Goal: Task Accomplishment & Management: Manage account settings

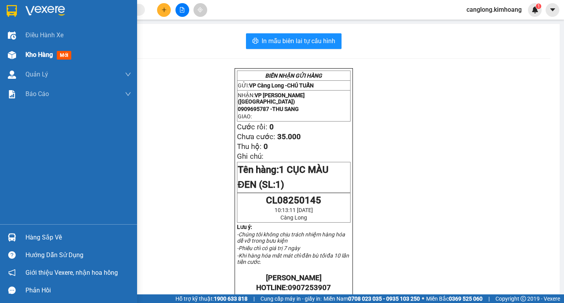
click at [24, 54] on div "Kho hàng mới" at bounding box center [68, 55] width 137 height 20
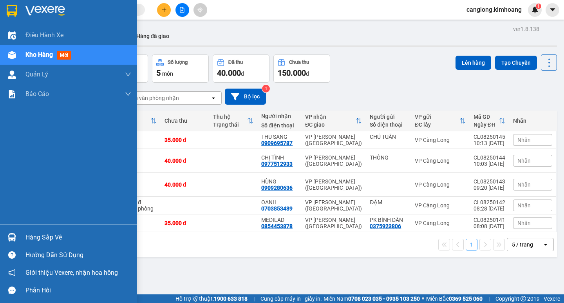
click at [22, 234] on div "Hàng sắp về" at bounding box center [68, 237] width 137 height 18
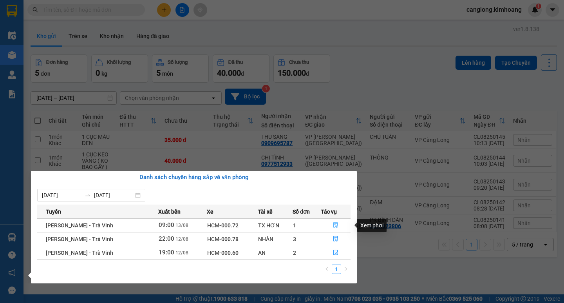
click at [333, 227] on icon "file-done" at bounding box center [335, 224] width 5 height 5
click at [333, 227] on main "ver 1.8.138 Kho gửi Trên xe Kho nhận Hàng đã giao Đơn hàng 5 đơn Khối lượng 0 k…" at bounding box center [282, 147] width 564 height 294
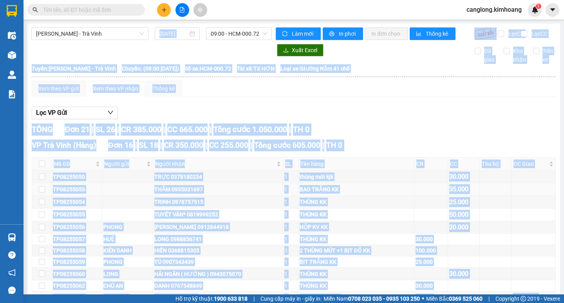
click at [176, 193] on div "THẮM 0935031697" at bounding box center [217, 189] width 127 height 9
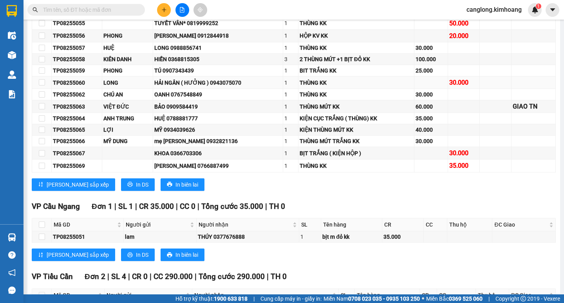
scroll to position [196, 0]
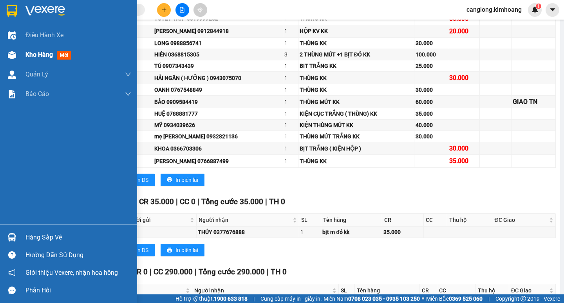
click at [11, 55] on img at bounding box center [12, 55] width 8 height 8
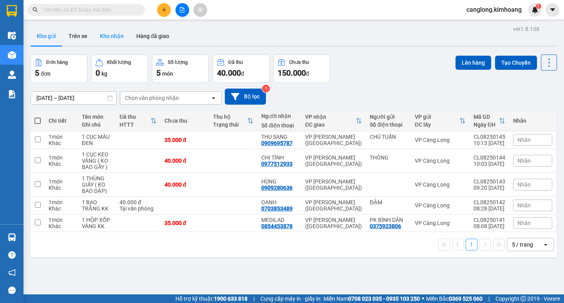
click at [105, 28] on button "Kho nhận" at bounding box center [112, 36] width 36 height 19
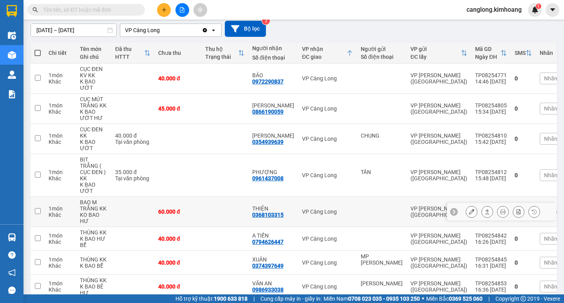
scroll to position [78, 0]
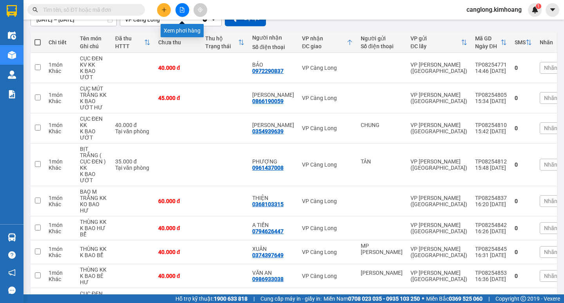
click at [180, 14] on button at bounding box center [182, 10] width 14 height 14
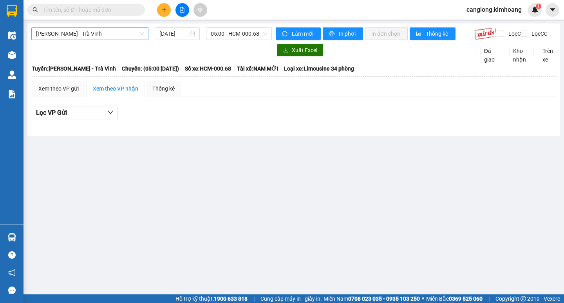
click at [135, 30] on span "[PERSON_NAME] - Trà Vinh" at bounding box center [90, 34] width 108 height 12
click at [123, 37] on span "[PERSON_NAME] - Trà Vinh" at bounding box center [90, 34] width 108 height 12
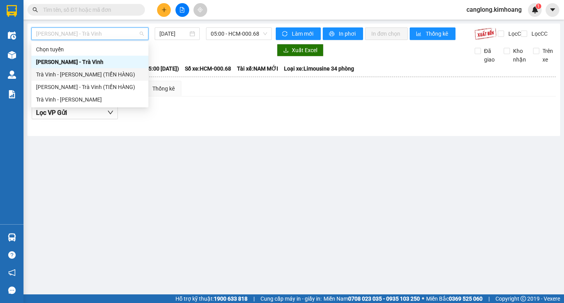
click at [110, 75] on div "Trà Vinh - [PERSON_NAME] (TIỀN HÀNG)" at bounding box center [90, 74] width 108 height 9
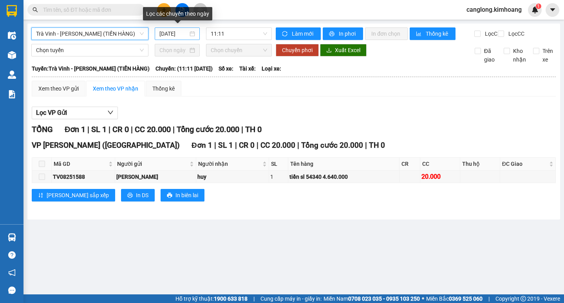
click at [189, 33] on div "[DATE]" at bounding box center [177, 33] width 36 height 9
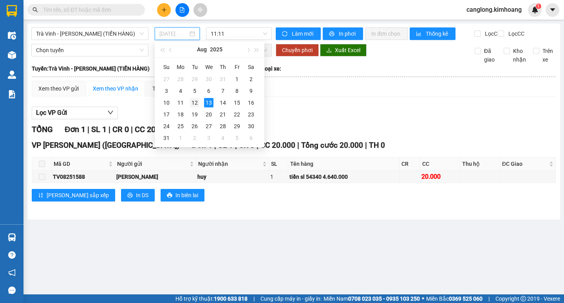
click at [193, 99] on div "12" at bounding box center [194, 102] width 9 height 9
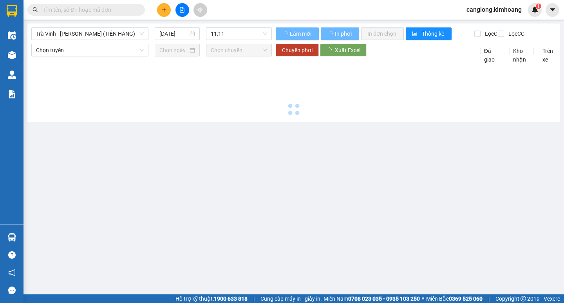
type input "[DATE]"
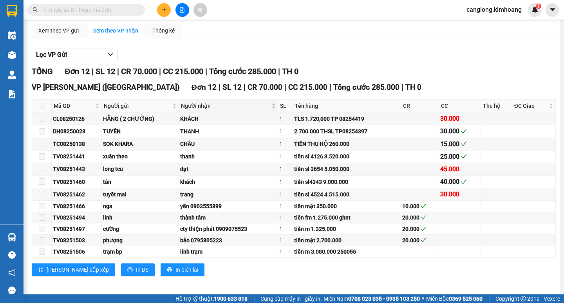
scroll to position [68, 0]
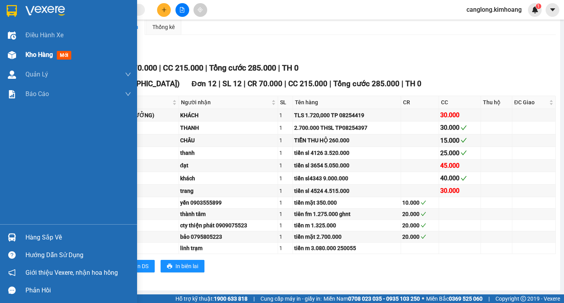
click at [14, 55] on img at bounding box center [12, 55] width 8 height 8
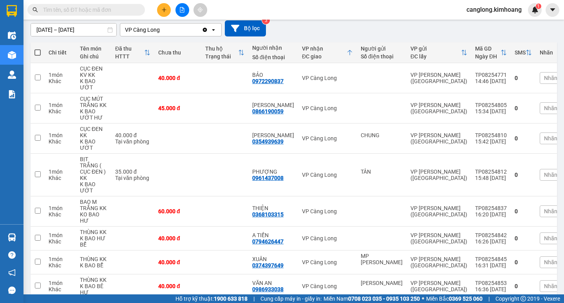
click at [89, 11] on input "text" at bounding box center [89, 9] width 92 height 9
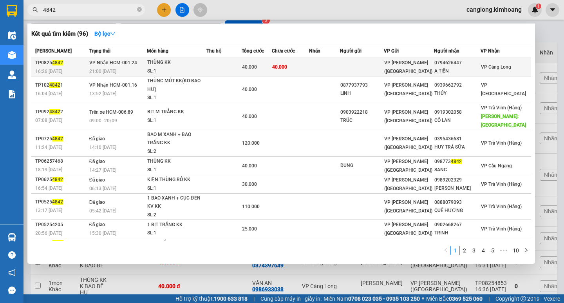
type input "4842"
click at [340, 61] on td at bounding box center [324, 67] width 31 height 18
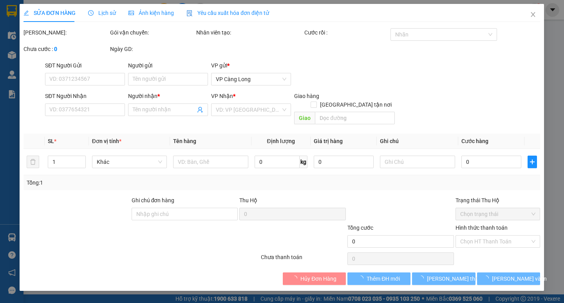
type input "0794626447"
type input "A TIẾN"
type input "40.000"
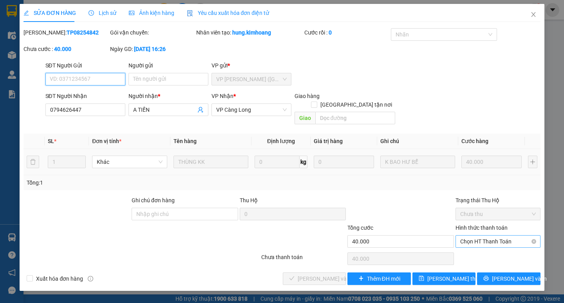
click at [479, 235] on span "Chọn HT Thanh Toán" at bounding box center [498, 241] width 76 height 12
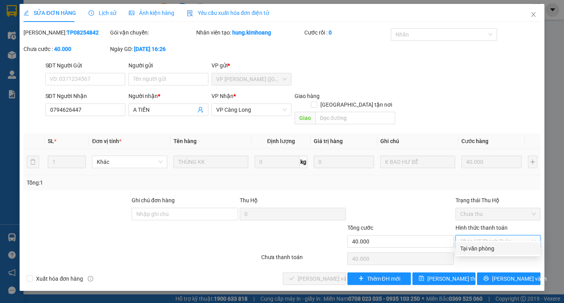
click at [477, 251] on div "Tại văn phòng" at bounding box center [498, 248] width 76 height 9
type input "0"
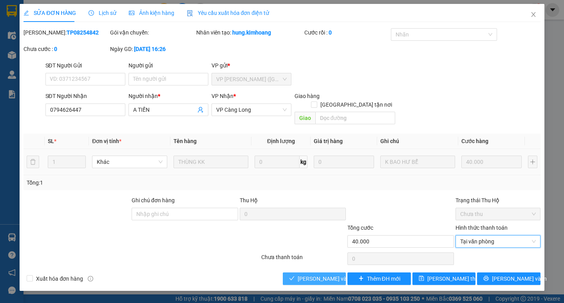
click at [327, 274] on span "[PERSON_NAME] và Giao hàng" at bounding box center [335, 278] width 75 height 9
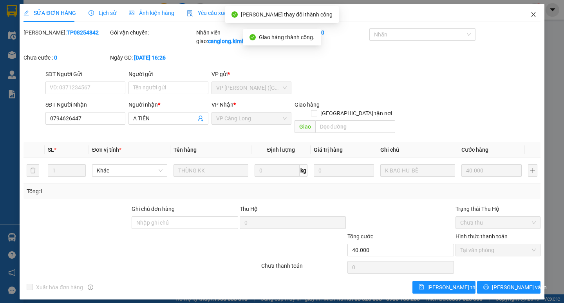
click at [530, 12] on icon "close" at bounding box center [533, 14] width 6 height 6
click at [530, 12] on div "1" at bounding box center [535, 10] width 14 height 14
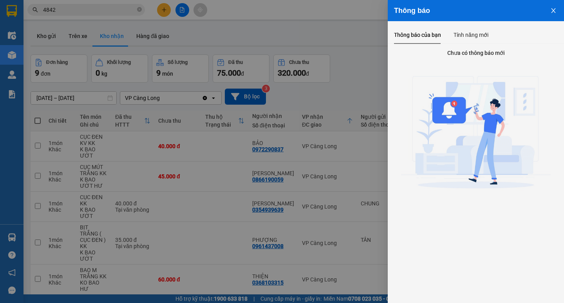
click at [550, 5] on button "Close" at bounding box center [553, 10] width 21 height 20
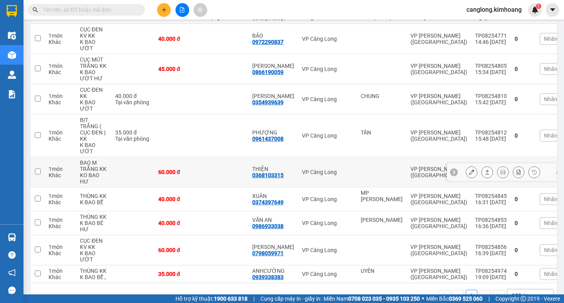
scroll to position [117, 0]
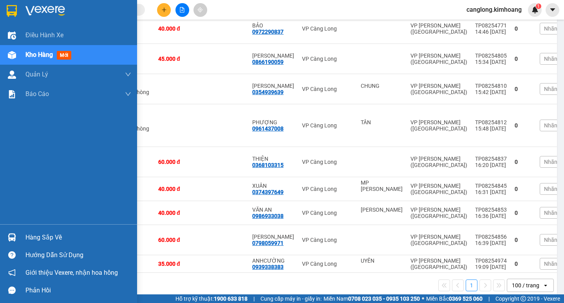
click at [23, 236] on div "Hàng sắp về" at bounding box center [68, 237] width 137 height 18
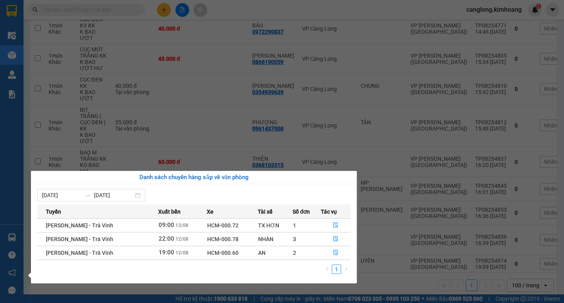
click at [390, 68] on section "Kết quả tìm kiếm ( 0 ) Bộ lọc No Data canglong.kimhoang 1 Điều hành xe Kho hàng…" at bounding box center [282, 151] width 564 height 303
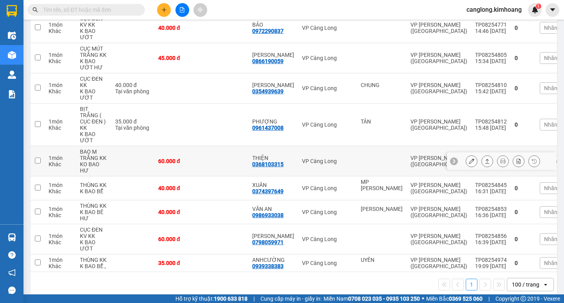
scroll to position [119, 0]
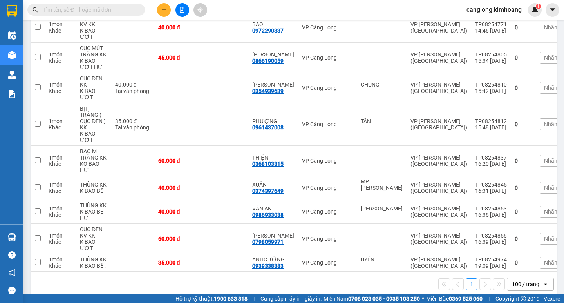
click at [98, 9] on input "text" at bounding box center [89, 9] width 92 height 9
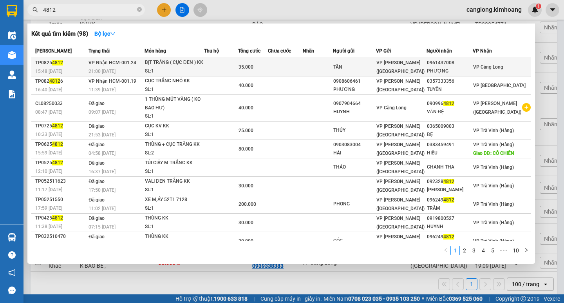
type input "4812"
click at [267, 69] on div "35.000" at bounding box center [252, 67] width 29 height 9
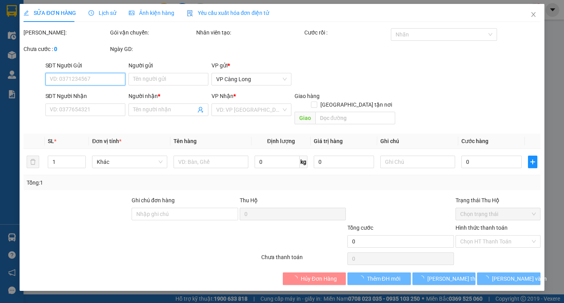
type input "TÂN"
type input "0961437008"
type input "PHƯỢNG"
type input "35.000"
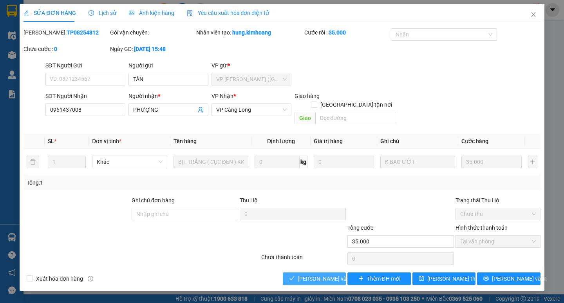
click at [332, 274] on span "Lưu và Giao hàng" at bounding box center [335, 278] width 75 height 9
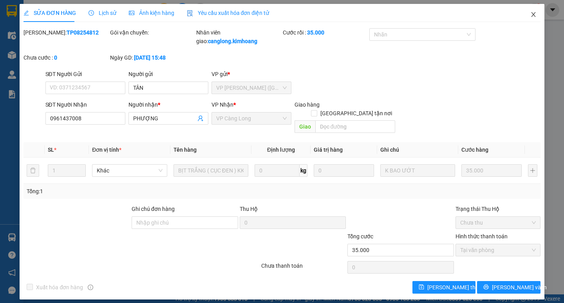
click at [531, 17] on icon "close" at bounding box center [533, 14] width 6 height 6
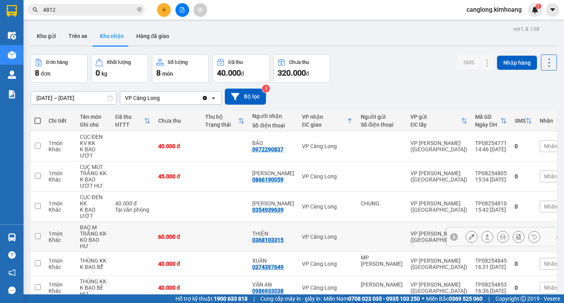
click at [0, 1] on div at bounding box center [11, 12] width 23 height 25
click at [0, 0] on html "Kết quả tìm kiếm ( 98 ) Bộ lọc Mã ĐH Trạng thái Món hàng Thu hộ Tổng cước Chưa …" at bounding box center [282, 151] width 564 height 303
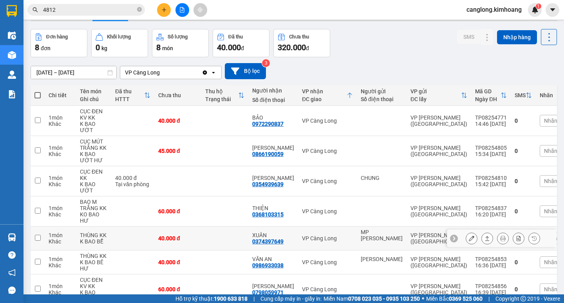
scroll to position [78, 0]
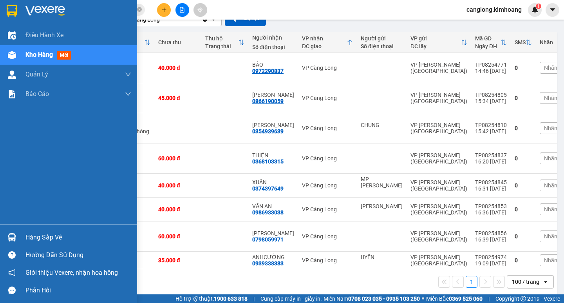
click at [8, 229] on div "Hàng sắp về" at bounding box center [68, 237] width 137 height 18
click at [8, 229] on div "Điều hành xe Kho hàng mới Quản [PERSON_NAME] lý chuyến Quản lý khách hàng mới B…" at bounding box center [68, 151] width 137 height 303
click at [39, 237] on div "Hàng sắp về" at bounding box center [78, 237] width 106 height 12
click at [39, 237] on body "Kết quả tìm kiếm ( 98 ) Bộ lọc Mã ĐH Trạng thái Món hàng Thu hộ Tổng cước Chưa …" at bounding box center [282, 151] width 564 height 303
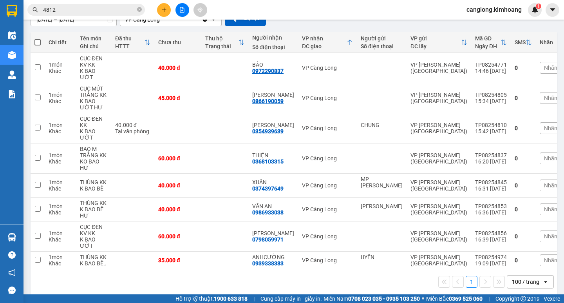
click at [411, 44] on section "Kết quả tìm kiếm ( 98 ) Bộ lọc Mã ĐH Trạng thái Món hàng Thu hộ Tổng cước Chưa …" at bounding box center [282, 151] width 564 height 303
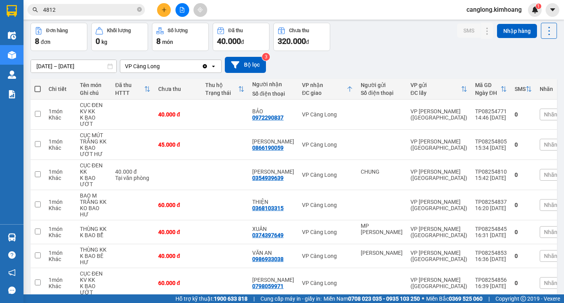
scroll to position [0, 0]
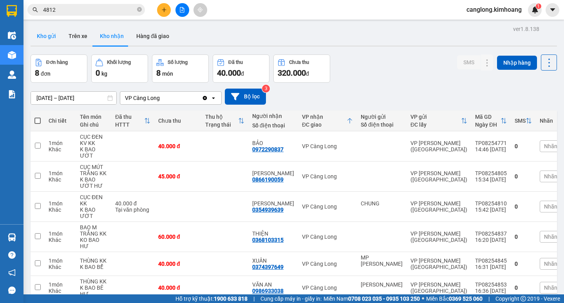
click at [55, 37] on button "Kho gửi" at bounding box center [47, 36] width 32 height 19
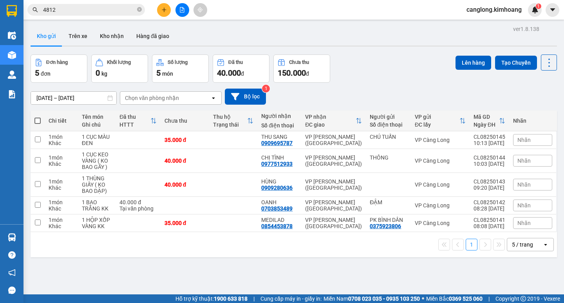
click at [36, 119] on span at bounding box center [37, 120] width 6 height 6
click at [38, 117] on input "checkbox" at bounding box center [38, 117] width 0 height 0
checkbox input "true"
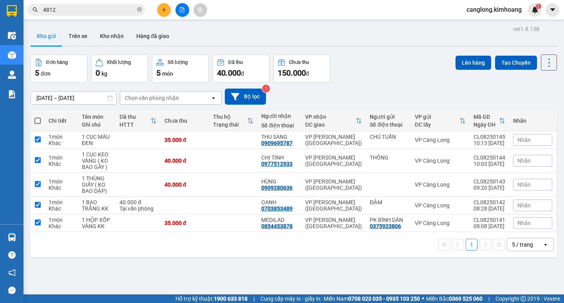
checkbox input "true"
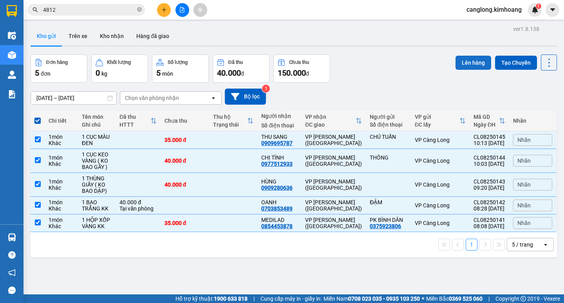
click at [459, 56] on button "Lên hàng" at bounding box center [473, 63] width 36 height 14
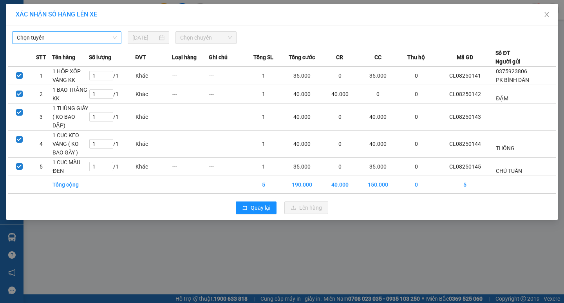
click at [98, 37] on span "Chọn tuyến" at bounding box center [67, 38] width 100 height 12
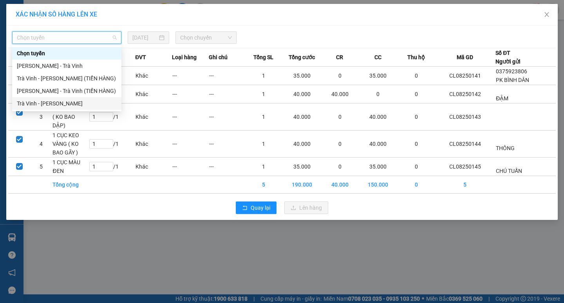
click at [72, 102] on div "Trà Vinh - Hồ Chí Minh" at bounding box center [67, 103] width 100 height 9
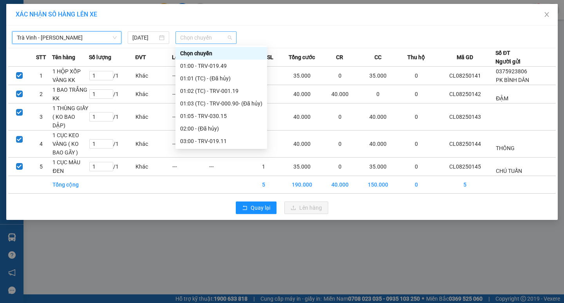
click at [212, 37] on span "Chọn chuyến" at bounding box center [206, 38] width 52 height 12
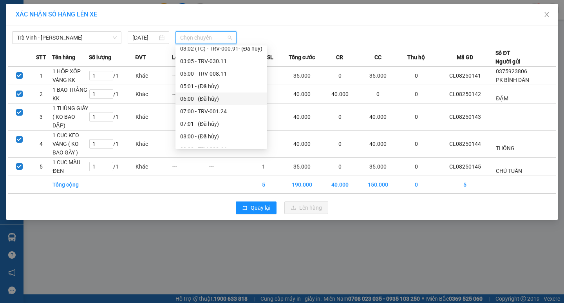
scroll to position [196, 0]
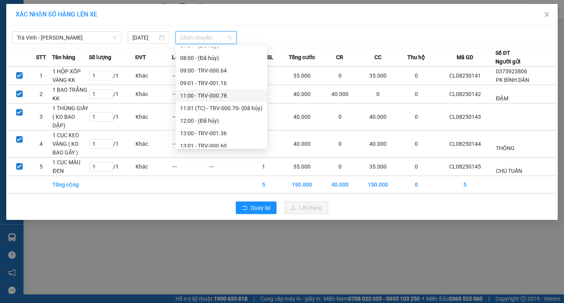
click at [201, 96] on div "11:00 - TRV-000.78" at bounding box center [221, 95] width 82 height 9
click at [201, 96] on td "---" at bounding box center [190, 94] width 37 height 18
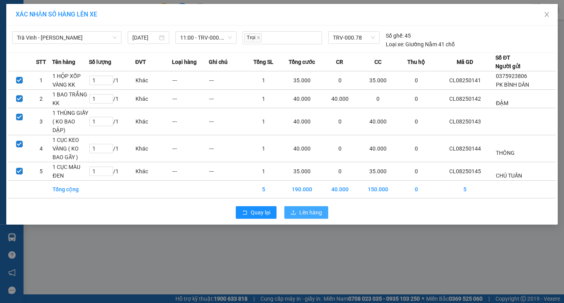
click at [315, 208] on span "Lên hàng" at bounding box center [310, 212] width 23 height 9
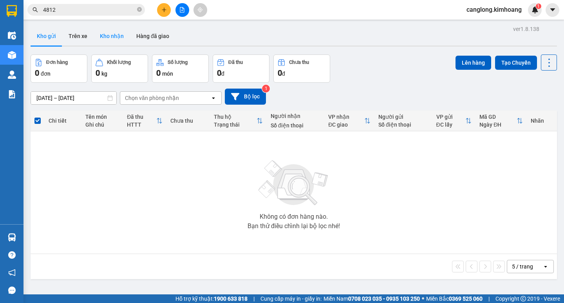
click at [121, 34] on button "Kho nhận" at bounding box center [112, 36] width 36 height 19
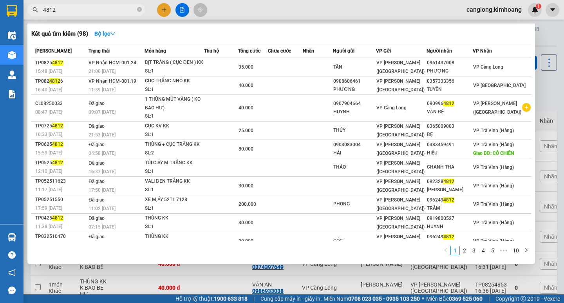
click at [72, 10] on input "4812" at bounding box center [89, 9] width 92 height 9
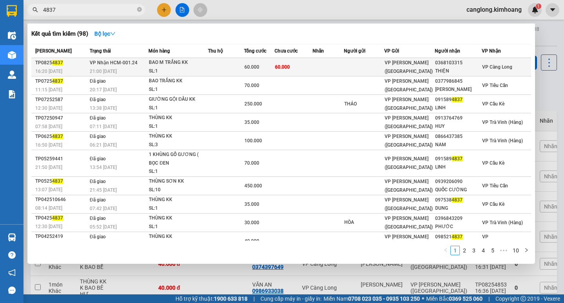
type input "4837"
click at [181, 58] on div "BAO M TRẮNG KK" at bounding box center [178, 62] width 59 height 9
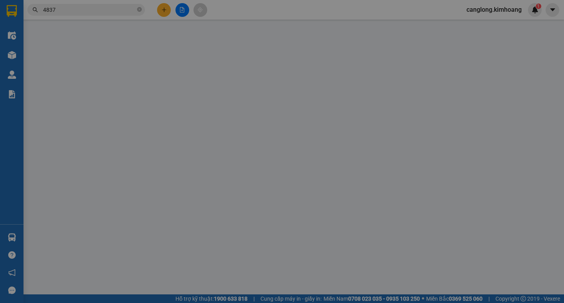
type input "0368103315"
type input "THIỆN"
type input "60.000"
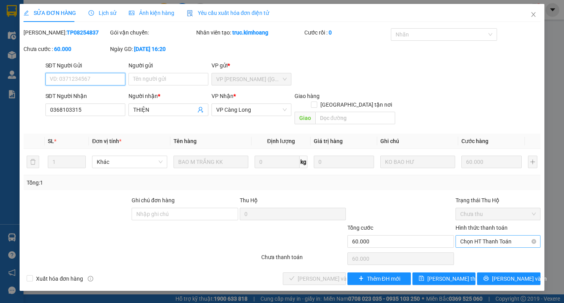
click at [479, 235] on span "Chọn HT Thanh Toán" at bounding box center [498, 241] width 76 height 12
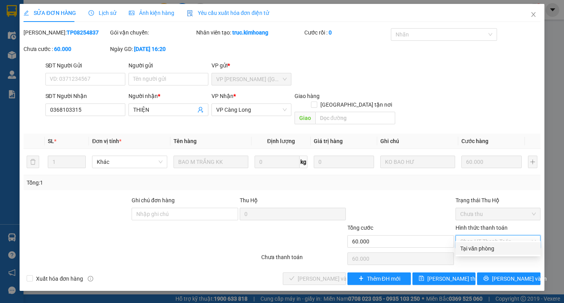
click at [477, 247] on div "Tại văn phòng" at bounding box center [498, 248] width 76 height 9
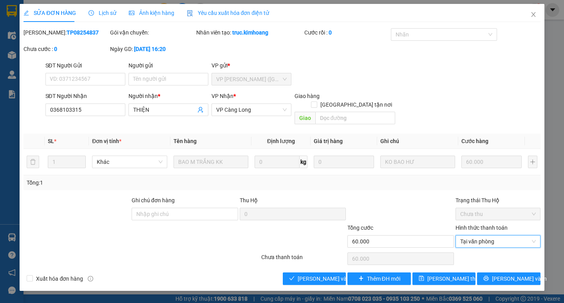
type input "0"
click at [477, 251] on div at bounding box center [498, 259] width 87 height 16
click at [331, 274] on span "Lưu và Giao hàng" at bounding box center [335, 278] width 75 height 9
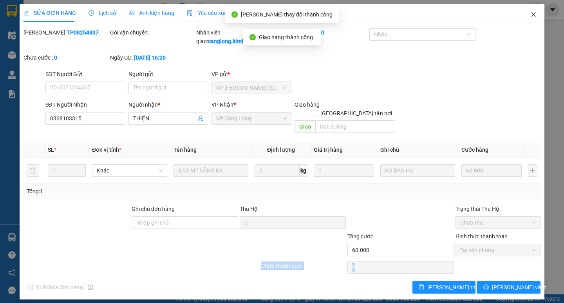
click at [535, 14] on icon "close" at bounding box center [533, 14] width 6 height 6
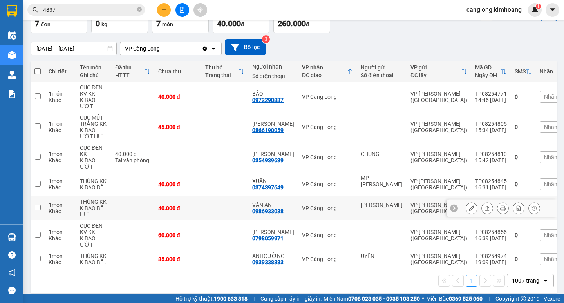
scroll to position [52, 0]
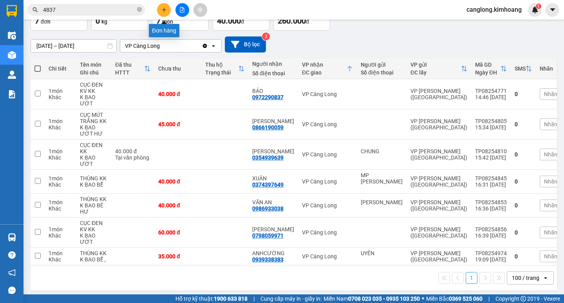
click at [164, 9] on icon "plus" at bounding box center [163, 9] width 5 height 5
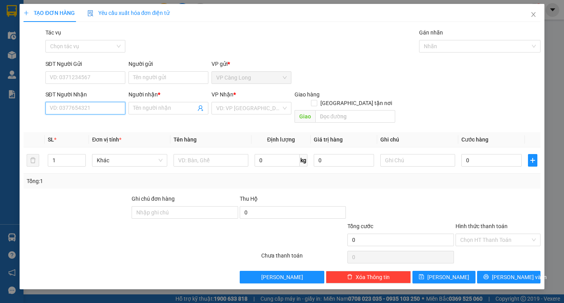
click at [54, 109] on input "SĐT Người Nhận" at bounding box center [85, 108] width 80 height 13
click at [74, 125] on div "0368189818 - HUYỀN" at bounding box center [88, 123] width 77 height 9
type input "0368189818"
type input "HUYỀN"
type input "40.000"
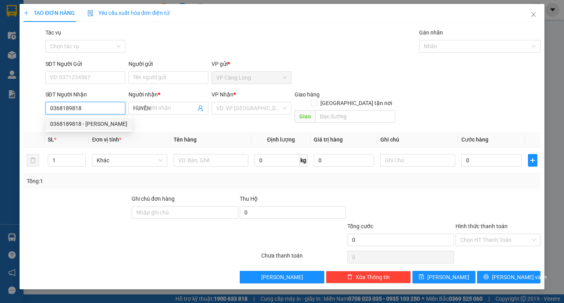
type input "40.000"
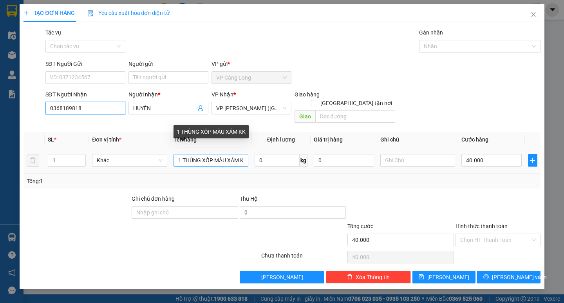
type input "0368189818"
click at [245, 154] on input "1 THÙNG XỐP MÀU XÁM KK" at bounding box center [210, 160] width 75 height 13
click at [240, 154] on input "1 THÙNG XỐP MÀU XÁM KK" at bounding box center [210, 160] width 75 height 13
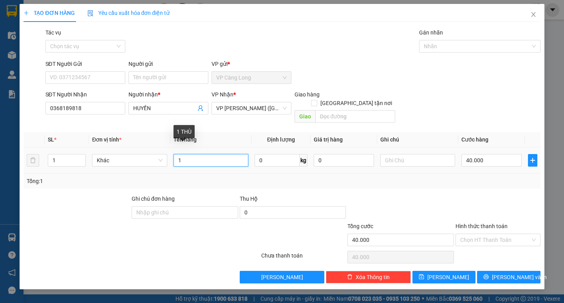
type input "1"
type input "1 HỘP GIẤY MÀU TRẮNG KK"
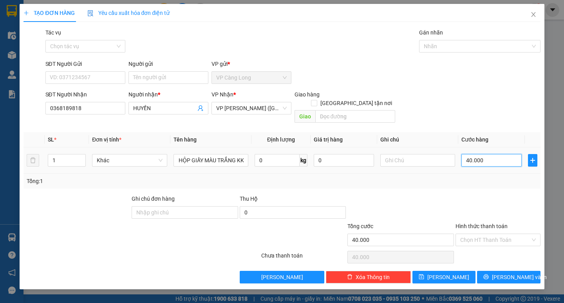
click at [491, 154] on input "40.000" at bounding box center [491, 160] width 60 height 13
type input "0"
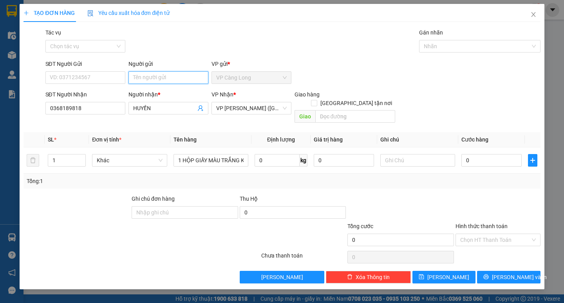
click at [148, 76] on input "Người gửi" at bounding box center [168, 77] width 80 height 13
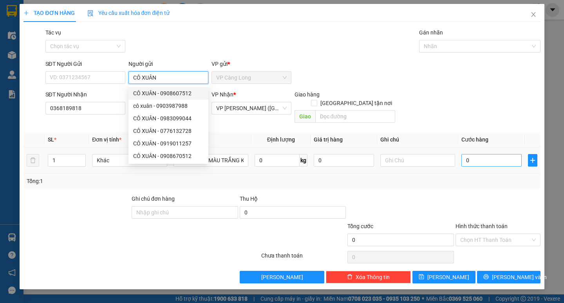
type input "CÔ XUÂN"
click at [466, 154] on input "0" at bounding box center [491, 160] width 60 height 13
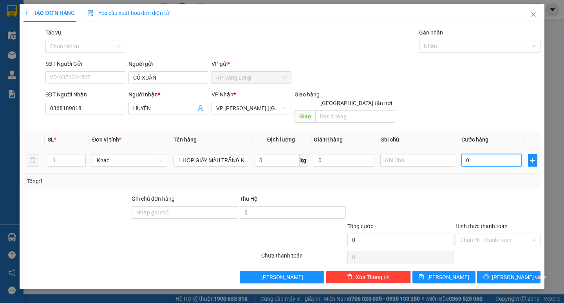
type input "3"
type input "35"
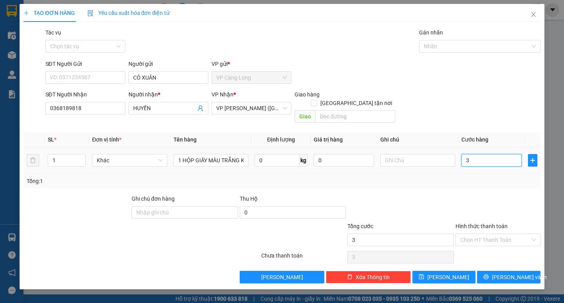
type input "35"
type input "350"
type input "3.500"
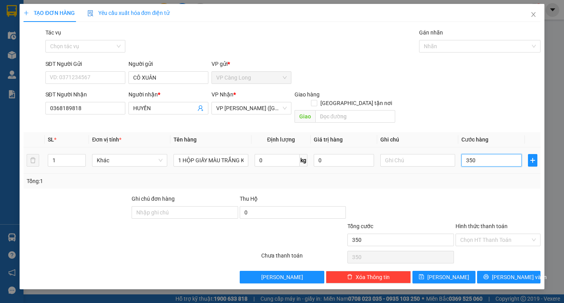
type input "3.500"
type input "35.000"
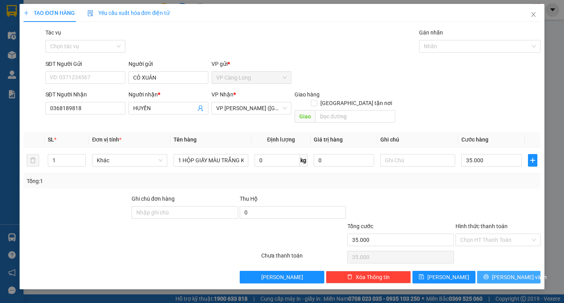
click at [509, 273] on span "Lưu và In" at bounding box center [519, 277] width 55 height 9
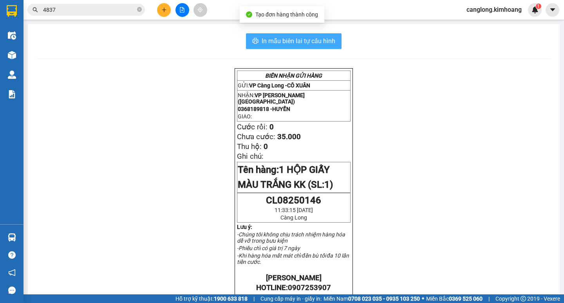
click at [305, 42] on span "In mẫu biên lai tự cấu hình" at bounding box center [299, 41] width 74 height 10
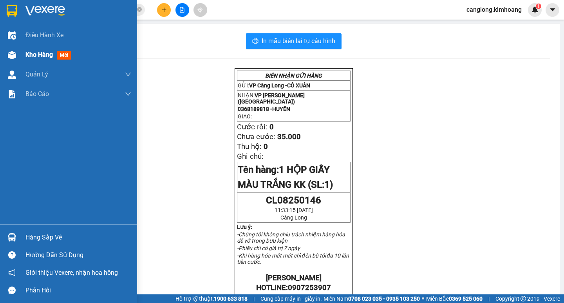
click at [16, 60] on div at bounding box center [12, 55] width 14 height 14
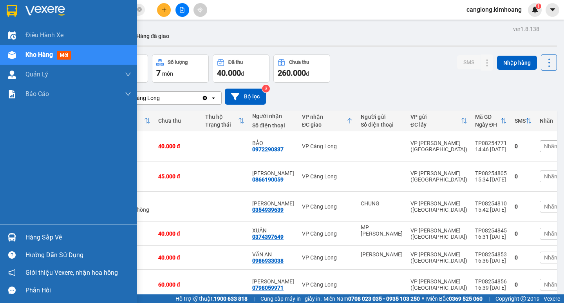
click at [25, 233] on div "Hàng sắp về" at bounding box center [68, 237] width 137 height 18
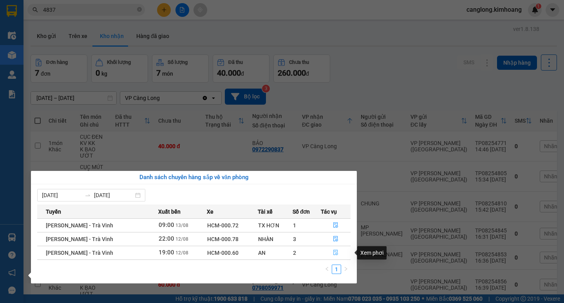
click at [333, 251] on icon "file-done" at bounding box center [335, 251] width 5 height 5
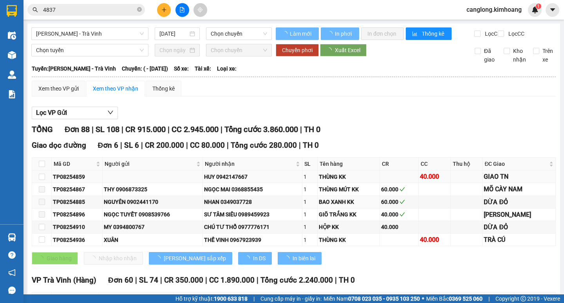
type input "12/08/2025"
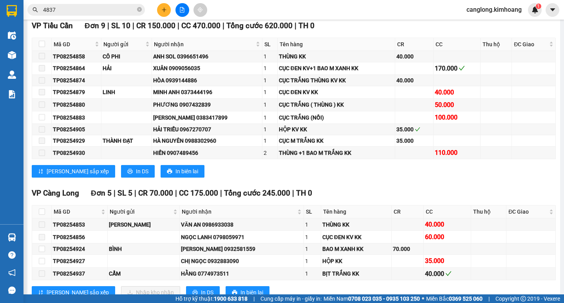
scroll to position [1369, 0]
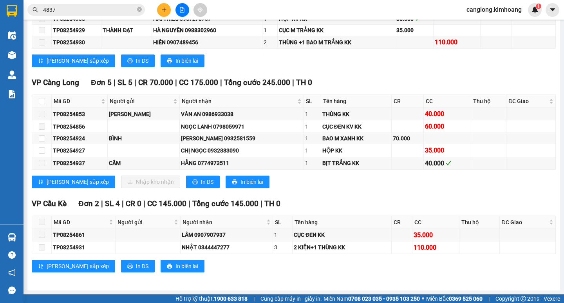
click at [80, 11] on input "4837" at bounding box center [89, 9] width 92 height 9
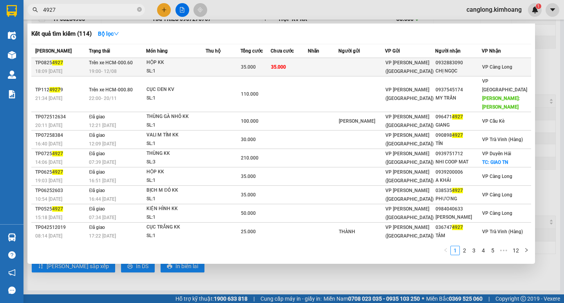
type input "4927"
click at [184, 69] on div "SL: 1" at bounding box center [175, 71] width 59 height 9
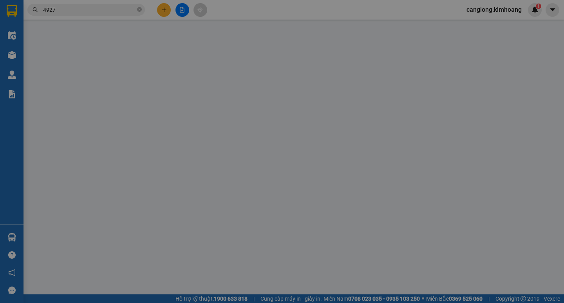
type input "0932883090"
type input "CHỊ NGỌC"
type input "35.000"
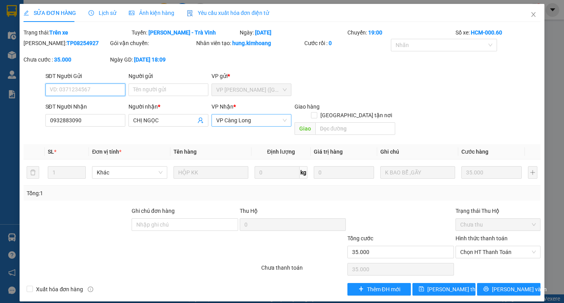
click at [259, 119] on span "VP Càng Long" at bounding box center [251, 120] width 70 height 12
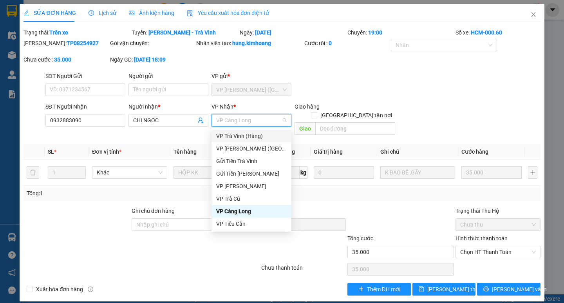
click at [262, 137] on div "VP Trà Vinh (Hàng)" at bounding box center [251, 136] width 70 height 9
click at [262, 144] on th "Định lượng" at bounding box center [280, 151] width 59 height 15
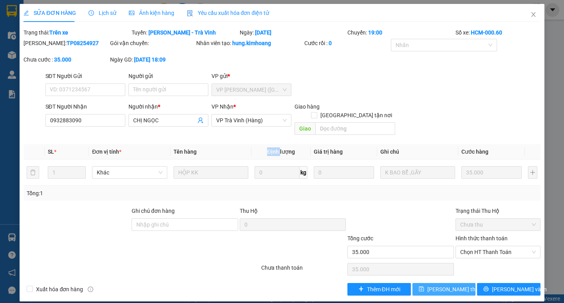
click at [430, 283] on button "Lưu thay đổi" at bounding box center [443, 289] width 63 height 13
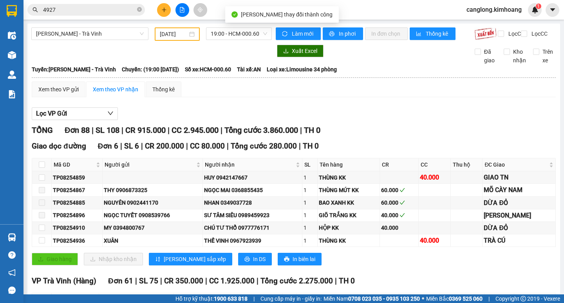
click at [9, 54] on img at bounding box center [12, 55] width 8 height 8
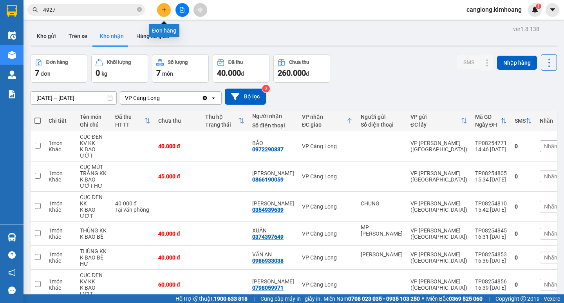
click at [161, 7] on icon "plus" at bounding box center [163, 9] width 5 height 5
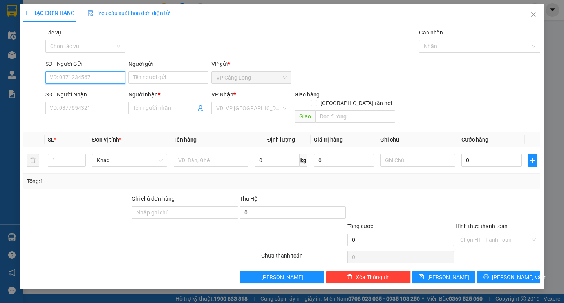
click at [85, 81] on input "SĐT Người Gửi" at bounding box center [85, 77] width 80 height 13
click at [84, 92] on div "0979392244 - HỮU" at bounding box center [85, 93] width 70 height 9
type input "0979392244"
type input "HỮU"
type input "02682784522"
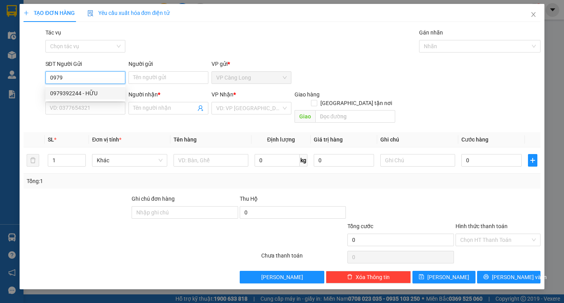
type input "LÊ DŨNG"
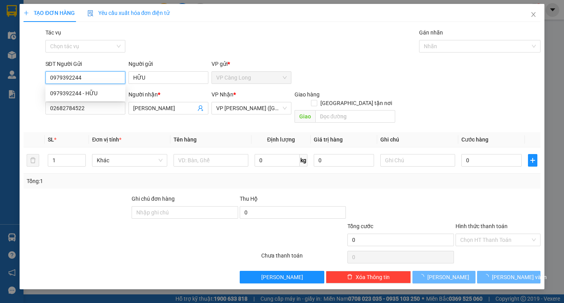
type input "35.000"
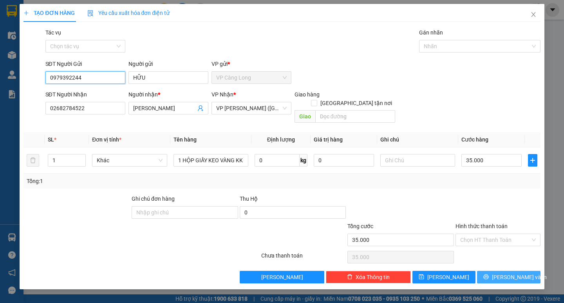
type input "0979392244"
click at [506, 273] on span "Lưu và In" at bounding box center [519, 277] width 55 height 9
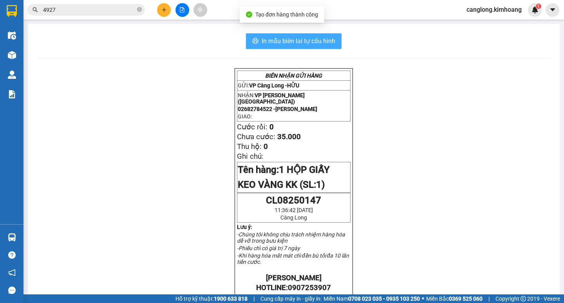
click at [291, 44] on span "In mẫu biên lai tự cấu hình" at bounding box center [299, 41] width 74 height 10
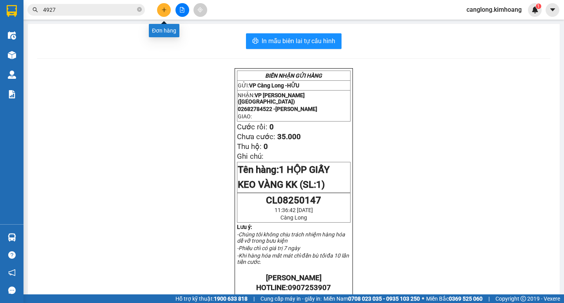
click at [162, 8] on icon "plus" at bounding box center [163, 9] width 5 height 5
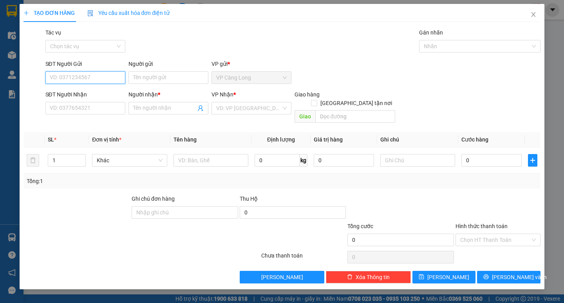
click at [89, 76] on input "SĐT Người Gửi" at bounding box center [85, 77] width 80 height 13
click at [92, 94] on div "0979392244 - HỮU" at bounding box center [85, 93] width 70 height 9
type input "0979392244"
type input "HỮU"
type input "02682784522"
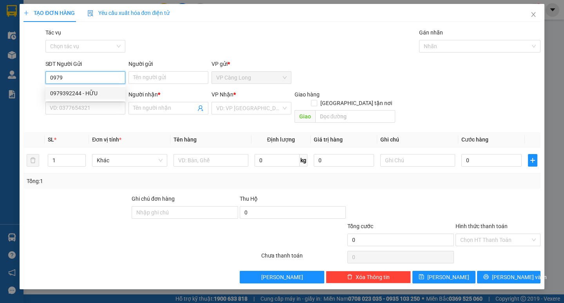
type input "LÊ DŨNG"
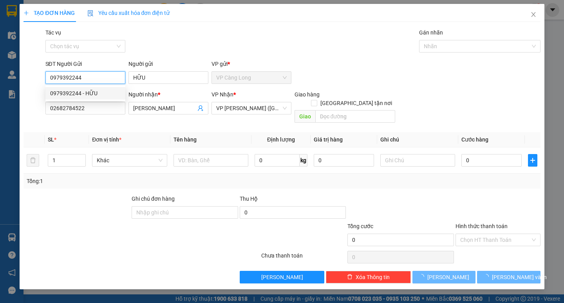
type input "35.000"
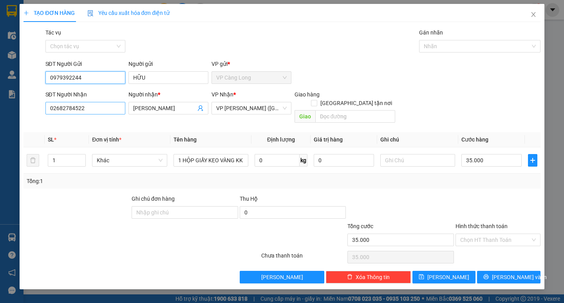
type input "0979392244"
click at [92, 108] on input "02682784522" at bounding box center [85, 108] width 80 height 13
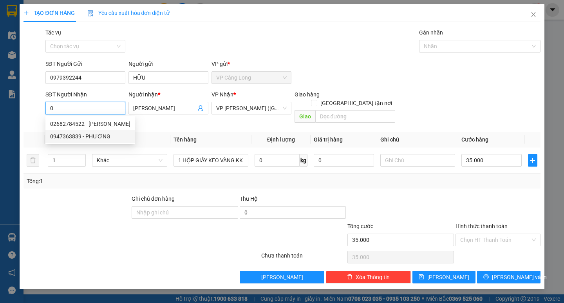
click at [103, 132] on div "0947363839 - PHƯƠNG" at bounding box center [90, 136] width 90 height 13
type input "0947363839"
type input "PHƯƠNG"
click at [103, 136] on span "Đơn vị tính *" at bounding box center [106, 139] width 29 height 6
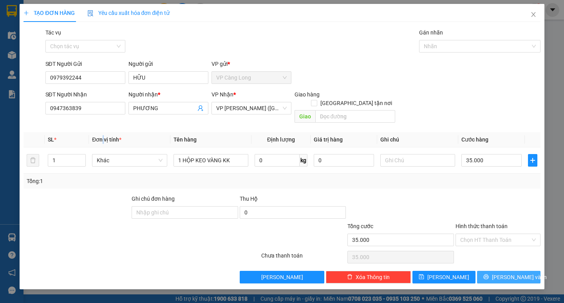
click at [501, 271] on button "Lưu và In" at bounding box center [508, 277] width 63 height 13
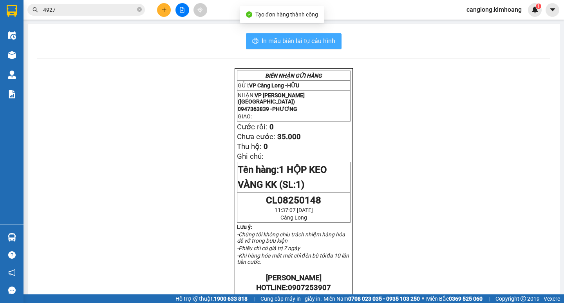
click at [296, 42] on span "In mẫu biên lai tự cấu hình" at bounding box center [299, 41] width 74 height 10
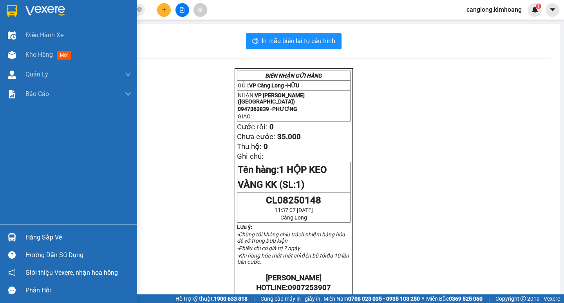
click at [1, 234] on div "Hàng sắp về" at bounding box center [68, 237] width 137 height 18
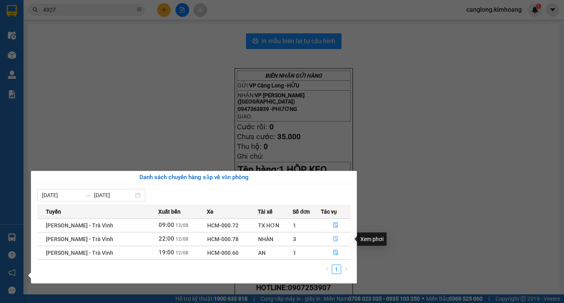
click at [334, 236] on icon "file-done" at bounding box center [335, 238] width 5 height 5
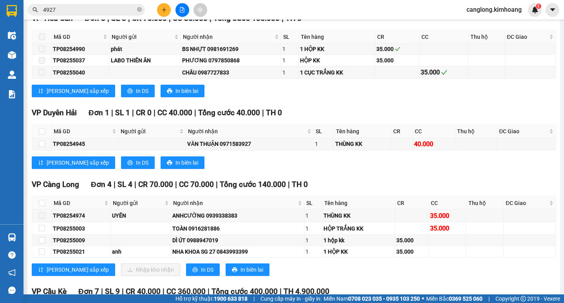
scroll to position [1410, 0]
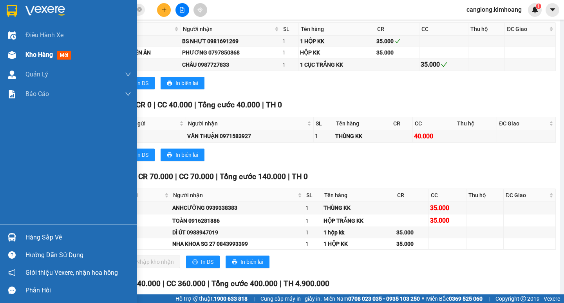
click at [27, 59] on div "Kho hàng mới" at bounding box center [49, 55] width 49 height 10
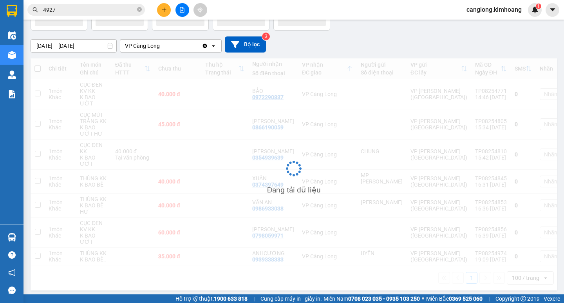
scroll to position [52, 0]
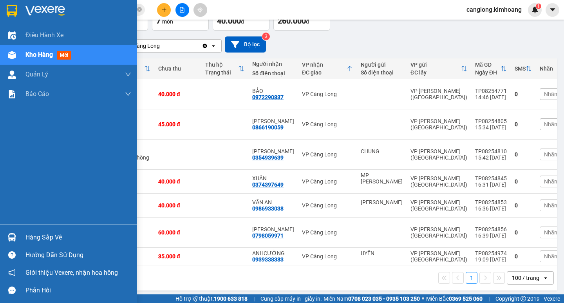
drag, startPoint x: 0, startPoint y: 30, endPoint x: 0, endPoint y: -34, distance: 64.2
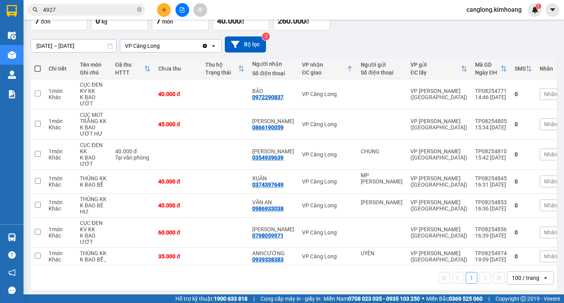
click at [332, 271] on div "1 100 / trang open" at bounding box center [294, 277] width 520 height 13
click at [74, 7] on input "4927" at bounding box center [89, 9] width 92 height 9
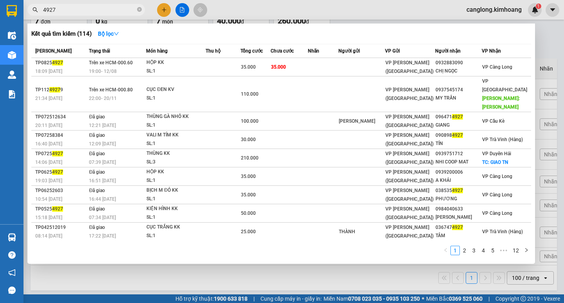
click at [74, 7] on input "4927" at bounding box center [89, 9] width 92 height 9
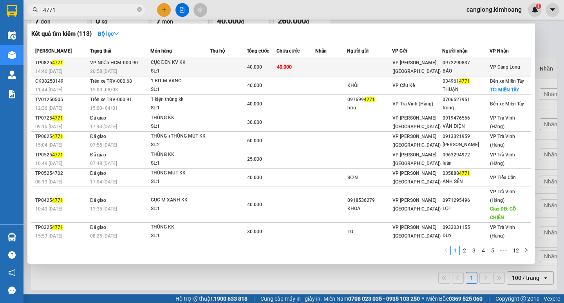
type input "4771"
click at [255, 66] on span "40.000" at bounding box center [254, 66] width 15 height 5
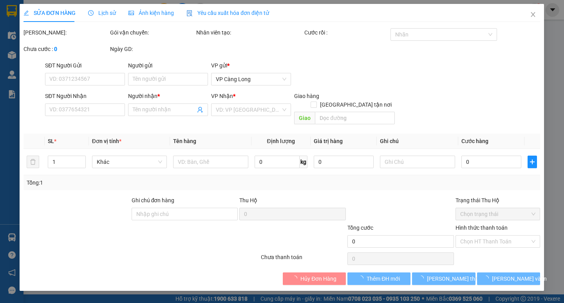
type input "0972290837"
type input "BẢO"
type input "40.000"
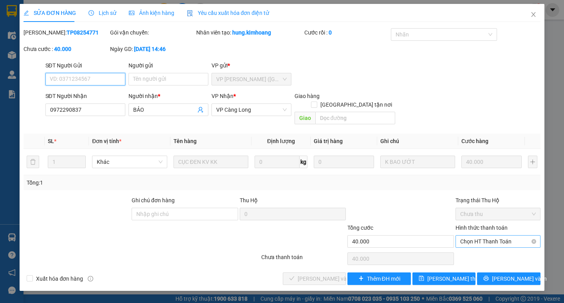
click at [493, 235] on span "Chọn HT Thanh Toán" at bounding box center [498, 241] width 76 height 12
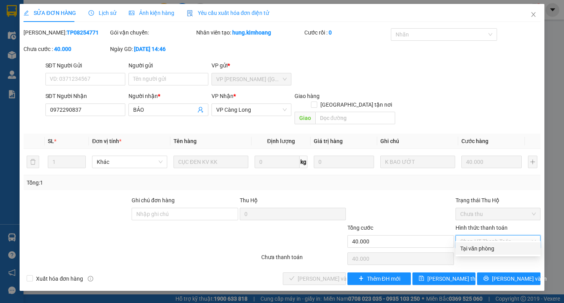
click at [473, 248] on div "Tại văn phòng" at bounding box center [498, 248] width 76 height 9
type input "0"
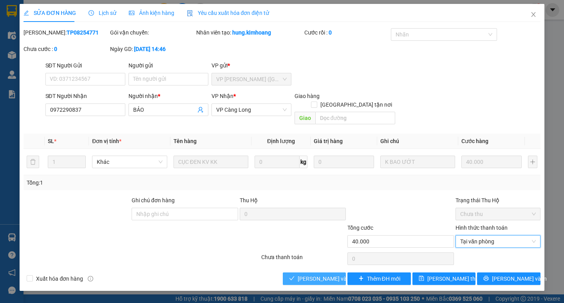
click at [322, 274] on span "Lưu và Giao hàng" at bounding box center [335, 278] width 75 height 9
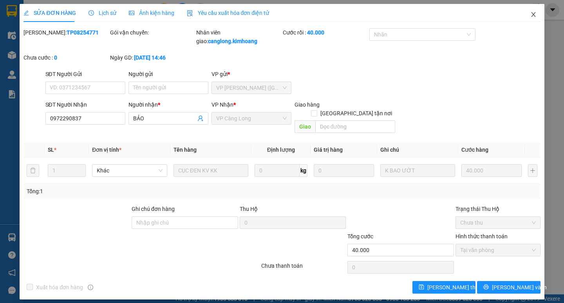
click at [533, 13] on icon "close" at bounding box center [533, 14] width 6 height 6
click at [533, 13] on div "1" at bounding box center [535, 10] width 14 height 14
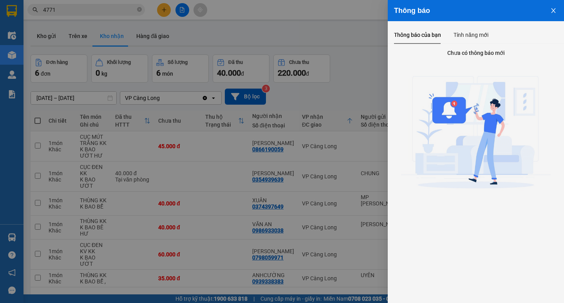
click at [553, 8] on icon "close" at bounding box center [553, 10] width 6 height 6
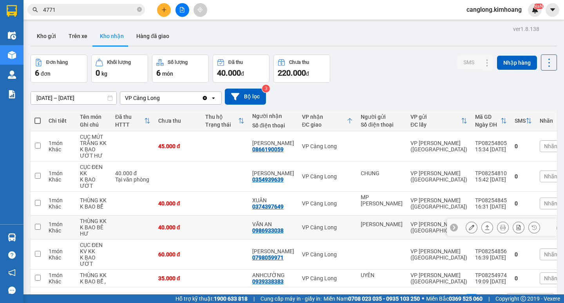
scroll to position [36, 0]
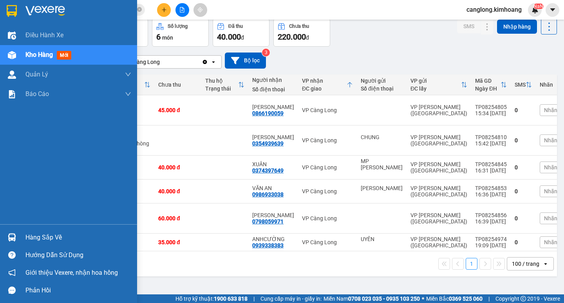
click at [28, 235] on div "Hàng sắp về" at bounding box center [78, 237] width 106 height 12
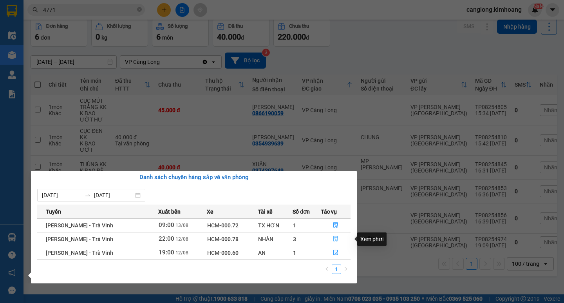
click at [336, 237] on icon "file-done" at bounding box center [335, 238] width 5 height 5
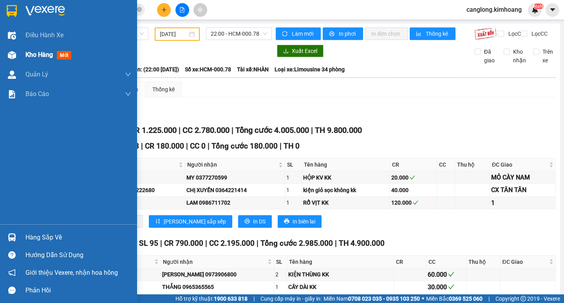
click at [31, 52] on span "Kho hàng" at bounding box center [38, 54] width 27 height 7
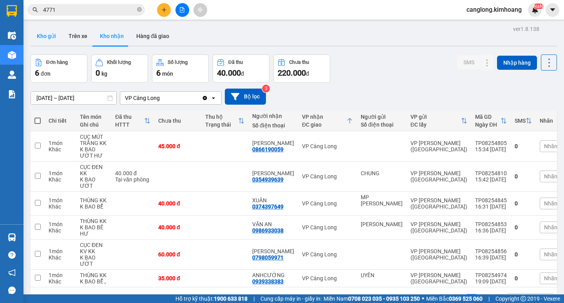
click at [53, 38] on button "Kho gửi" at bounding box center [47, 36] width 32 height 19
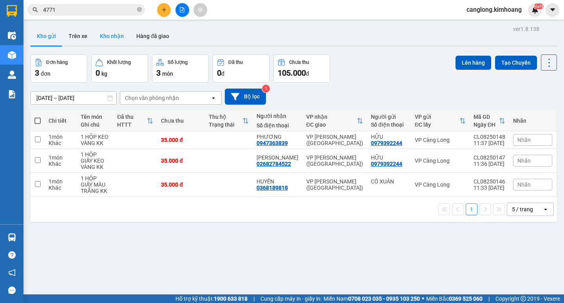
click at [115, 35] on button "Kho nhận" at bounding box center [112, 36] width 36 height 19
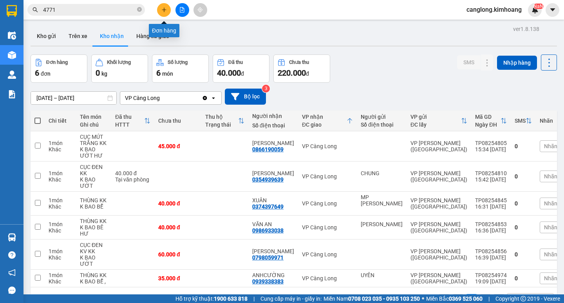
click at [168, 6] on button at bounding box center [164, 10] width 14 height 14
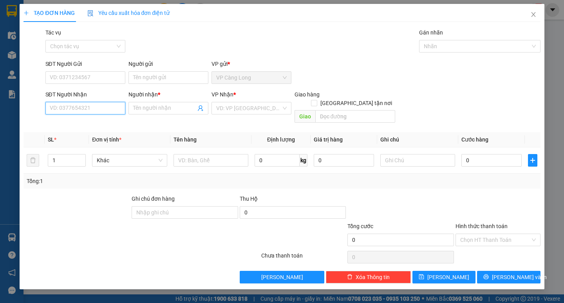
click at [88, 108] on input "SĐT Người Nhận" at bounding box center [85, 108] width 80 height 13
type input "0902416012"
click at [177, 107] on input "Người nhận *" at bounding box center [164, 108] width 63 height 9
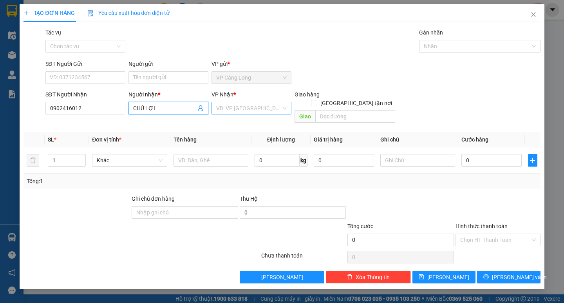
type input "CHÚ LỢI"
click at [220, 111] on input "search" at bounding box center [248, 108] width 65 height 12
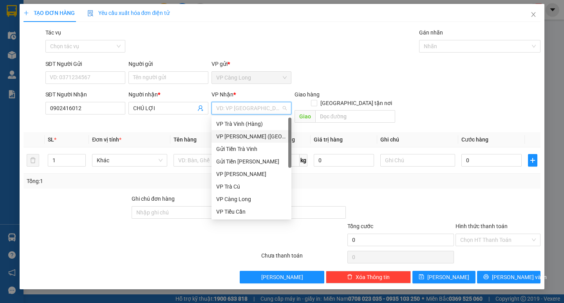
click at [228, 137] on div "VP [PERSON_NAME] ([GEOGRAPHIC_DATA])" at bounding box center [251, 136] width 70 height 9
click at [228, 137] on th "Tên hàng" at bounding box center [210, 139] width 81 height 15
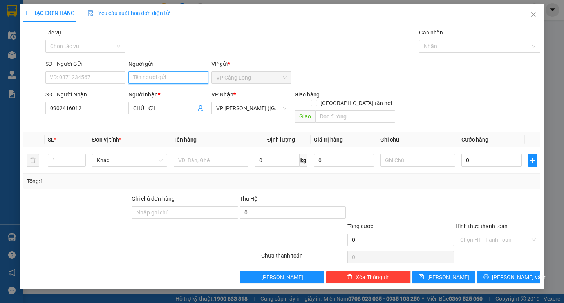
click at [155, 78] on input "Người gửi" at bounding box center [168, 77] width 80 height 13
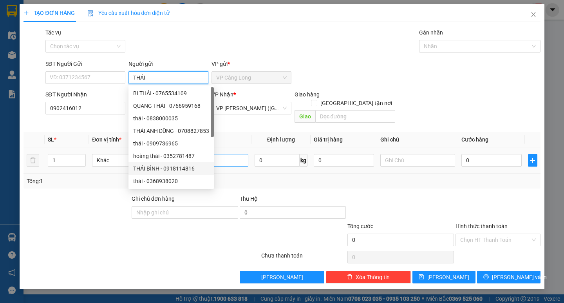
type input "THÁI"
click at [224, 154] on input "text" at bounding box center [210, 160] width 75 height 13
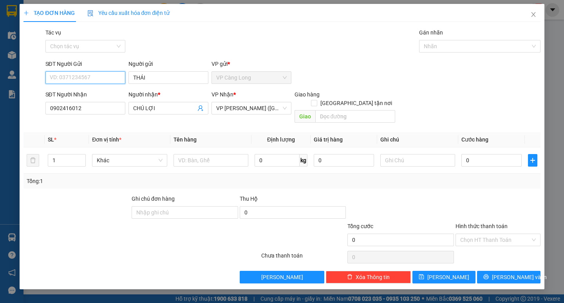
click at [75, 78] on input "SĐT Người Gửi" at bounding box center [85, 77] width 80 height 13
type input "0979406456"
click at [195, 154] on input "text" at bounding box center [210, 160] width 75 height 13
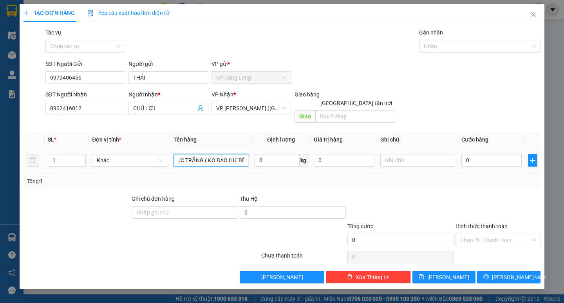
scroll to position [0, 11]
type input "1 CỤC TRẮNG ( KO BAO HƯ BỂ)"
click at [463, 154] on input "0" at bounding box center [491, 160] width 60 height 13
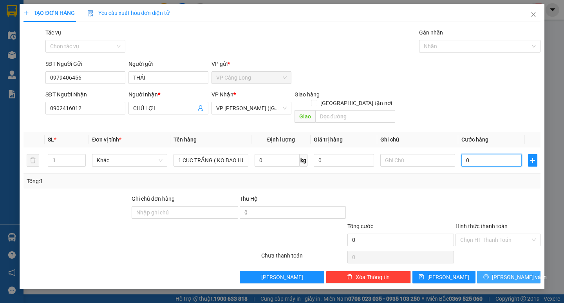
type input "7"
type input "70"
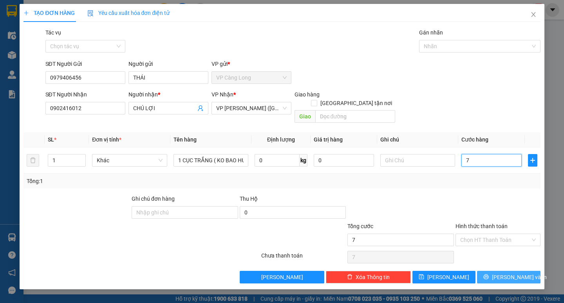
type input "70"
type input "700"
type input "7.000"
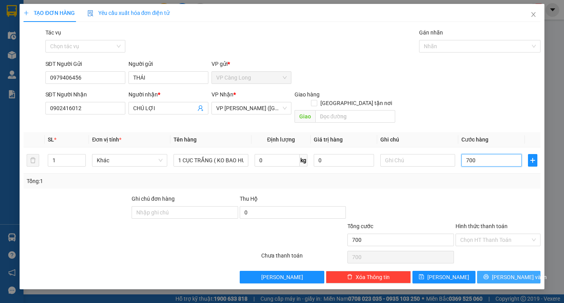
type input "7.000"
type input "70.000"
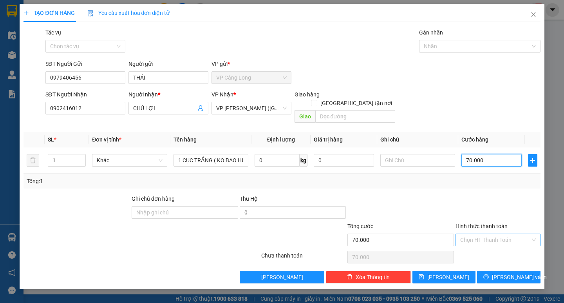
type input "70.000"
click at [500, 234] on input "Hình thức thanh toán" at bounding box center [495, 240] width 70 height 12
click at [495, 246] on div "Tại văn phòng" at bounding box center [498, 246] width 76 height 9
type input "0"
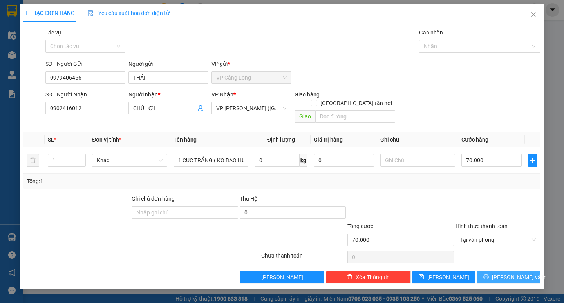
click at [507, 273] on span "Lưu và In" at bounding box center [519, 277] width 55 height 9
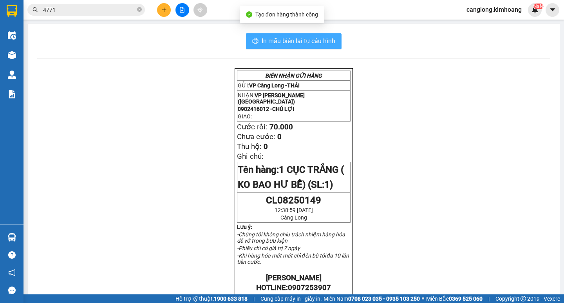
click at [301, 40] on span "In mẫu biên lai tự cấu hình" at bounding box center [299, 41] width 74 height 10
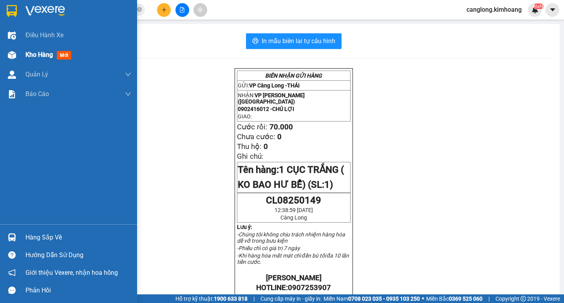
click at [18, 58] on div at bounding box center [12, 55] width 14 height 14
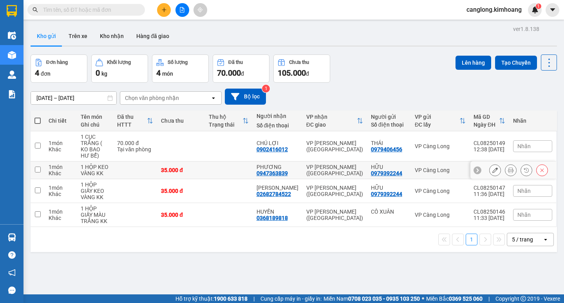
click at [109, 164] on div "1 HỘP KEO VÀNG KK" at bounding box center [95, 170] width 29 height 13
checkbox input "true"
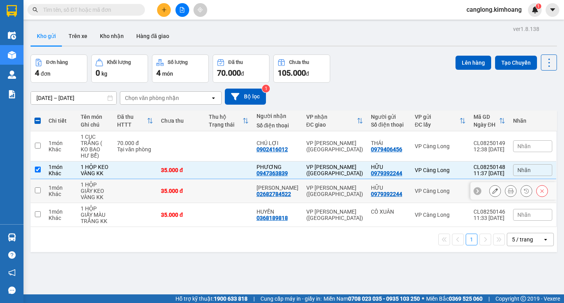
click at [130, 188] on td at bounding box center [135, 191] width 44 height 24
checkbox input "true"
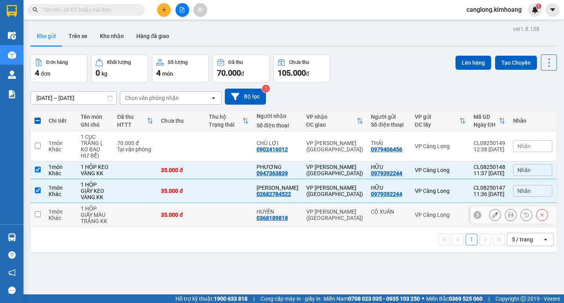
click at [138, 217] on td at bounding box center [135, 215] width 44 height 24
checkbox input "true"
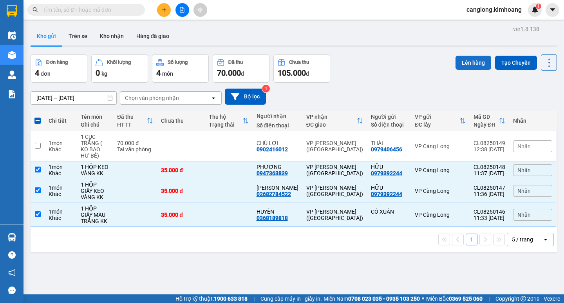
click at [478, 62] on button "Lên hàng" at bounding box center [473, 63] width 36 height 14
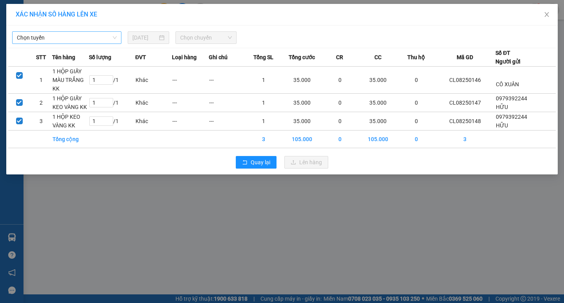
click at [103, 38] on span "Chọn tuyến" at bounding box center [67, 38] width 100 height 12
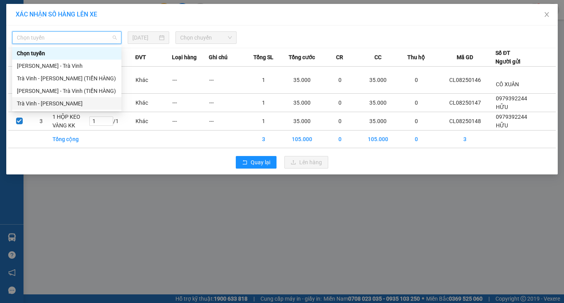
click at [74, 103] on div "Trà Vinh - [PERSON_NAME]" at bounding box center [67, 103] width 100 height 9
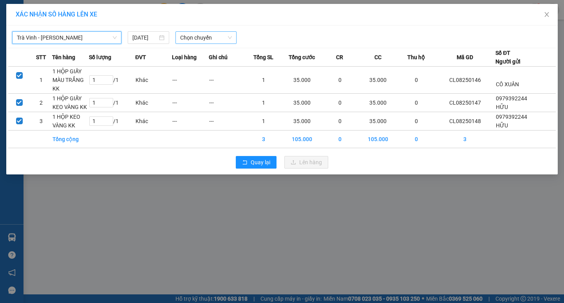
click at [219, 40] on span "Chọn chuyến" at bounding box center [206, 38] width 52 height 12
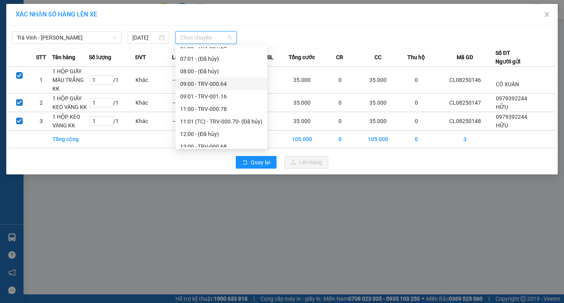
scroll to position [196, 0]
click at [207, 131] on div "13:00 - TRV-000.68" at bounding box center [221, 133] width 82 height 9
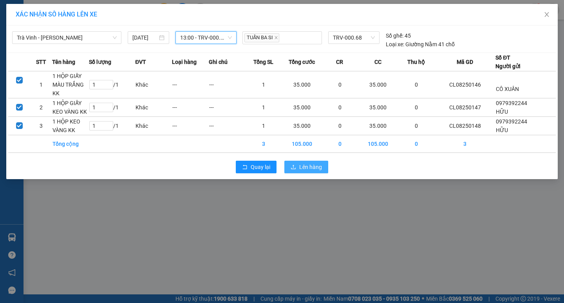
click at [313, 166] on span "Lên hàng" at bounding box center [310, 167] width 23 height 9
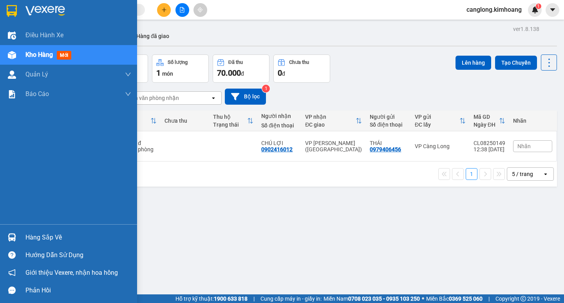
click at [16, 236] on div at bounding box center [12, 237] width 14 height 14
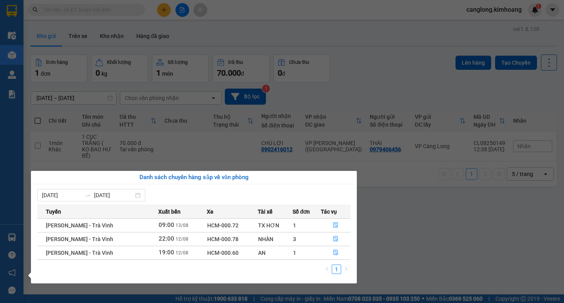
drag, startPoint x: 466, startPoint y: 214, endPoint x: 459, endPoint y: 211, distance: 7.1
click at [464, 214] on section "Kết quả tìm kiếm ( 0 ) Bộ lọc No Data canglong.kimhoang 1 Điều hành xe Kho hàng…" at bounding box center [282, 151] width 564 height 303
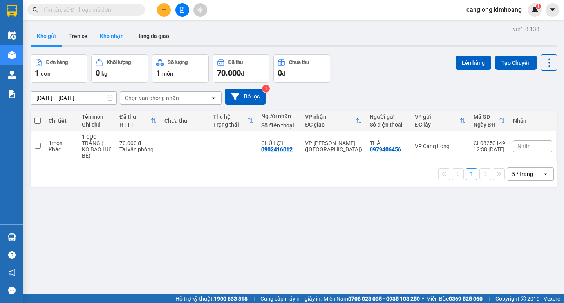
click at [117, 38] on button "Kho nhận" at bounding box center [112, 36] width 36 height 19
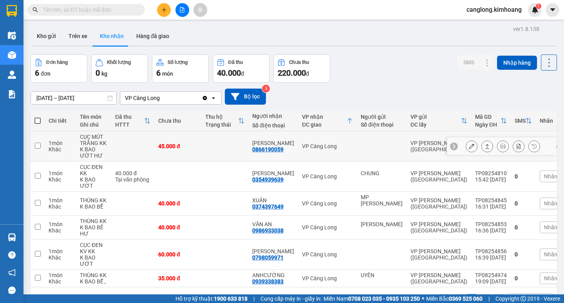
drag, startPoint x: 117, startPoint y: 36, endPoint x: 325, endPoint y: 143, distance: 233.8
click at [325, 143] on div "VP Càng Long" at bounding box center [327, 146] width 51 height 6
checkbox input "true"
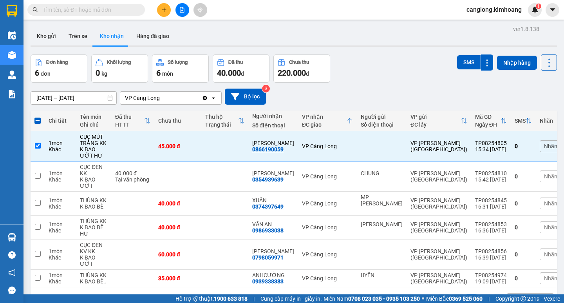
click at [133, 7] on input "text" at bounding box center [89, 9] width 92 height 9
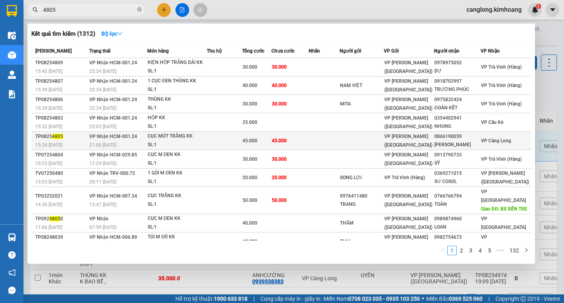
type input "4805"
click at [300, 139] on td "45.000" at bounding box center [290, 141] width 38 height 18
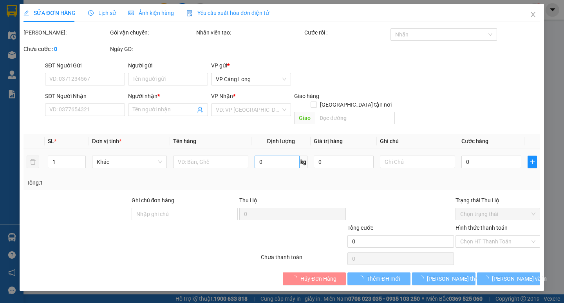
type input "0866190059"
type input "[PERSON_NAME]"
type input "45.000"
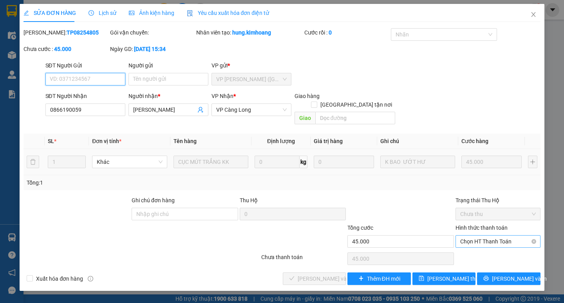
click at [476, 235] on span "Chọn HT Thanh Toán" at bounding box center [498, 241] width 76 height 12
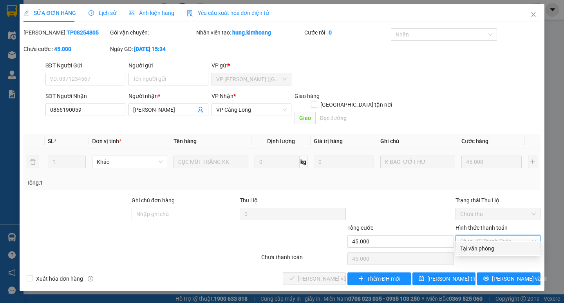
click at [478, 249] on div "Tại văn phòng" at bounding box center [498, 248] width 76 height 9
type input "0"
click at [478, 251] on div "Chọn HT Thanh Toán" at bounding box center [498, 259] width 87 height 16
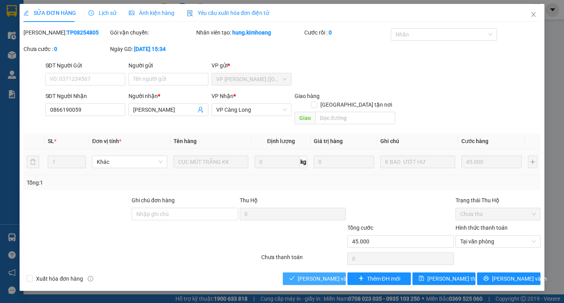
click at [326, 274] on span "Lưu và Giao hàng" at bounding box center [335, 278] width 75 height 9
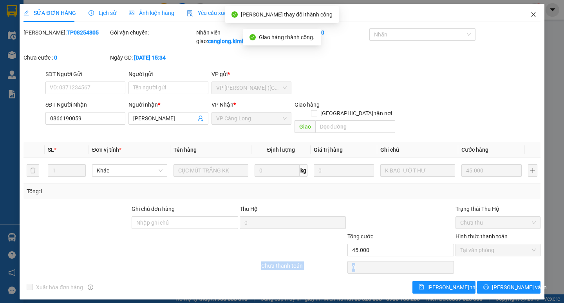
click at [532, 13] on icon "close" at bounding box center [533, 14] width 4 height 5
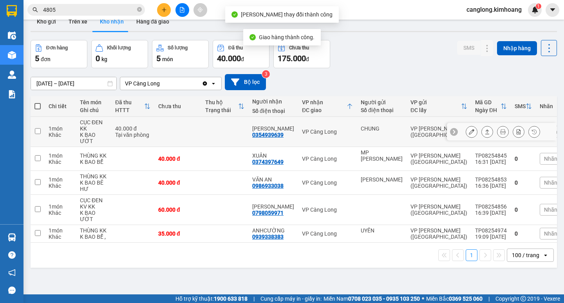
scroll to position [36, 0]
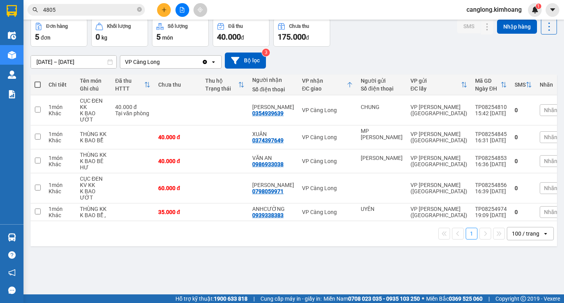
click at [76, 7] on input "4805" at bounding box center [89, 9] width 92 height 9
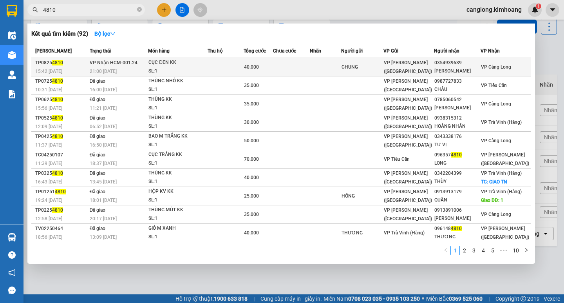
type input "4810"
click at [213, 64] on td at bounding box center [226, 67] width 36 height 18
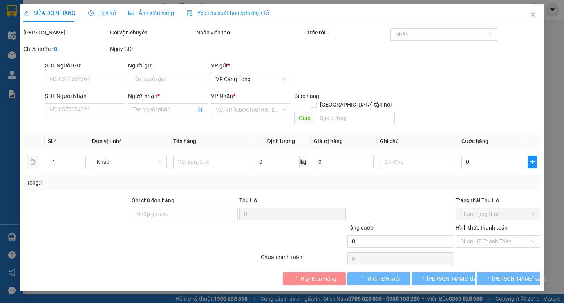
type input "CHUNG"
type input "0354939639"
type input "THANH HIẾU"
type input "40.000"
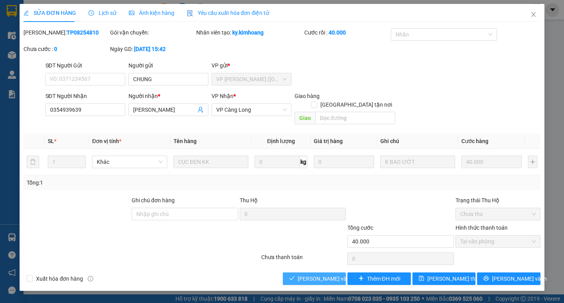
click at [314, 274] on span "Lưu và Giao hàng" at bounding box center [335, 278] width 75 height 9
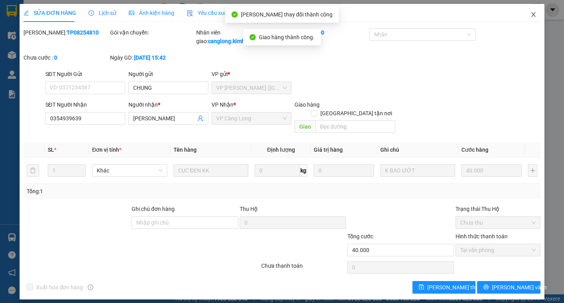
click at [531, 14] on icon "close" at bounding box center [533, 14] width 6 height 6
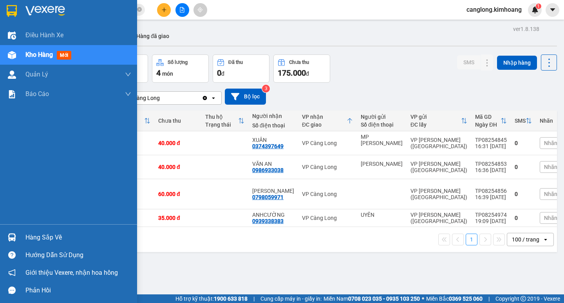
click at [74, 237] on div "Hàng sắp về" at bounding box center [78, 237] width 106 height 12
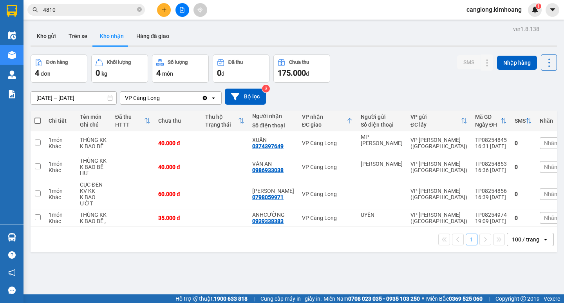
click at [408, 255] on section "Kết quả tìm kiếm ( 92 ) Bộ lọc Mã ĐH Trạng thái Món hàng Thu hộ Tổng cước Chưa …" at bounding box center [282, 151] width 564 height 303
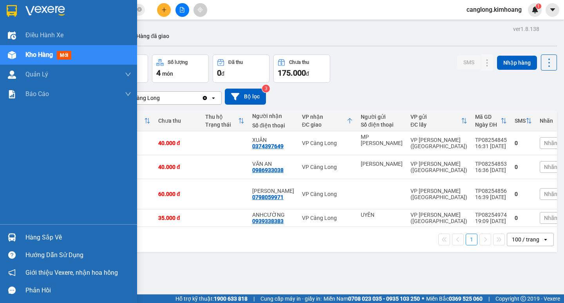
click at [11, 232] on div at bounding box center [12, 237] width 14 height 14
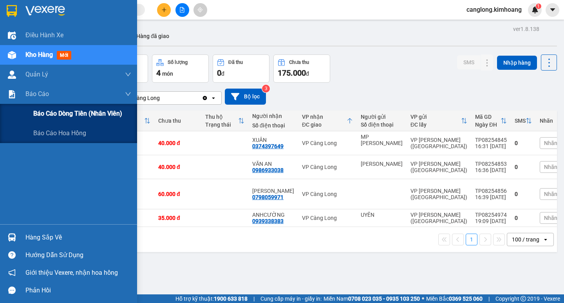
click at [31, 110] on div "Báo cáo dòng tiền (nhân viên)" at bounding box center [68, 114] width 137 height 20
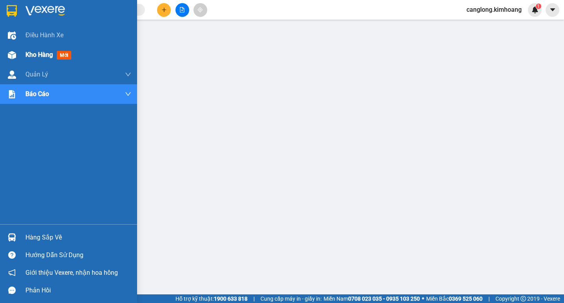
click at [32, 52] on span "Kho hàng" at bounding box center [38, 54] width 27 height 7
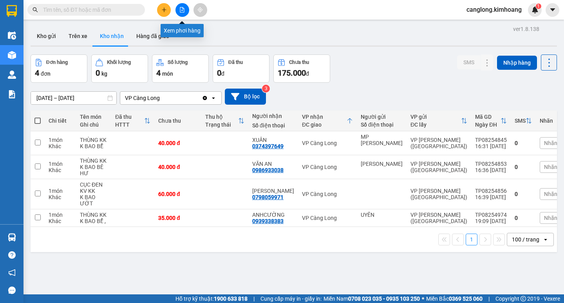
click at [183, 11] on icon "file-add" at bounding box center [181, 9] width 5 height 5
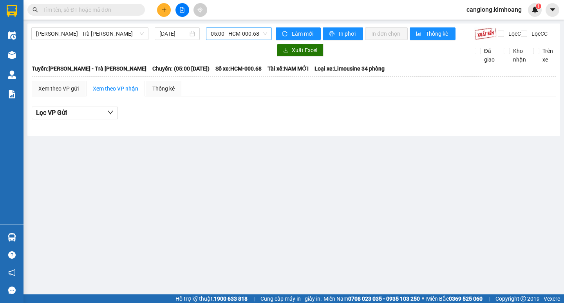
click at [255, 33] on span "05:00 - HCM-000.68" at bounding box center [239, 34] width 56 height 12
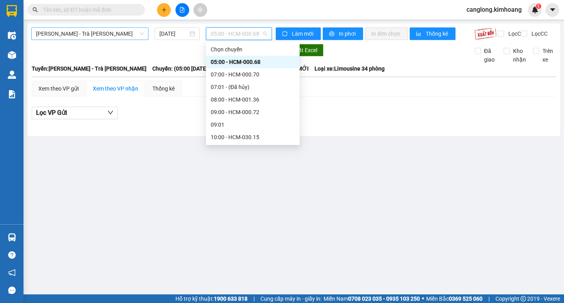
click at [132, 31] on span "[PERSON_NAME] - Trà Vinh" at bounding box center [90, 34] width 108 height 12
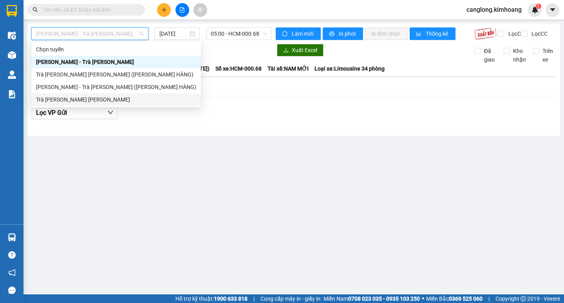
click at [112, 96] on div "Trà Vinh - [PERSON_NAME]" at bounding box center [116, 99] width 160 height 9
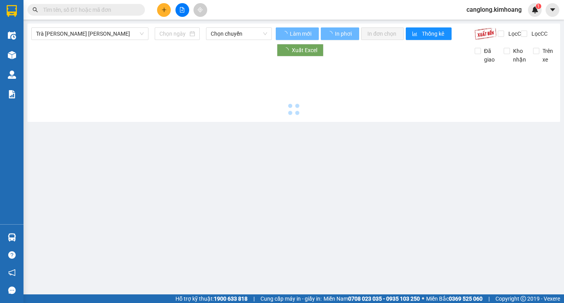
type input "[DATE]"
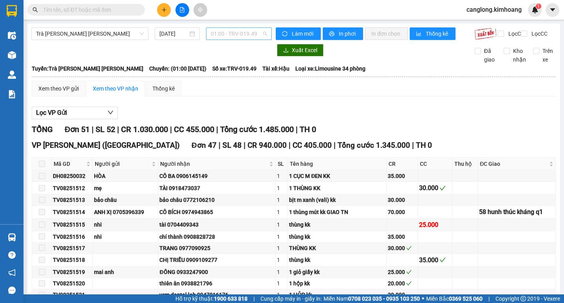
click at [259, 32] on span "01:00 - TRV-019.49" at bounding box center [239, 34] width 56 height 12
click at [258, 35] on span "01:00 - TRV-019.49" at bounding box center [239, 34] width 56 height 12
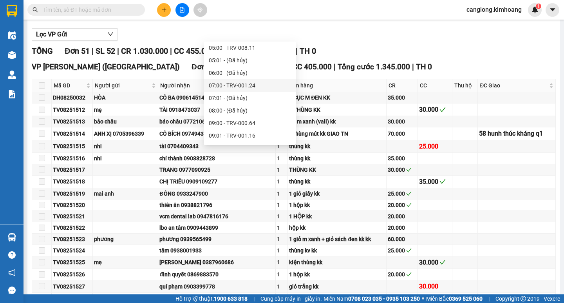
scroll to position [157, 0]
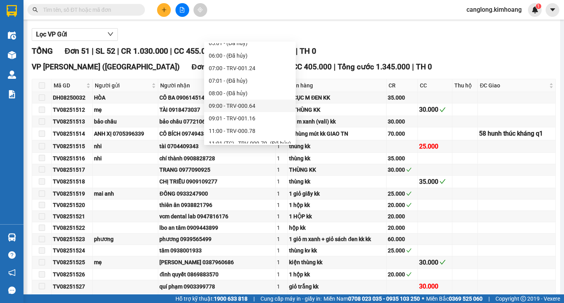
click at [249, 106] on div "09:00 - TRV-000.64" at bounding box center [250, 105] width 82 height 9
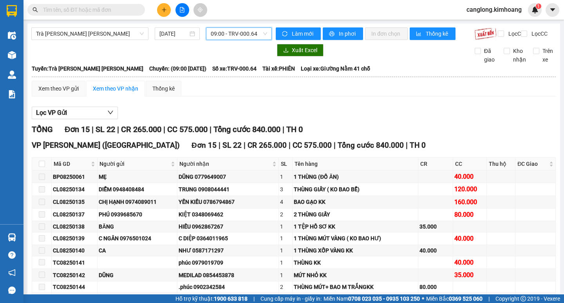
click at [253, 34] on span "09:00 - TRV-000.64" at bounding box center [239, 34] width 56 height 12
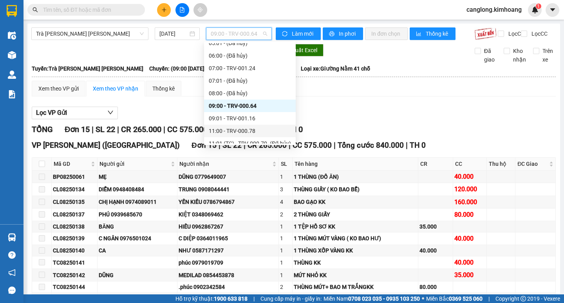
click at [218, 132] on div "11:00 - TRV-000.78" at bounding box center [250, 130] width 82 height 9
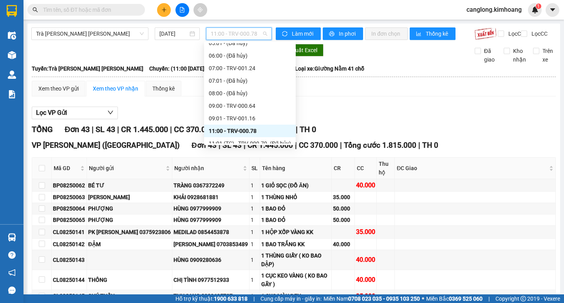
click at [255, 31] on span "11:00 - TRV-000.78" at bounding box center [239, 34] width 56 height 12
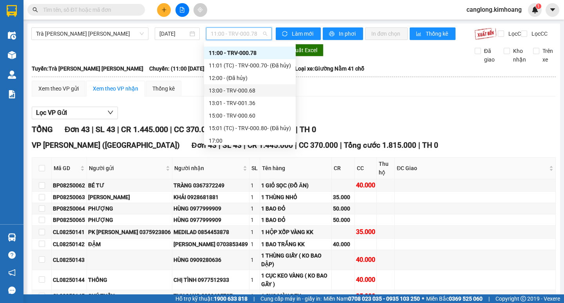
scroll to position [235, 0]
click at [220, 112] on div "15:00 - TRV-000.60" at bounding box center [250, 115] width 82 height 9
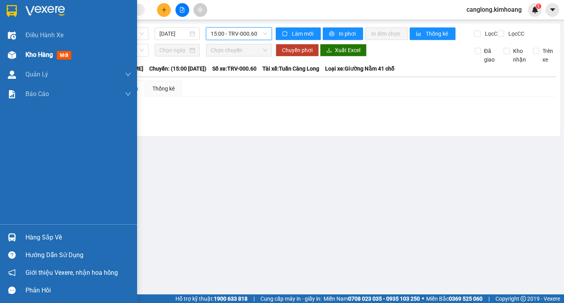
click at [9, 55] on img at bounding box center [12, 55] width 8 height 8
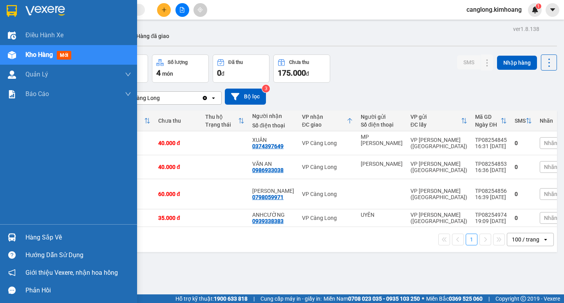
click at [38, 235] on div "Hàng sắp về" at bounding box center [78, 237] width 106 height 12
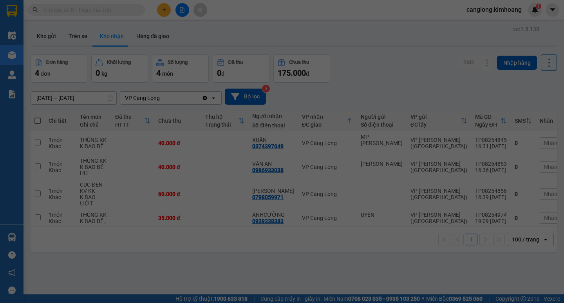
click at [38, 235] on body "Kết quả tìm kiếm ( 0 ) Bộ lọc No Data canglong.kimhoang 1 Điều hành xe Kho hàng…" at bounding box center [282, 151] width 564 height 303
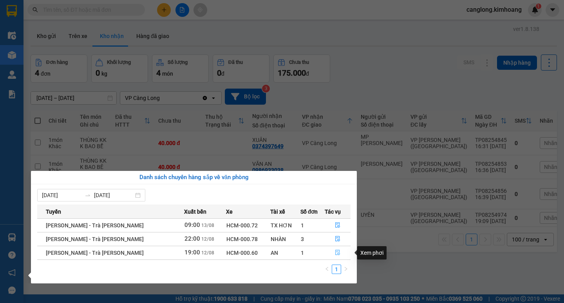
click at [336, 252] on icon "file-done" at bounding box center [337, 252] width 5 height 5
click at [336, 252] on main "ver 1.8.138 Kho gửi Trên xe Kho nhận Hàng đã giao Đơn hàng 4 đơn Khối lượng 0 k…" at bounding box center [282, 147] width 564 height 294
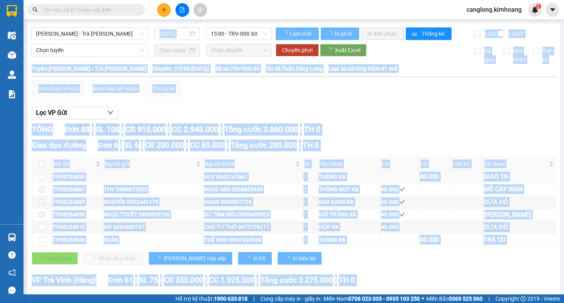
type input "[DATE]"
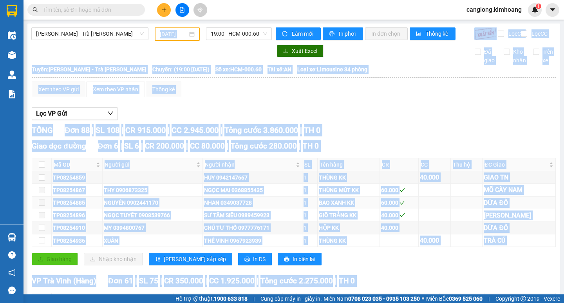
click at [247, 203] on td "NHAN 0349037728" at bounding box center [252, 203] width 99 height 13
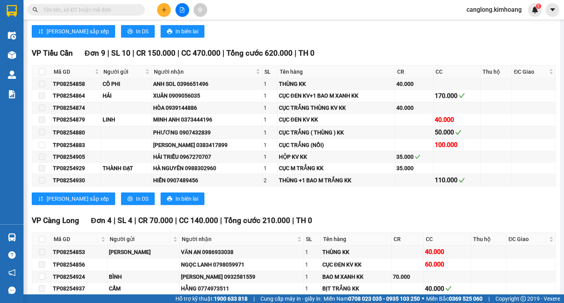
scroll to position [1331, 0]
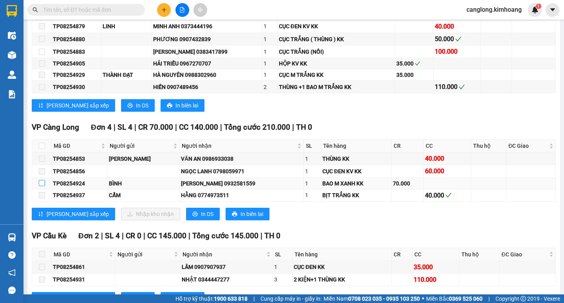
click at [40, 186] on input "checkbox" at bounding box center [42, 183] width 6 height 6
checkbox input "false"
click at [40, 186] on input "checkbox" at bounding box center [42, 183] width 6 height 6
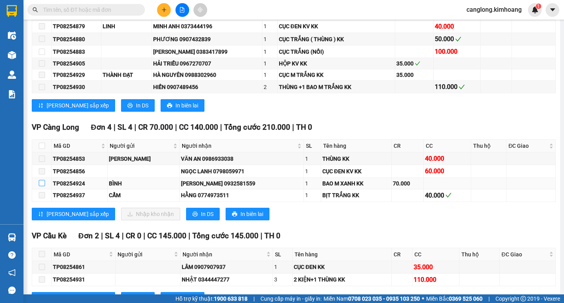
checkbox input "true"
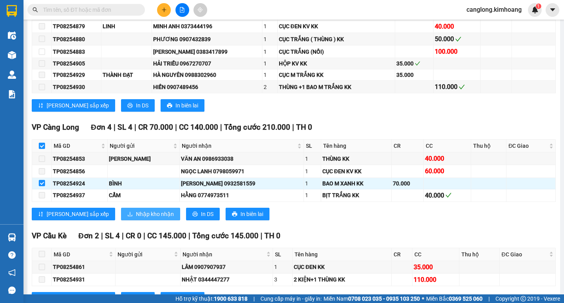
click at [136, 218] on span "Nhập kho nhận" at bounding box center [155, 214] width 38 height 9
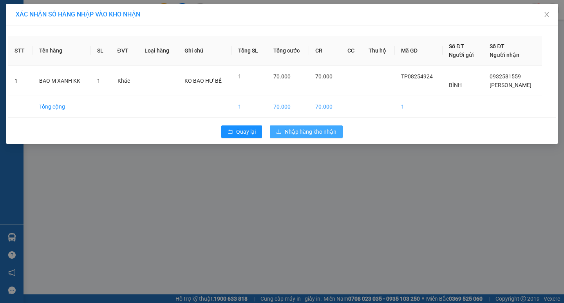
click at [294, 136] on button "Nhập hàng kho nhận" at bounding box center [306, 131] width 73 height 13
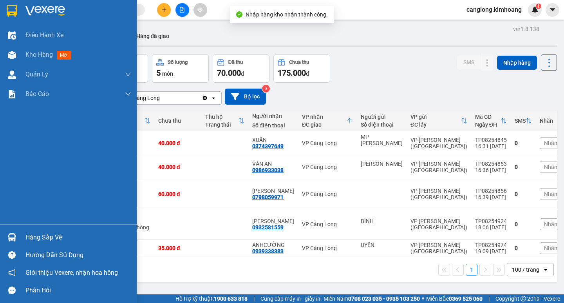
click at [18, 234] on div at bounding box center [12, 237] width 14 height 14
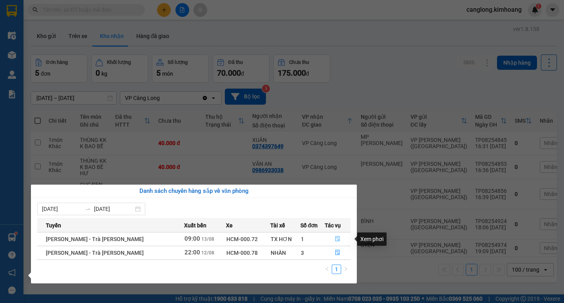
click at [337, 236] on icon "file-done" at bounding box center [337, 238] width 5 height 5
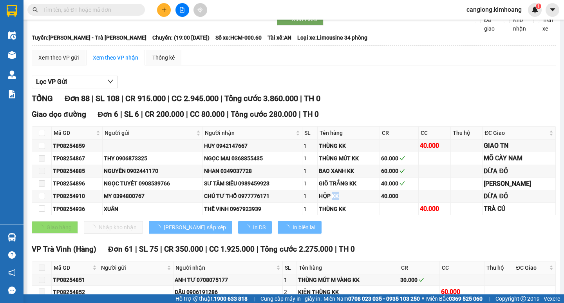
type input "[DATE]"
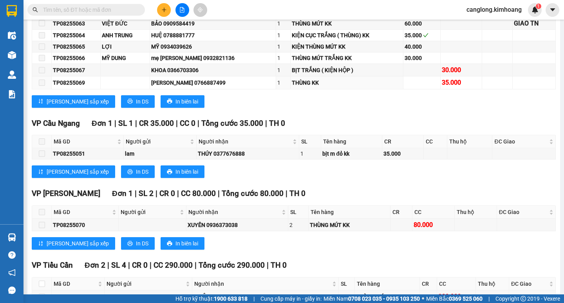
scroll to position [414, 0]
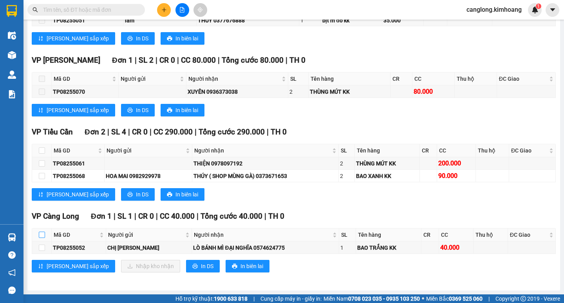
click at [43, 235] on input "checkbox" at bounding box center [42, 234] width 6 height 6
checkbox input "false"
click at [43, 235] on input "checkbox" at bounding box center [42, 234] width 6 height 6
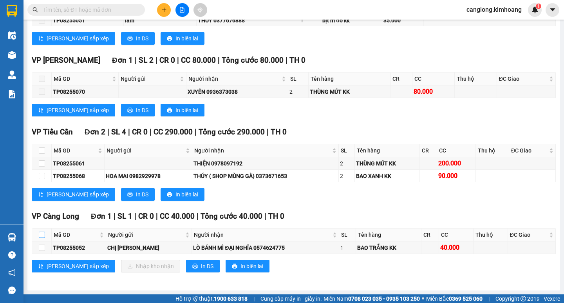
checkbox input "true"
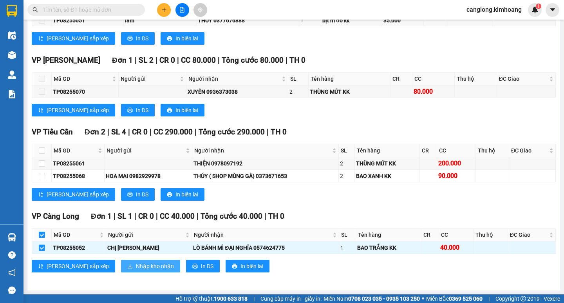
click at [136, 267] on span "Nhập kho nhận" at bounding box center [155, 266] width 38 height 9
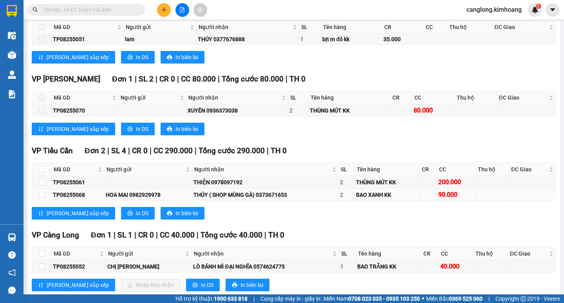
scroll to position [414, 0]
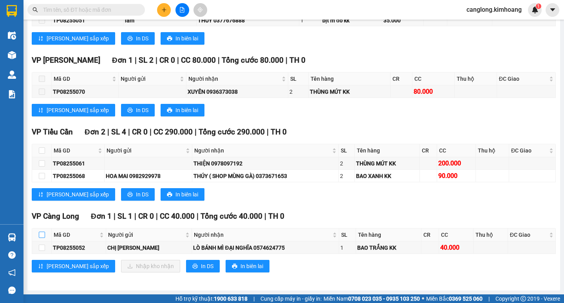
click at [42, 236] on input "checkbox" at bounding box center [42, 234] width 6 height 6
checkbox input "false"
click at [42, 236] on input "checkbox" at bounding box center [42, 234] width 6 height 6
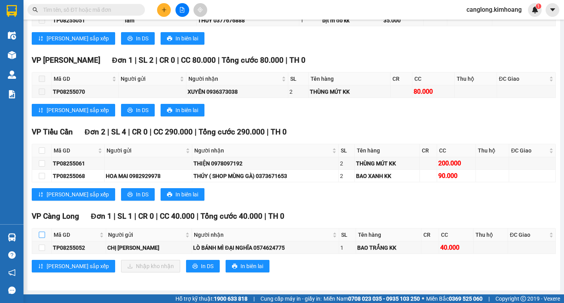
checkbox input "true"
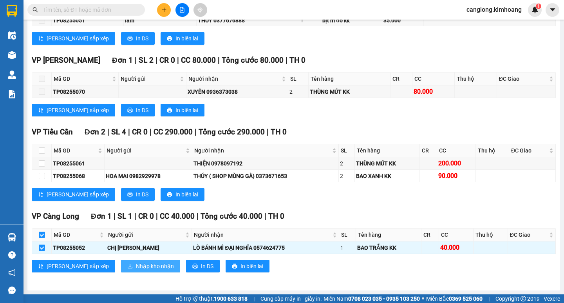
click at [136, 265] on span "Nhập kho nhận" at bounding box center [155, 266] width 38 height 9
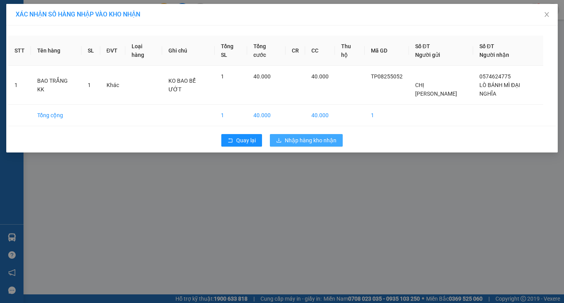
click at [290, 134] on button "Nhập hàng kho nhận" at bounding box center [306, 140] width 73 height 13
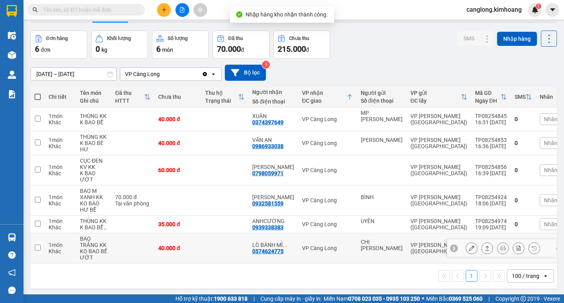
scroll to position [36, 0]
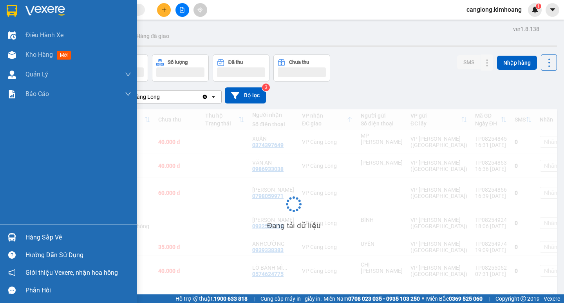
click at [18, 233] on div at bounding box center [12, 237] width 14 height 14
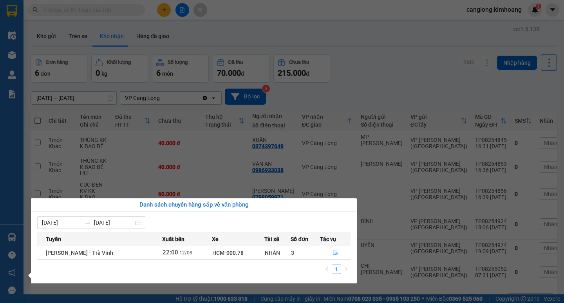
click at [376, 76] on section "Kết quả tìm kiếm ( 0 ) Bộ lọc No Data canglong.kimhoang 1 Điều hành xe Kho hàng…" at bounding box center [282, 151] width 564 height 303
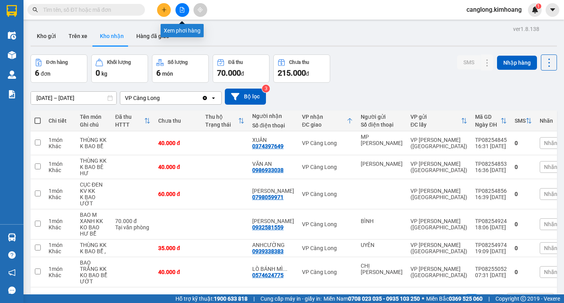
click at [184, 11] on icon "file-add" at bounding box center [182, 9] width 4 height 5
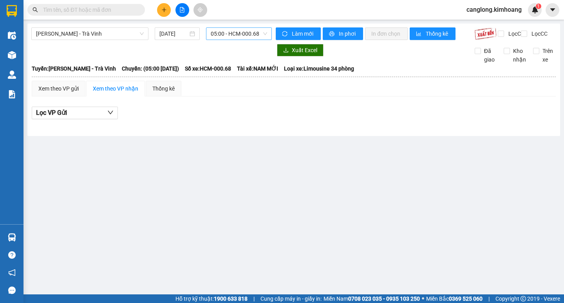
click at [260, 34] on span "05:00 - HCM-000.68" at bounding box center [239, 34] width 56 height 12
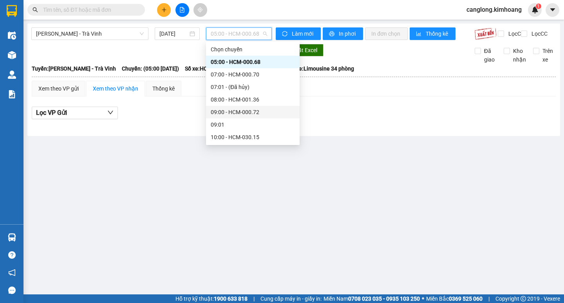
click at [227, 112] on div "09:00 - HCM-000.72" at bounding box center [253, 112] width 84 height 9
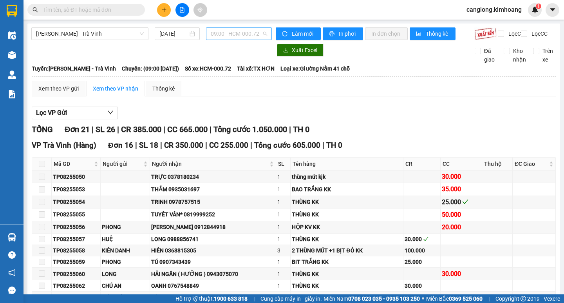
click at [258, 32] on span "09:00 - HCM-000.72" at bounding box center [239, 34] width 56 height 12
click at [259, 31] on span "09:00 - HCM-000.72" at bounding box center [239, 34] width 56 height 12
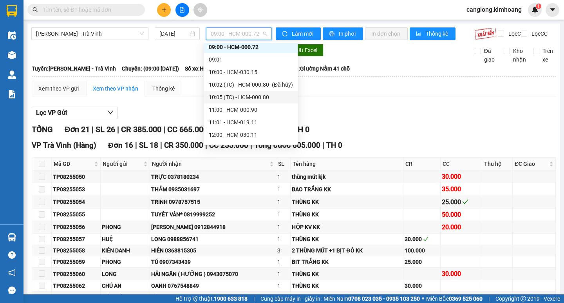
scroll to position [78, 0]
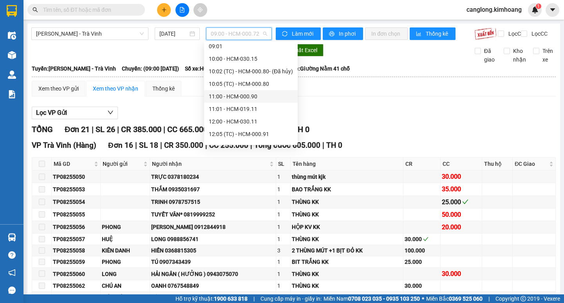
click at [219, 98] on div "11:00 - HCM-000.90" at bounding box center [251, 96] width 84 height 9
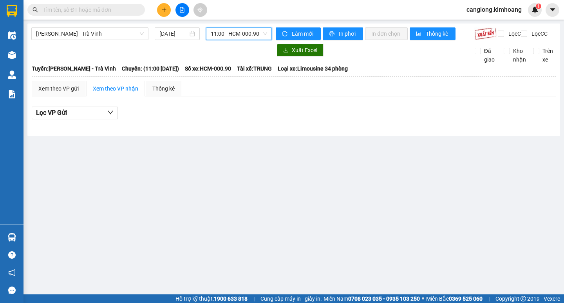
click at [257, 34] on span "11:00 - HCM-000.90" at bounding box center [239, 34] width 56 height 12
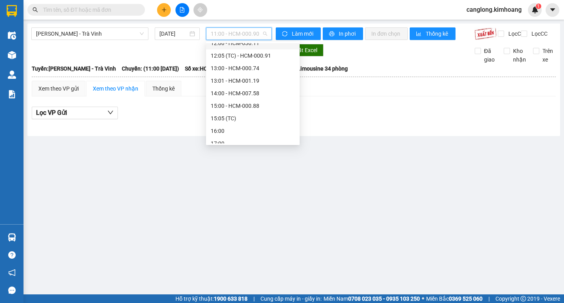
scroll to position [200, 0]
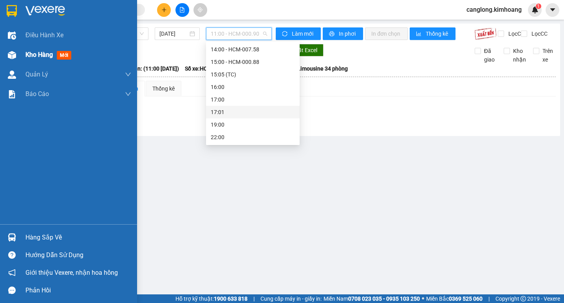
click at [23, 54] on div "Kho hàng mới" at bounding box center [68, 55] width 137 height 20
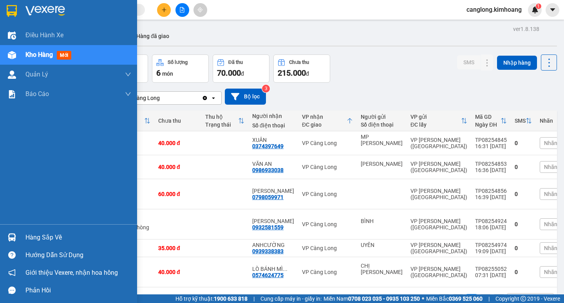
click at [17, 233] on div at bounding box center [12, 237] width 14 height 14
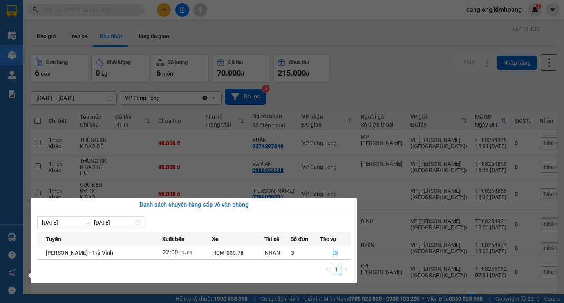
click at [419, 97] on section "Kết quả tìm kiếm ( 0 ) Bộ lọc No Data canglong.kimhoang 1 Điều hành xe Kho hàng…" at bounding box center [282, 151] width 564 height 303
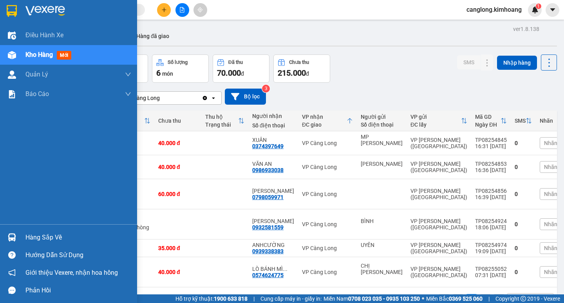
click at [26, 243] on div "Hàng sắp về" at bounding box center [78, 237] width 106 height 12
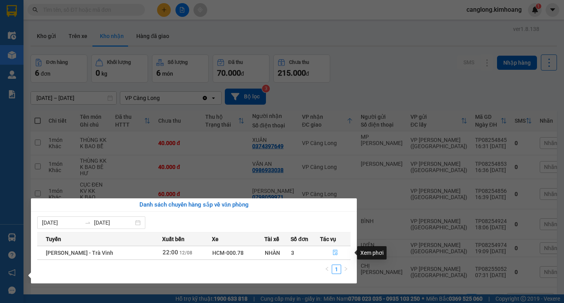
click at [330, 251] on button "button" at bounding box center [335, 252] width 30 height 13
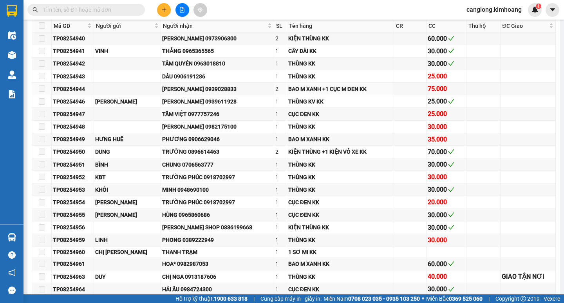
type input "12/08/2025"
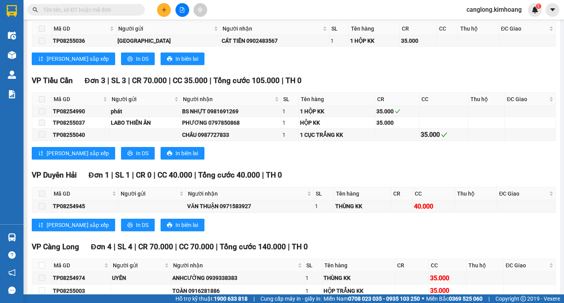
scroll to position [1449, 0]
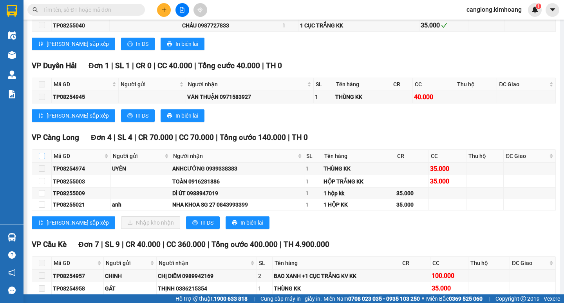
click at [42, 159] on input "checkbox" at bounding box center [42, 156] width 6 height 6
checkbox input "true"
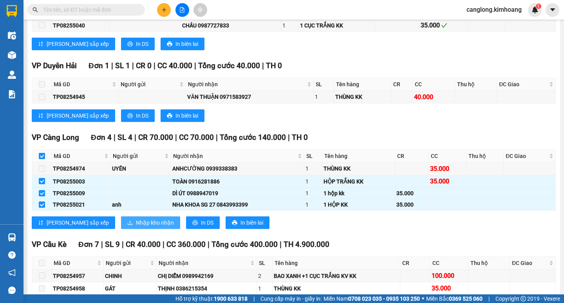
click at [127, 225] on icon "download" at bounding box center [129, 222] width 5 height 5
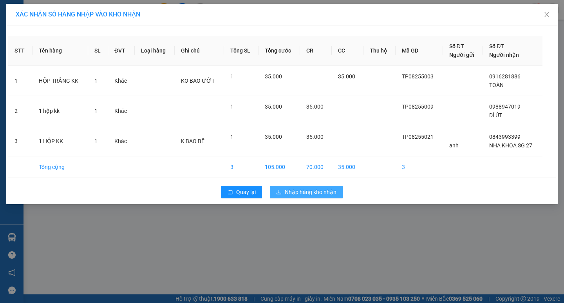
click at [302, 194] on span "Nhập hàng kho nhận" at bounding box center [311, 192] width 52 height 9
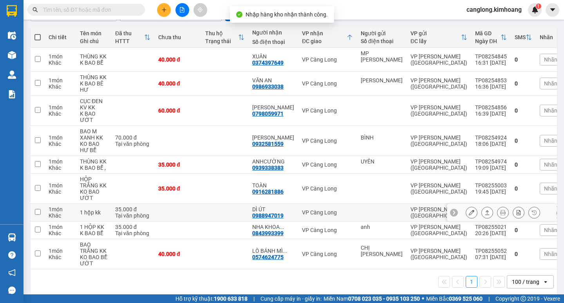
scroll to position [87, 0]
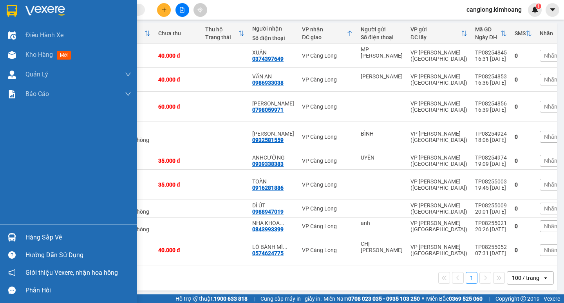
click at [44, 236] on div "Hàng sắp về" at bounding box center [78, 237] width 106 height 12
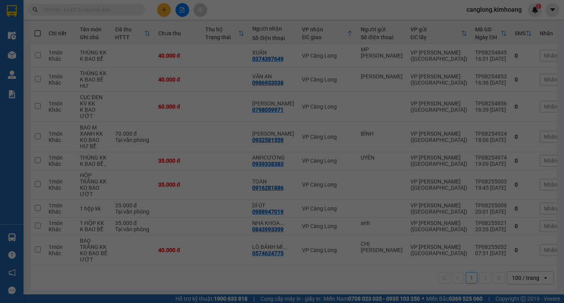
click at [44, 236] on body "Kết quả tìm kiếm ( 0 ) Bộ lọc No Data canglong.kimhoang 1 Điều hành xe Kho hàng…" at bounding box center [282, 151] width 564 height 303
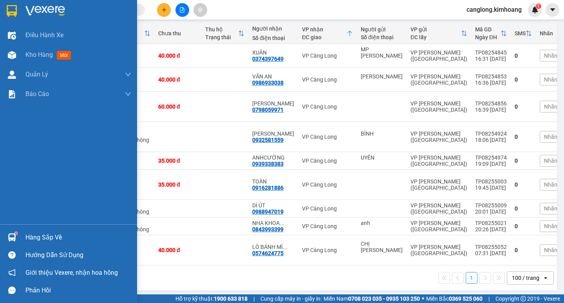
click at [44, 236] on div "Hàng sắp về" at bounding box center [78, 237] width 106 height 12
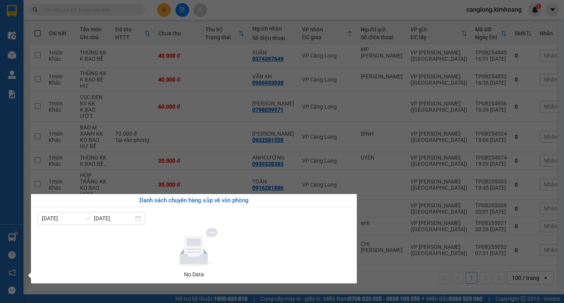
click at [5, 199] on div "Điều hành xe Kho hàng mới Quản [PERSON_NAME] lý chuyến Quản lý khách hàng mới B…" at bounding box center [11, 151] width 23 height 303
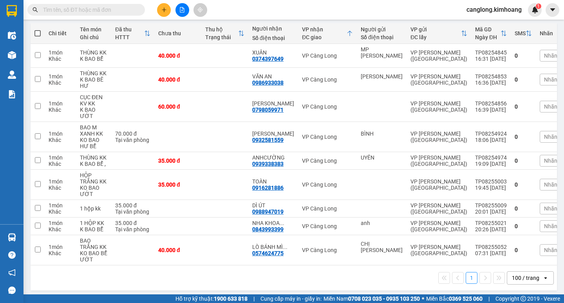
click at [68, 12] on input "text" at bounding box center [89, 9] width 92 height 9
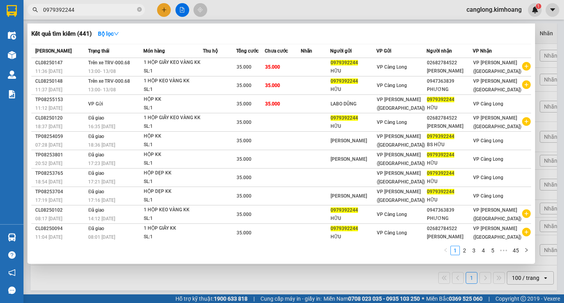
type input "0979392244"
click at [314, 271] on div at bounding box center [282, 151] width 564 height 303
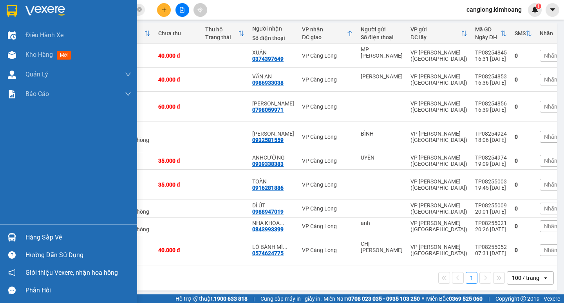
click at [15, 233] on div at bounding box center [12, 237] width 14 height 14
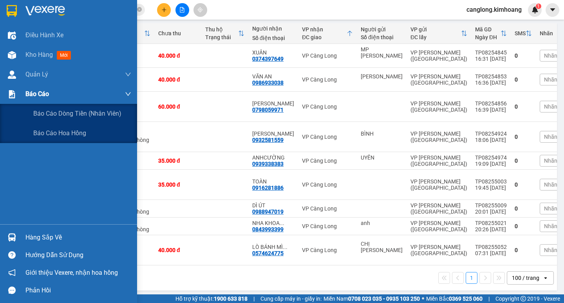
drag, startPoint x: 4, startPoint y: 103, endPoint x: 73, endPoint y: 85, distance: 72.0
click at [73, 85] on div "Báo cáo" at bounding box center [78, 94] width 106 height 20
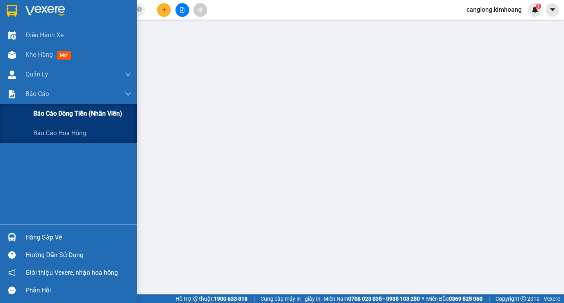
click at [56, 112] on span "Báo cáo dòng tiền (nhân viên)" at bounding box center [77, 113] width 89 height 10
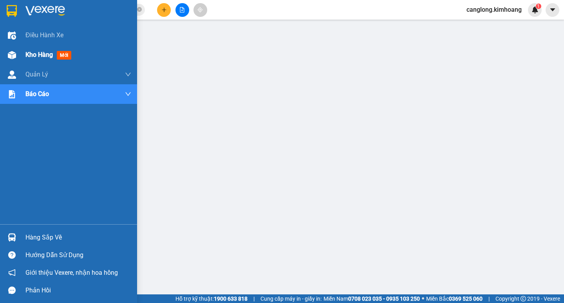
click at [22, 60] on div "Kho hàng mới" at bounding box center [68, 55] width 137 height 20
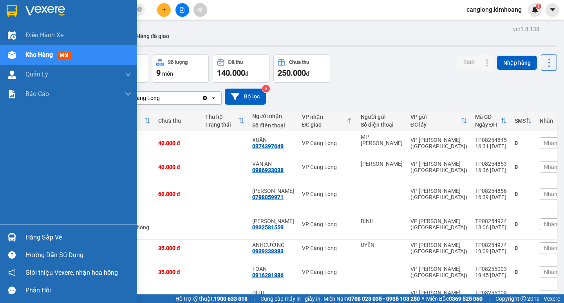
click at [29, 235] on div "Hàng sắp về" at bounding box center [78, 237] width 106 height 12
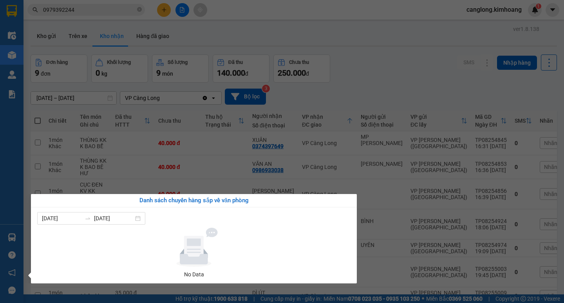
click at [29, 235] on div "Danh sách chuyến hàng sắp về văn phòng 07/08/2025 13/08/2025 No Data" at bounding box center [191, 238] width 332 height 89
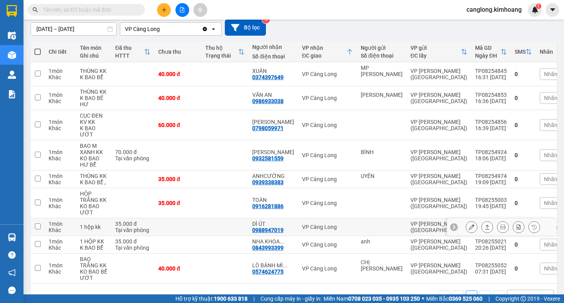
scroll to position [87, 0]
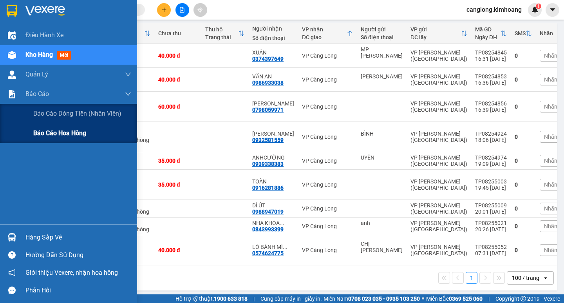
click at [60, 138] on span "Báo cáo hoa hồng" at bounding box center [59, 133] width 53 height 10
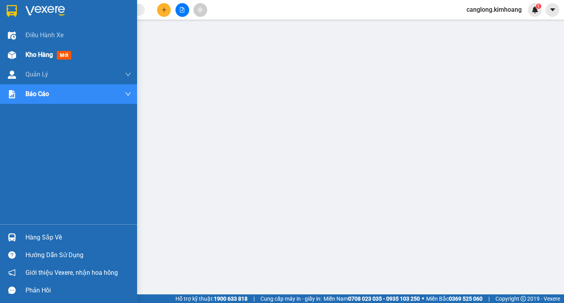
click at [18, 51] on div at bounding box center [12, 55] width 14 height 14
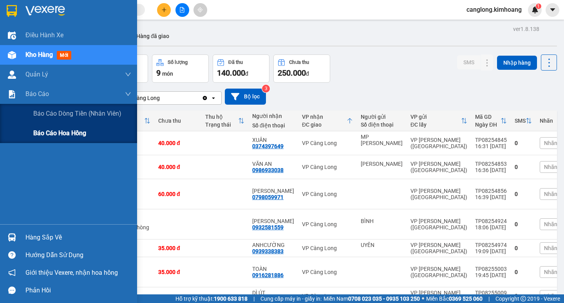
click at [51, 129] on span "Báo cáo hoa hồng" at bounding box center [59, 133] width 53 height 10
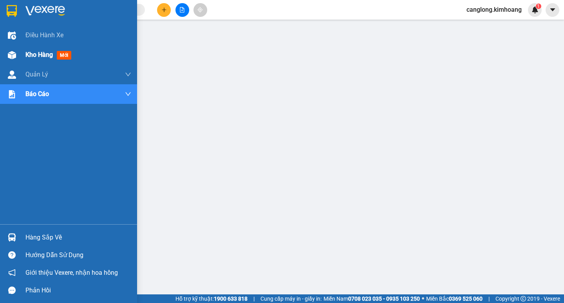
click at [9, 54] on img at bounding box center [12, 55] width 8 height 8
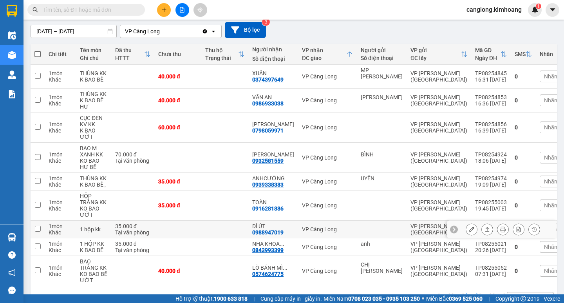
scroll to position [87, 0]
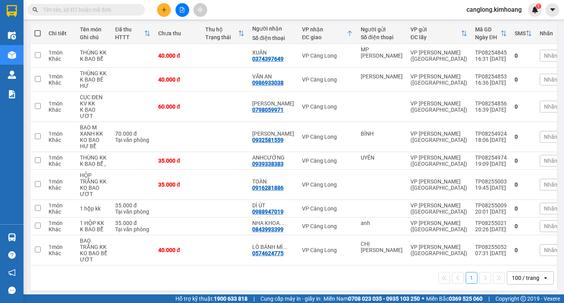
click at [113, 12] on input "text" at bounding box center [89, 9] width 92 height 9
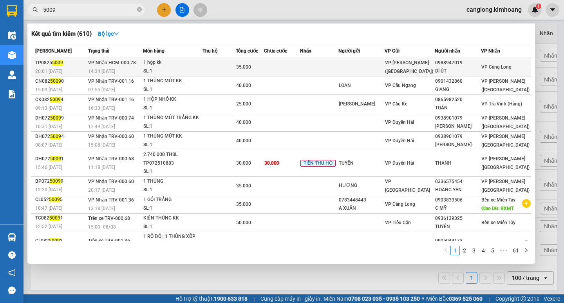
type input "5009"
click at [252, 61] on td "35.000" at bounding box center [250, 67] width 28 height 18
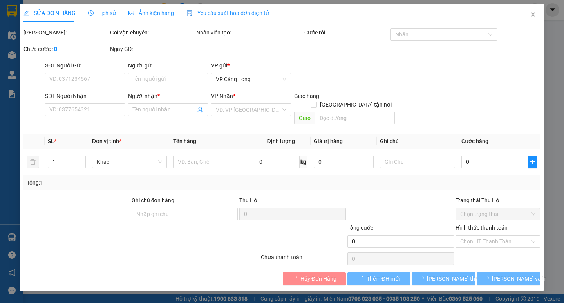
type input "0988947019"
type input "DÌ ÚT"
type input "35.000"
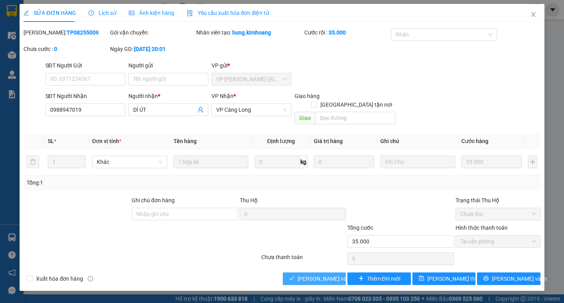
click at [316, 274] on button "[PERSON_NAME] và Giao hàng" at bounding box center [314, 278] width 63 height 13
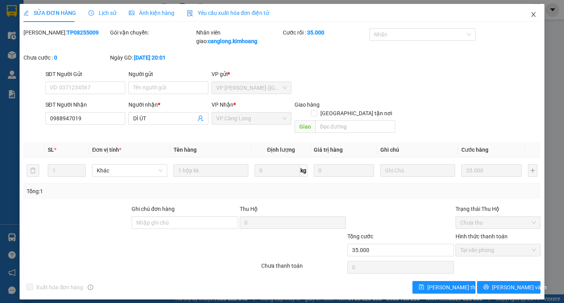
click at [536, 11] on span "Close" at bounding box center [533, 15] width 22 height 22
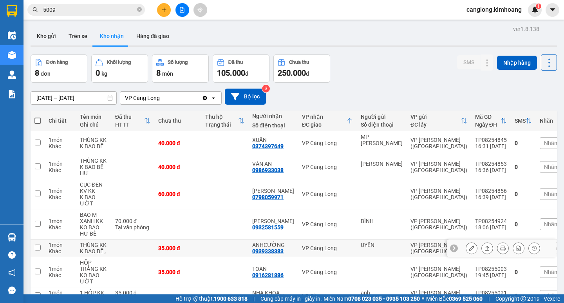
click at [34, 239] on td at bounding box center [38, 248] width 14 height 18
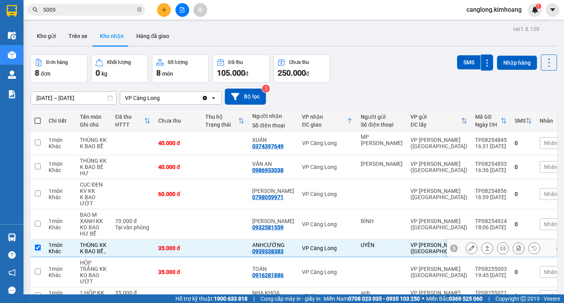
click at [34, 239] on td at bounding box center [38, 248] width 14 height 18
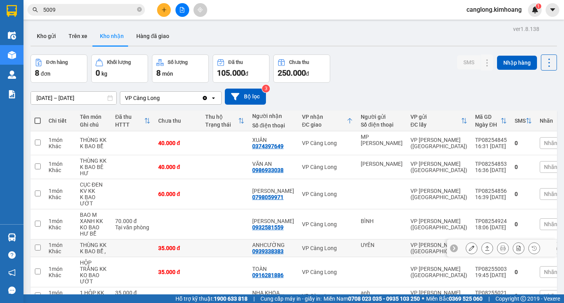
drag, startPoint x: 33, startPoint y: 237, endPoint x: 22, endPoint y: 237, distance: 11.4
click at [32, 239] on td at bounding box center [38, 248] width 14 height 18
checkbox input "true"
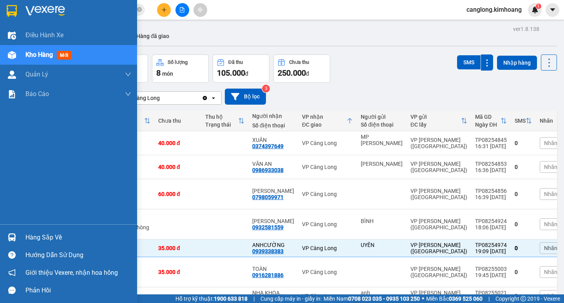
click at [18, 232] on div at bounding box center [12, 237] width 14 height 14
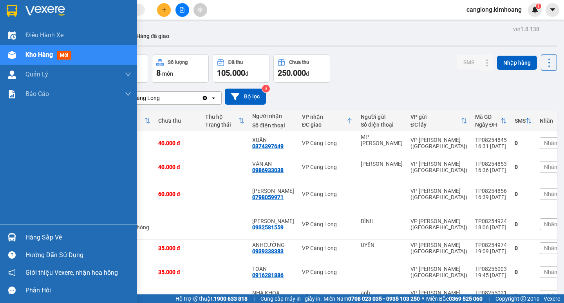
click at [12, 234] on img at bounding box center [12, 237] width 8 height 8
click at [12, 234] on div "Điều hành xe Kho hàng mới Quản [PERSON_NAME] lý chuyến Quản lý khách hàng mới B…" at bounding box center [68, 151] width 137 height 303
click at [12, 234] on img at bounding box center [12, 237] width 8 height 8
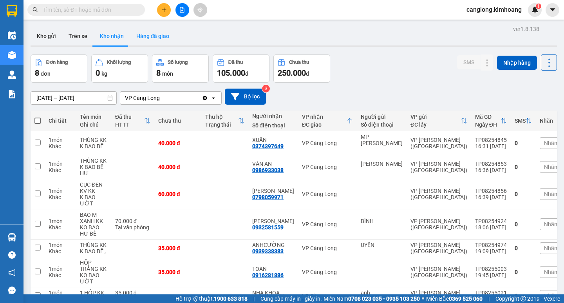
click at [134, 40] on button "Hàng đã giao" at bounding box center [152, 36] width 45 height 19
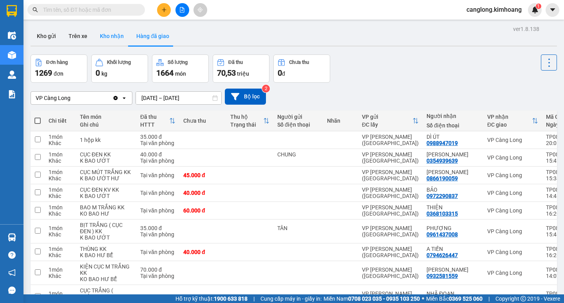
click at [98, 36] on button "Kho nhận" at bounding box center [112, 36] width 36 height 19
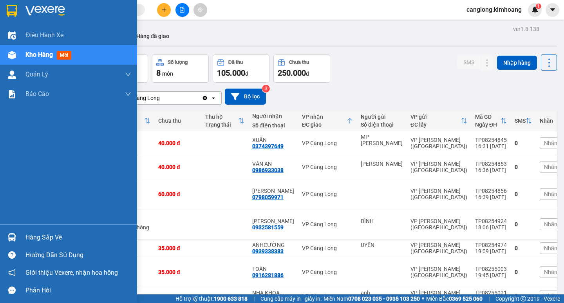
click at [13, 232] on div at bounding box center [12, 237] width 14 height 14
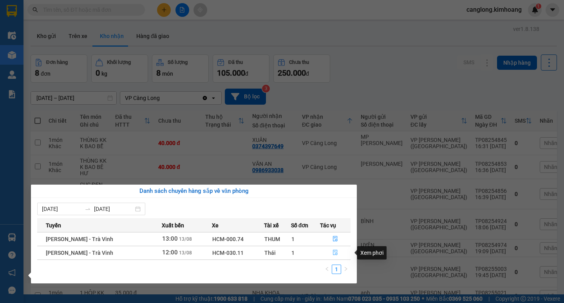
click at [334, 252] on icon "file-done" at bounding box center [335, 252] width 5 height 5
click at [334, 252] on main "ver 1.8.138 Kho gửi Trên xe Kho nhận Hàng đã giao Đơn hàng 8 đơn Khối lượng 0 k…" at bounding box center [282, 147] width 564 height 294
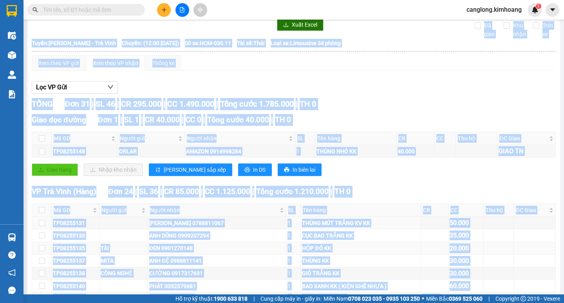
scroll to position [39, 0]
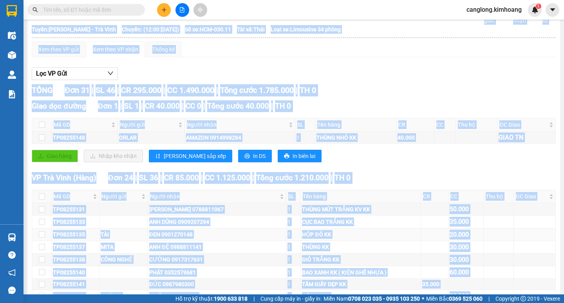
click at [197, 238] on div "ĐEN 0901270148" at bounding box center [216, 234] width 135 height 9
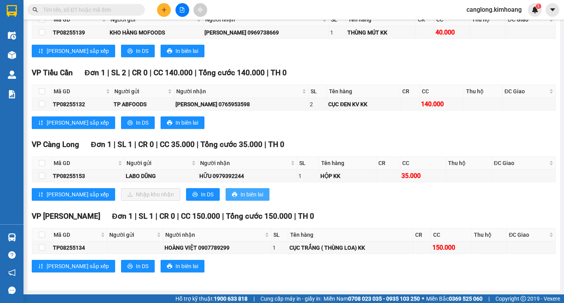
scroll to position [663, 0]
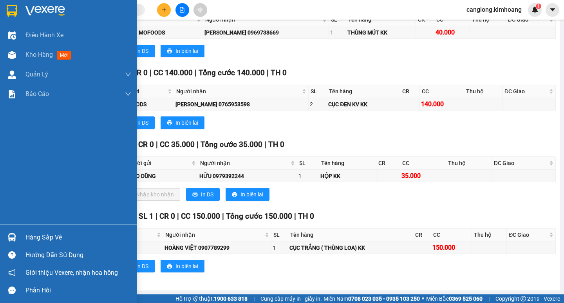
click at [31, 235] on div "Hàng sắp về" at bounding box center [78, 237] width 106 height 12
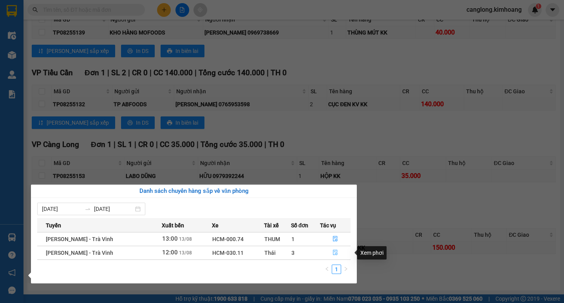
click at [334, 251] on icon "file-done" at bounding box center [334, 251] width 5 height 5
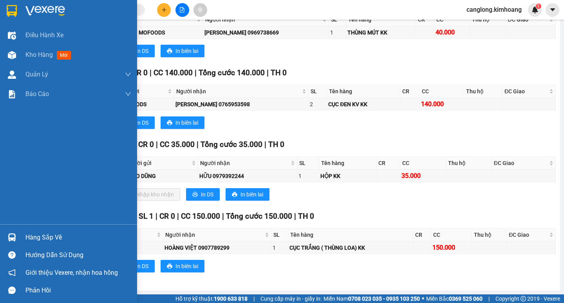
click at [32, 244] on div "Hàng sắp về" at bounding box center [68, 237] width 137 height 18
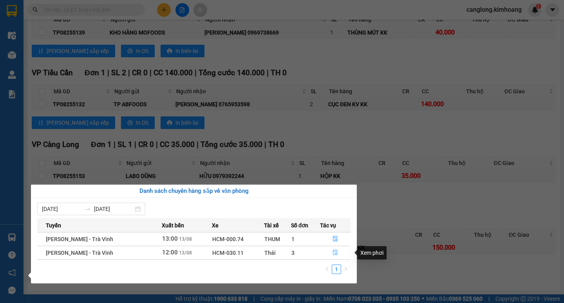
click at [335, 249] on button "button" at bounding box center [335, 252] width 30 height 13
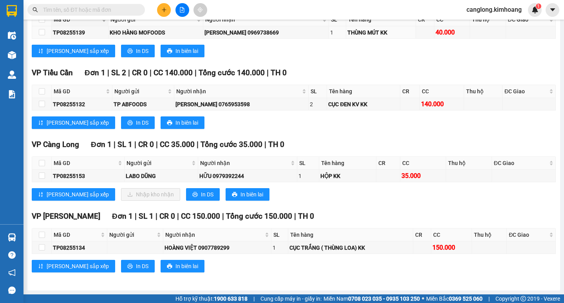
scroll to position [624, 0]
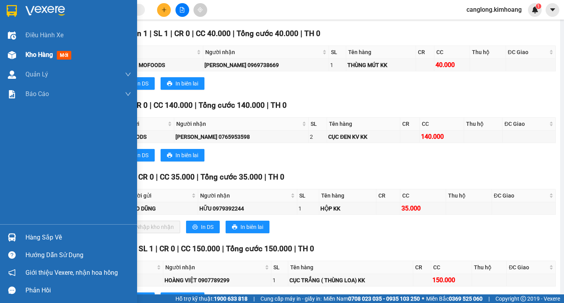
click at [13, 55] on img at bounding box center [12, 55] width 8 height 8
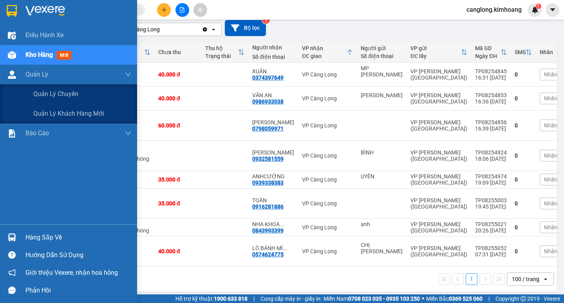
scroll to position [70, 0]
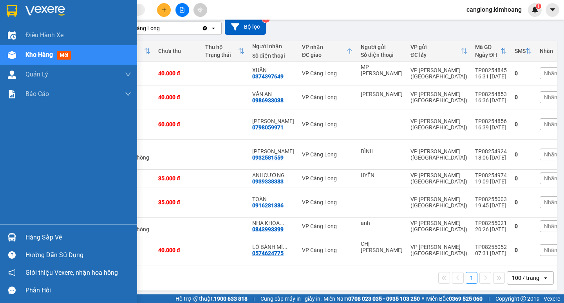
click at [45, 236] on div "Hàng sắp về" at bounding box center [78, 237] width 106 height 12
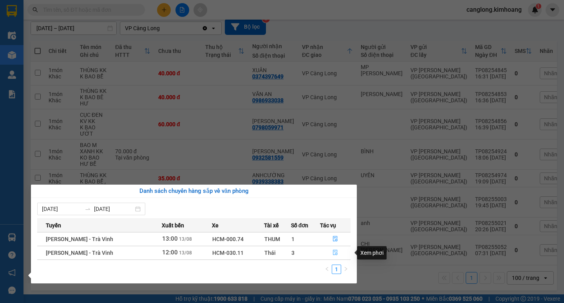
click at [339, 249] on button "button" at bounding box center [335, 252] width 30 height 13
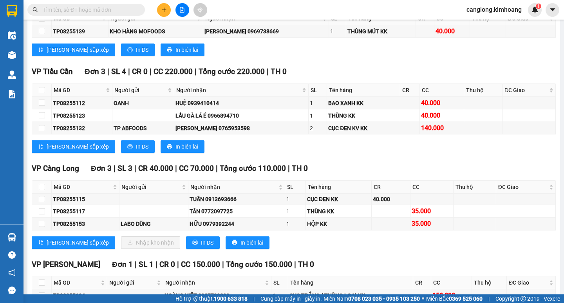
scroll to position [862, 0]
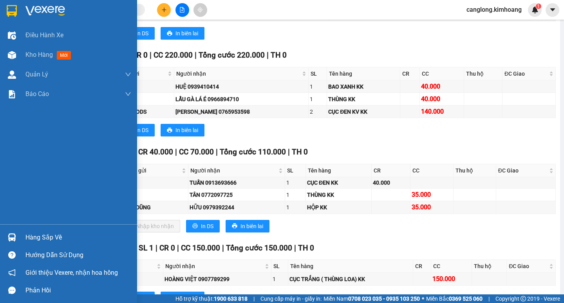
click at [33, 233] on div "Hàng sắp về" at bounding box center [78, 237] width 106 height 12
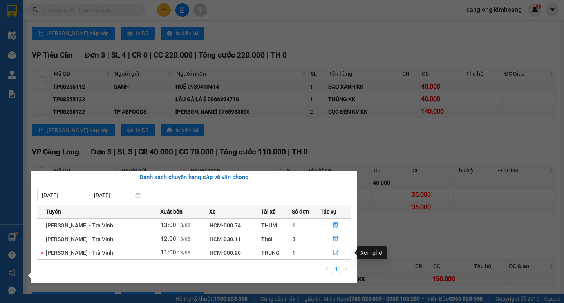
click at [332, 249] on button "button" at bounding box center [335, 252] width 29 height 13
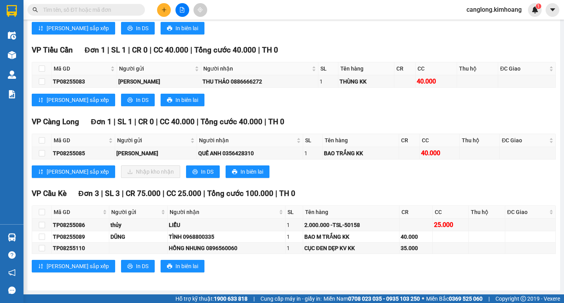
scroll to position [622, 0]
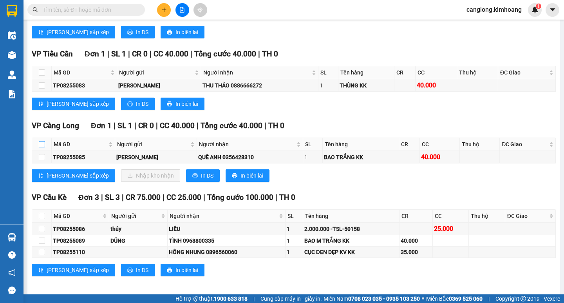
click at [41, 147] on input "checkbox" at bounding box center [42, 144] width 6 height 6
checkbox input "true"
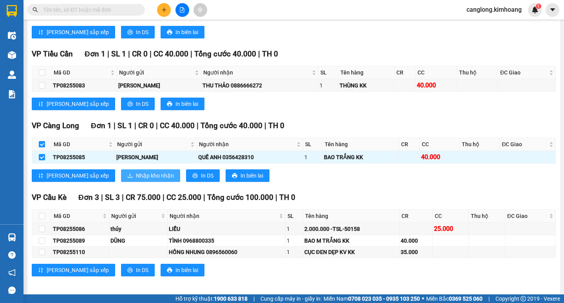
click at [136, 179] on span "Nhập kho nhận" at bounding box center [155, 175] width 38 height 9
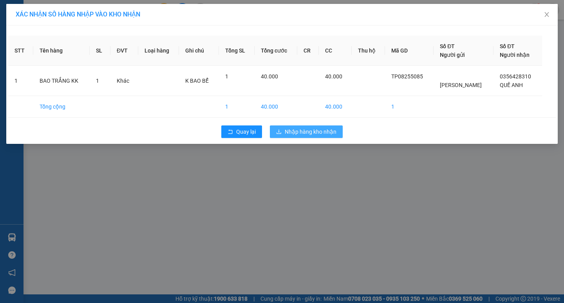
click at [292, 132] on span "Nhập hàng kho nhận" at bounding box center [311, 131] width 52 height 9
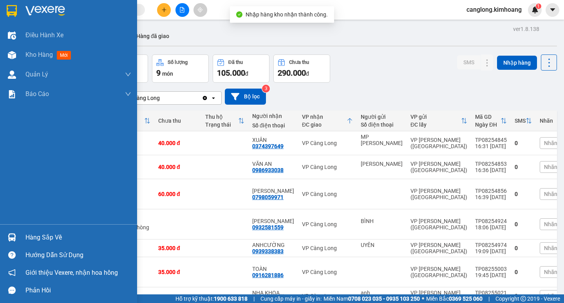
click at [18, 233] on div at bounding box center [12, 237] width 14 height 14
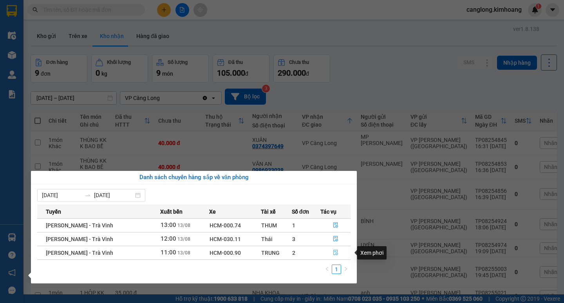
click at [333, 252] on icon "file-done" at bounding box center [335, 251] width 5 height 5
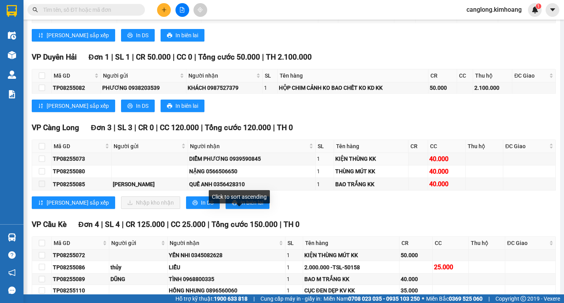
scroll to position [783, 0]
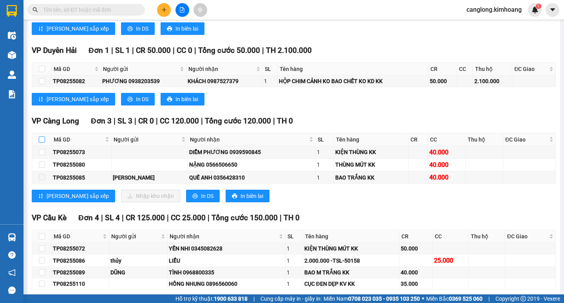
click at [42, 143] on input "checkbox" at bounding box center [42, 139] width 6 height 6
checkbox input "true"
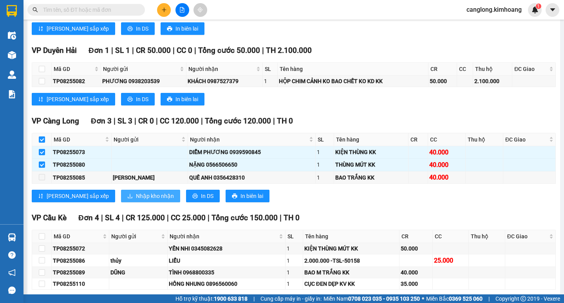
click at [136, 200] on span "Nhập kho nhận" at bounding box center [155, 195] width 38 height 9
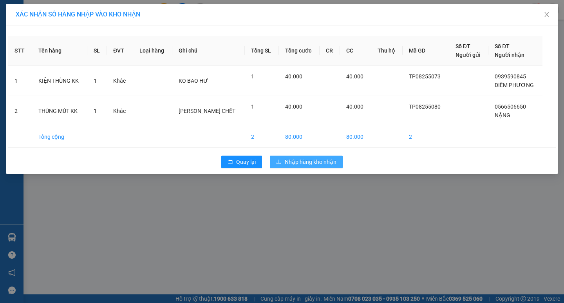
click at [315, 164] on span "Nhập hàng kho nhận" at bounding box center [311, 161] width 52 height 9
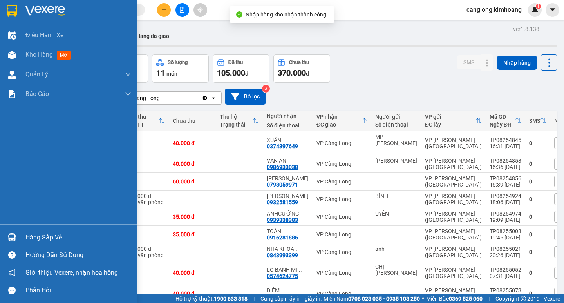
click at [31, 233] on div "Hàng sắp về" at bounding box center [78, 237] width 106 height 12
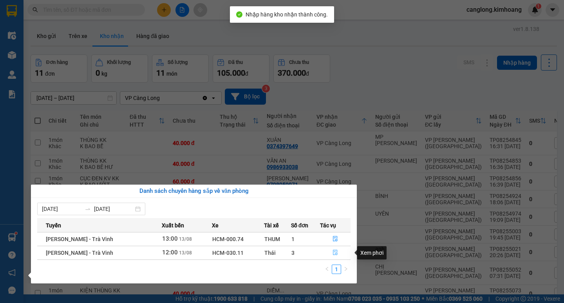
click at [335, 251] on icon "file-done" at bounding box center [334, 251] width 5 height 5
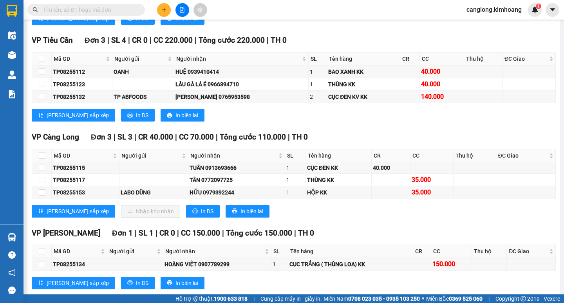
scroll to position [900, 0]
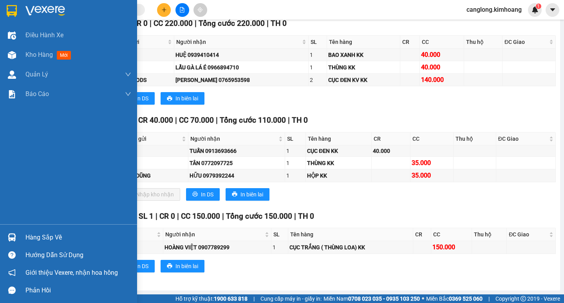
click at [26, 239] on div "Hàng sắp về" at bounding box center [78, 237] width 106 height 12
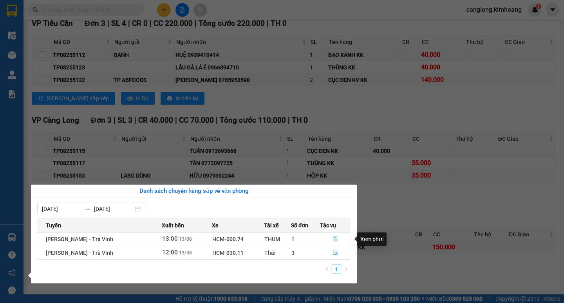
click at [334, 237] on icon "file-done" at bounding box center [334, 238] width 5 height 5
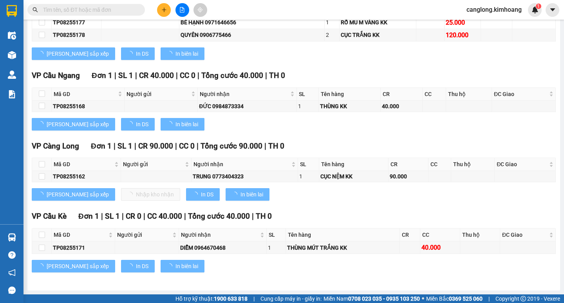
scroll to position [368, 0]
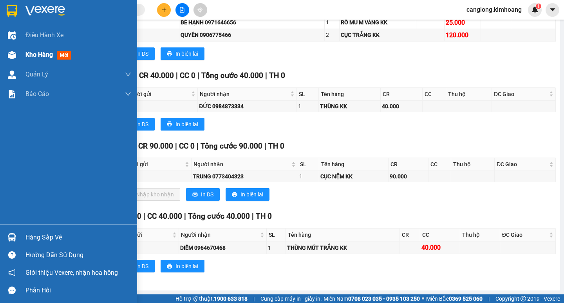
click at [46, 53] on span "Kho hàng" at bounding box center [38, 54] width 27 height 7
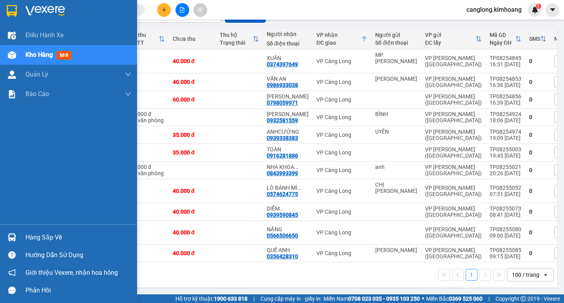
scroll to position [154, 0]
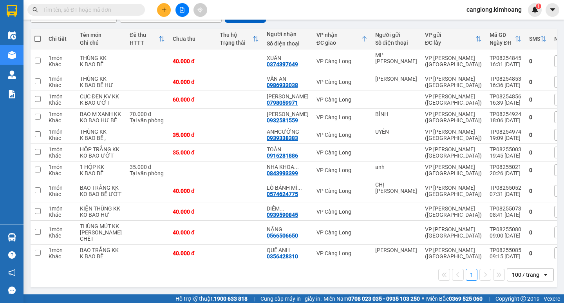
click at [84, 8] on input "text" at bounding box center [89, 9] width 92 height 9
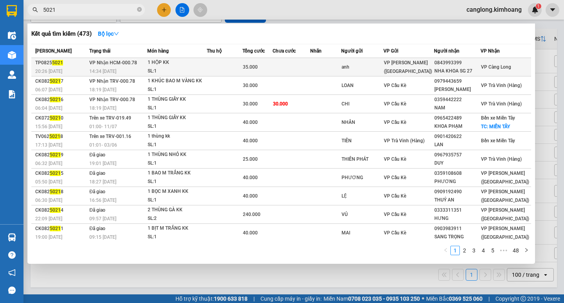
type input "5021"
click at [258, 66] on span "35.000" at bounding box center [250, 66] width 15 height 5
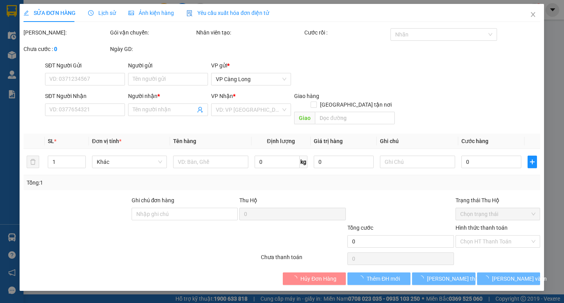
type input "anh"
type input "0843993399"
type input "NHA KHOA SG 27"
type input "35.000"
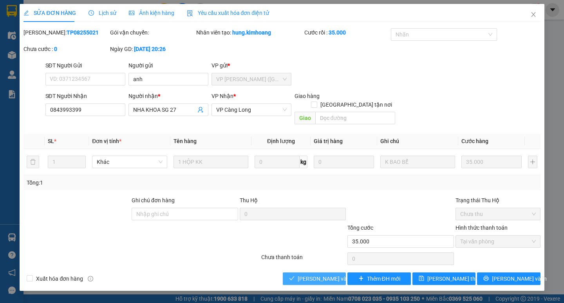
click at [316, 274] on span "[PERSON_NAME] và Giao hàng" at bounding box center [335, 278] width 75 height 9
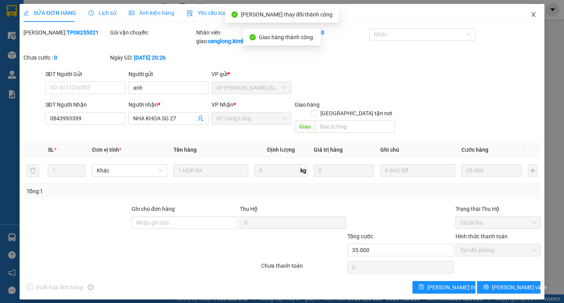
click at [535, 17] on icon "close" at bounding box center [533, 14] width 6 height 6
click at [535, 17] on div "Kết quả tìm kiếm ( 473 ) Bộ lọc Mã ĐH Trạng thái Món hàng Thu hộ Tổng cước Chưa…" at bounding box center [282, 10] width 564 height 20
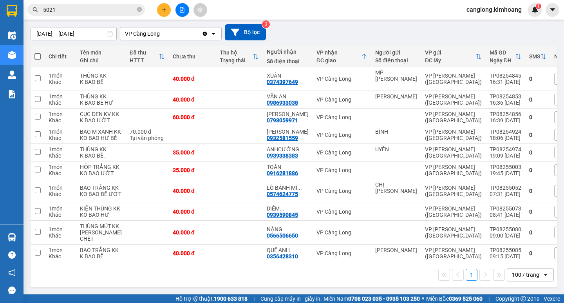
scroll to position [117, 0]
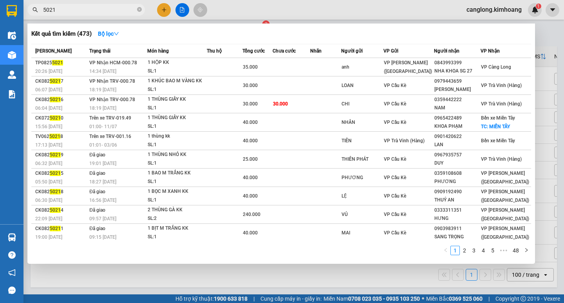
click at [89, 9] on input "5021" at bounding box center [89, 9] width 92 height 9
type input "5"
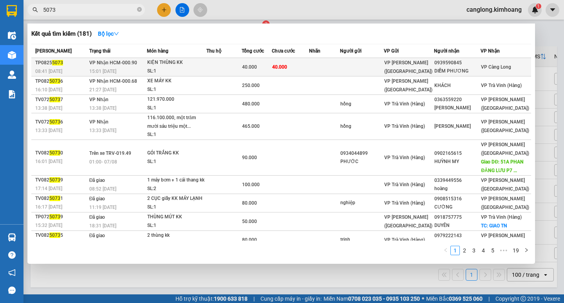
type input "5073"
click at [215, 60] on td at bounding box center [223, 67] width 35 height 18
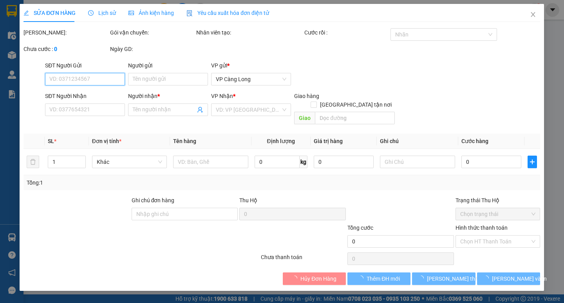
type input "0939590845"
type input "DIỄM PHƯƠNG"
type input "40.000"
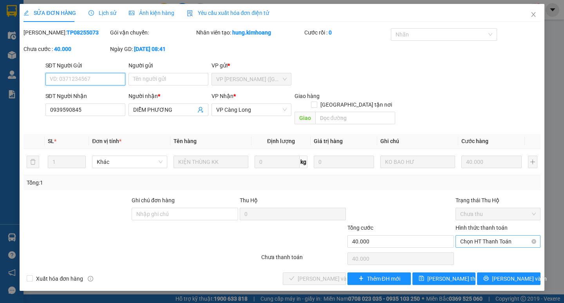
click at [475, 235] on span "Chọn HT Thanh Toán" at bounding box center [498, 241] width 76 height 12
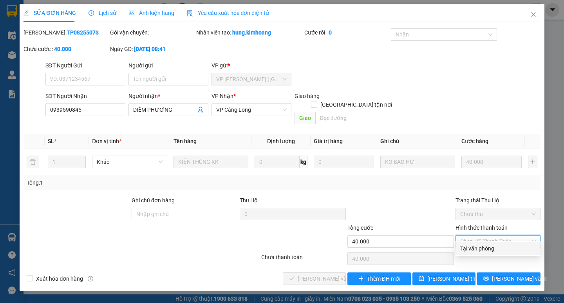
click at [468, 249] on div "Tại văn phòng" at bounding box center [498, 248] width 76 height 9
type input "0"
click at [468, 251] on div "Chọn HT Thanh Toán" at bounding box center [498, 259] width 87 height 16
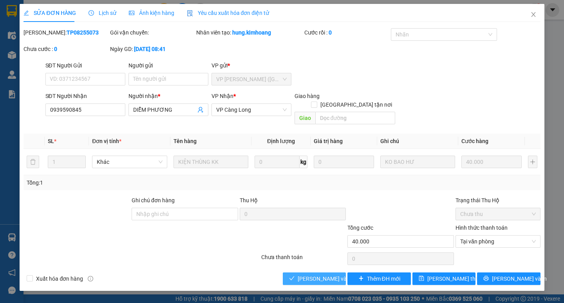
click at [326, 274] on span "[PERSON_NAME] và Giao hàng" at bounding box center [335, 278] width 75 height 9
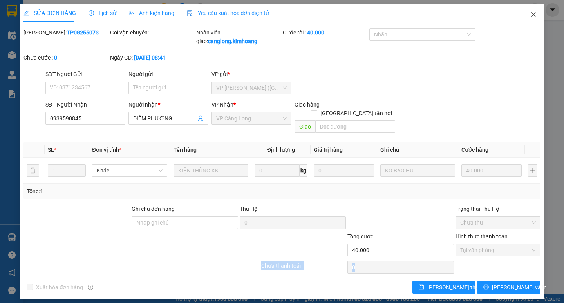
click at [533, 11] on span "Close" at bounding box center [533, 15] width 22 height 22
click at [533, 11] on img at bounding box center [534, 9] width 7 height 7
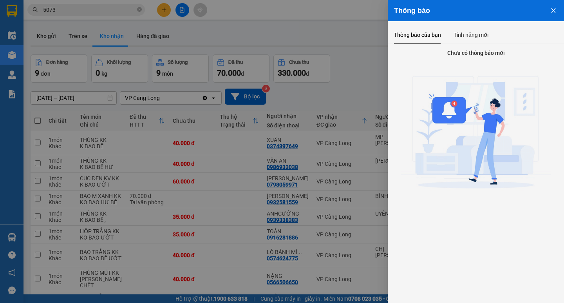
click at [553, 9] on icon "close" at bounding box center [553, 10] width 6 height 6
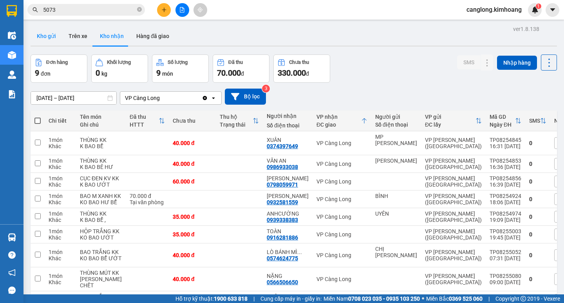
click at [49, 39] on button "Kho gửi" at bounding box center [47, 36] width 32 height 19
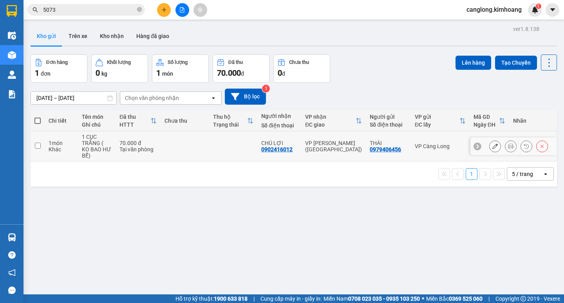
click at [163, 143] on td at bounding box center [185, 146] width 49 height 30
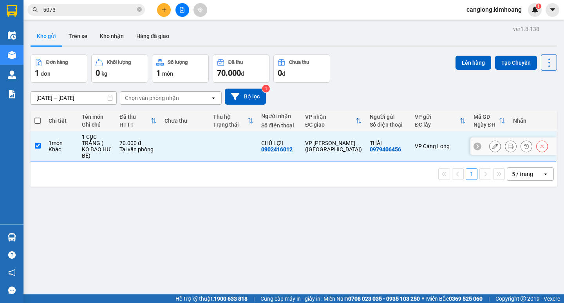
checkbox input "true"
click at [456, 61] on button "Lên hàng" at bounding box center [473, 63] width 36 height 14
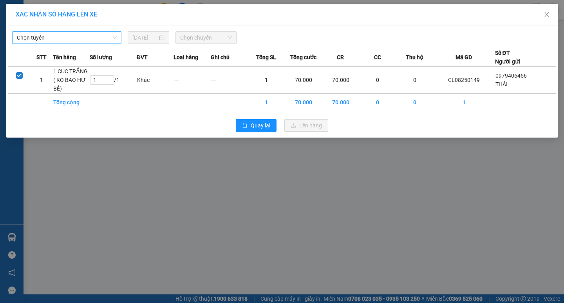
click at [91, 40] on span "Chọn tuyến" at bounding box center [67, 38] width 100 height 12
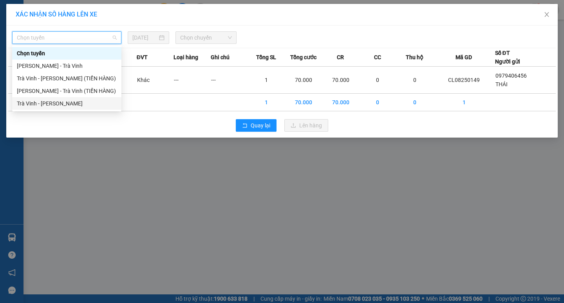
click at [64, 105] on div "Trà Vinh - Hồ Chí Minh" at bounding box center [67, 103] width 100 height 9
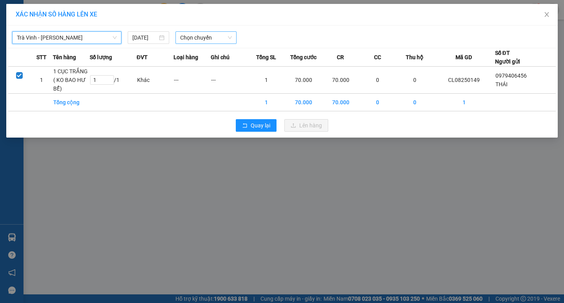
click at [220, 38] on span "Chọn chuyến" at bounding box center [206, 38] width 52 height 12
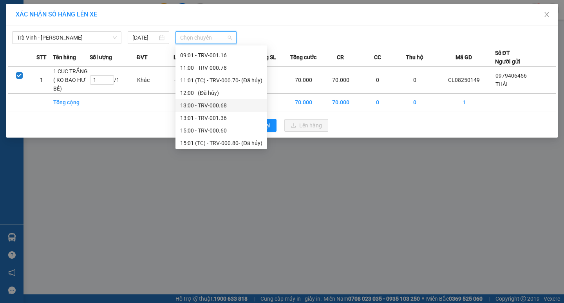
scroll to position [235, 0]
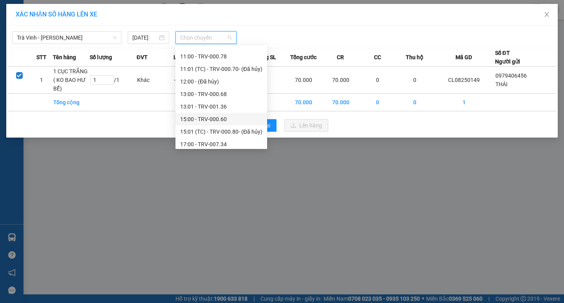
click at [193, 121] on div "15:00 - TRV-000.60" at bounding box center [221, 119] width 82 height 9
click at [193, 121] on div "Quay lại Lên hàng" at bounding box center [281, 125] width 547 height 20
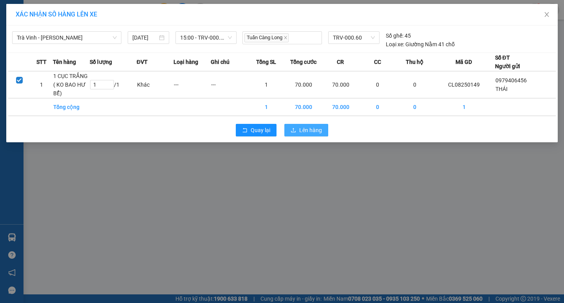
click at [302, 130] on span "Lên hàng" at bounding box center [310, 130] width 23 height 9
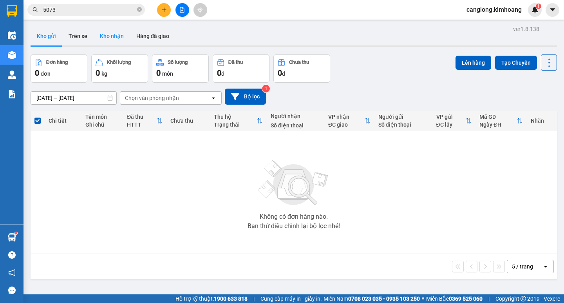
click at [108, 41] on button "Kho nhận" at bounding box center [112, 36] width 36 height 19
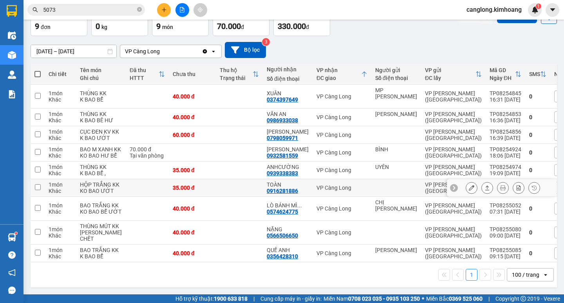
scroll to position [106, 0]
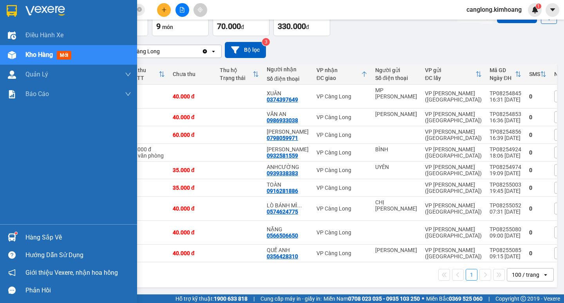
click at [11, 233] on img at bounding box center [12, 237] width 8 height 8
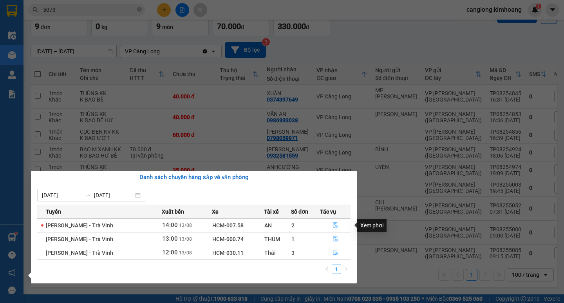
click at [335, 224] on icon "file-done" at bounding box center [335, 224] width 5 height 5
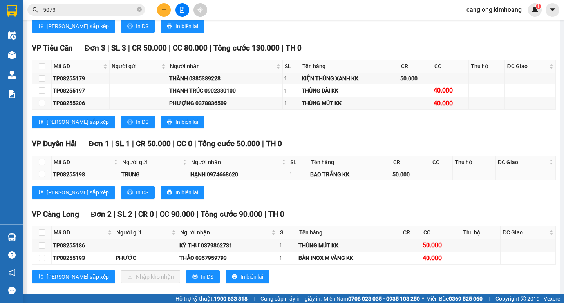
scroll to position [548, 0]
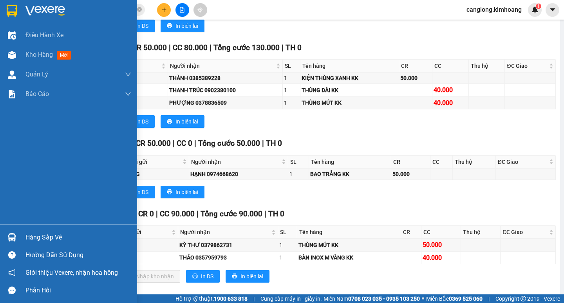
click at [25, 237] on div "Hàng sắp về" at bounding box center [78, 237] width 106 height 12
click at [0, 0] on div "Danh sách chuyến hàng sắp về văn phòng 07/08/2025 13/08/2025 Tuyến Xuất bến Xe …" at bounding box center [0, 0] width 0 height 0
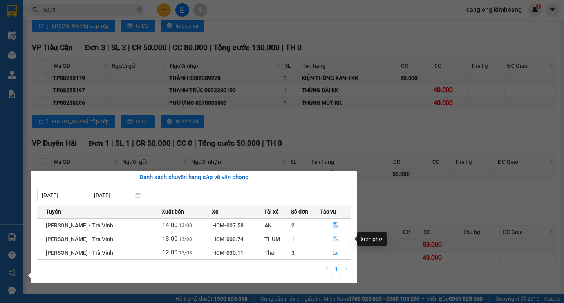
click at [337, 237] on icon "file-done" at bounding box center [334, 238] width 5 height 5
click at [337, 237] on th "Tên hàng" at bounding box center [349, 232] width 104 height 13
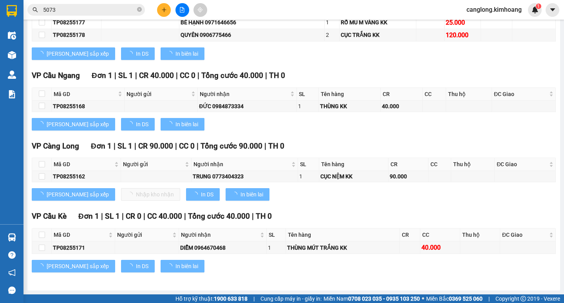
scroll to position [368, 0]
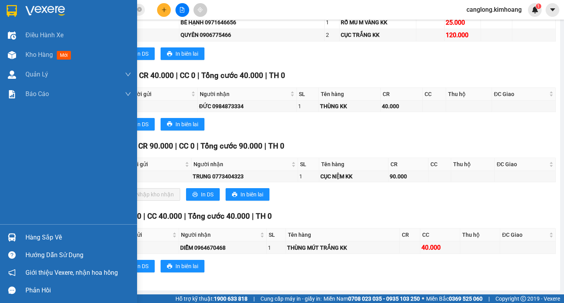
click at [15, 234] on img at bounding box center [12, 237] width 8 height 8
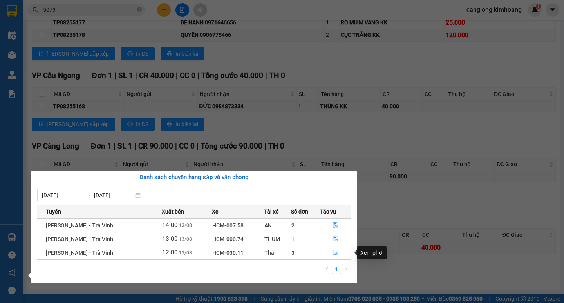
click at [335, 250] on icon "file-done" at bounding box center [335, 252] width 5 height 5
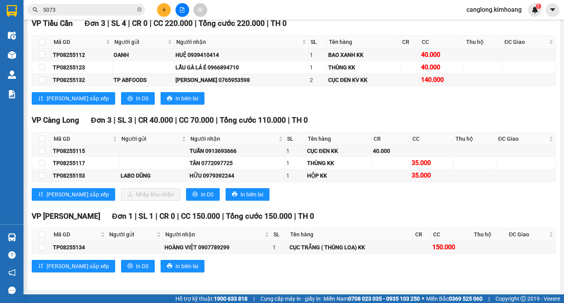
scroll to position [900, 0]
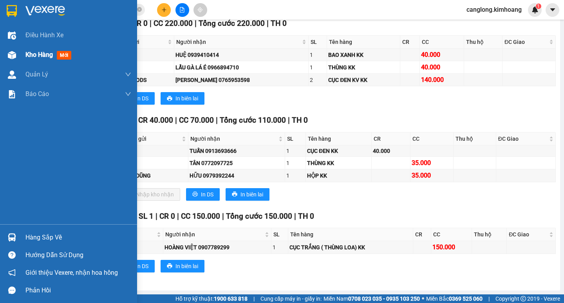
click at [16, 51] on div at bounding box center [12, 55] width 14 height 14
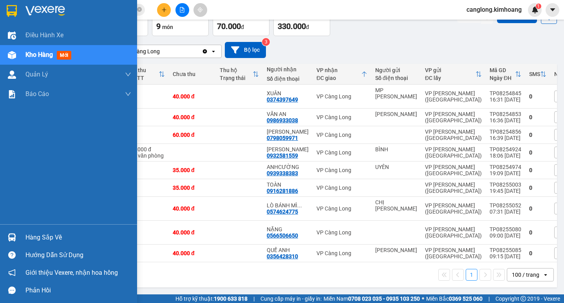
scroll to position [106, 0]
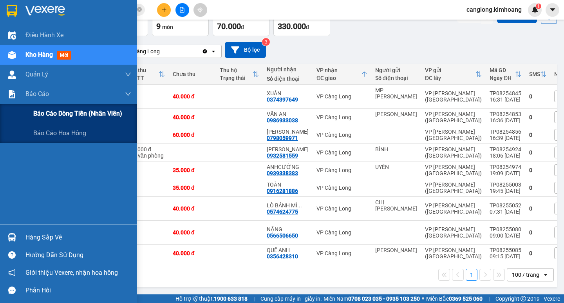
click at [14, 110] on div "Báo cáo dòng tiền (nhân viên)" at bounding box center [68, 114] width 137 height 20
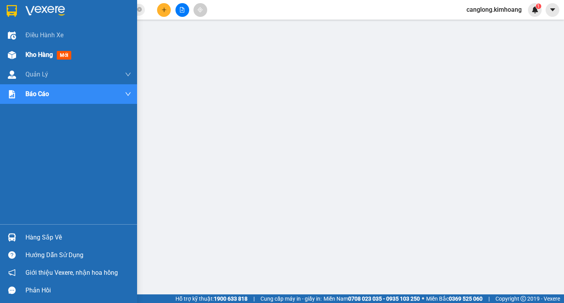
click at [21, 49] on div "Kho hàng mới" at bounding box center [68, 55] width 137 height 20
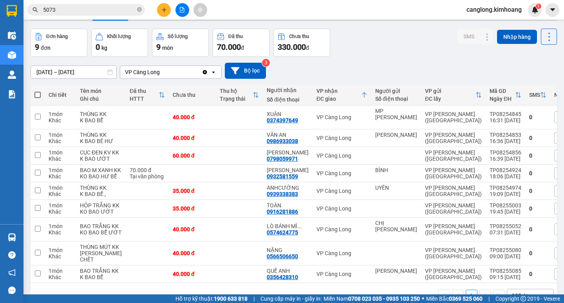
scroll to position [39, 0]
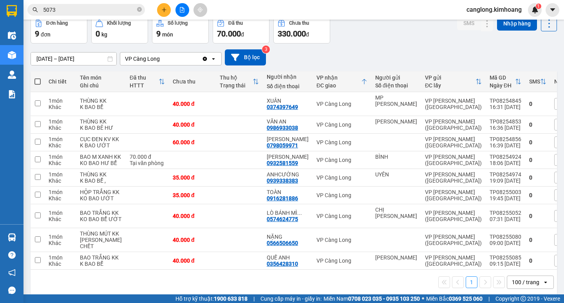
click at [60, 9] on input "5073" at bounding box center [89, 9] width 92 height 9
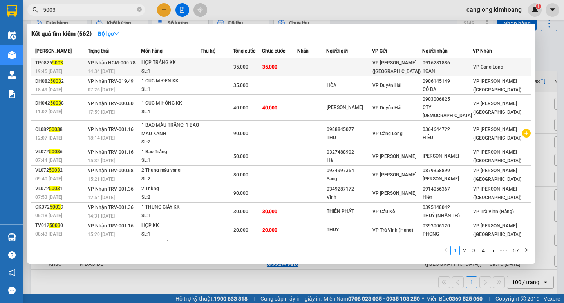
type input "5003"
click at [411, 63] on span "VP [PERSON_NAME] ([GEOGRAPHIC_DATA])" at bounding box center [396, 67] width 48 height 14
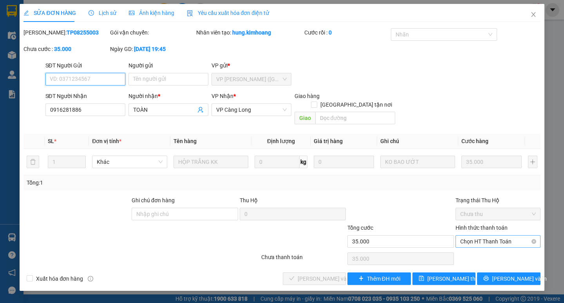
click at [464, 235] on span "Chọn HT Thanh Toán" at bounding box center [498, 241] width 76 height 12
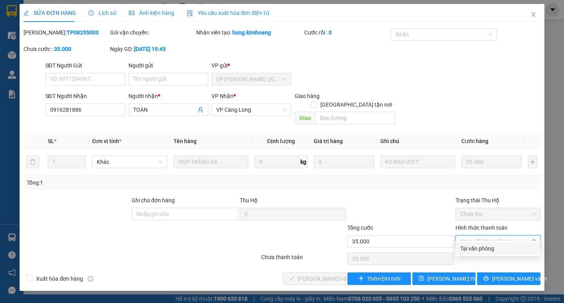
click at [473, 245] on div "Tại văn phòng" at bounding box center [498, 248] width 76 height 9
type input "0"
drag, startPoint x: 468, startPoint y: 238, endPoint x: 408, endPoint y: 260, distance: 63.7
click at [470, 251] on div "Chọn HT Thanh Toán" at bounding box center [498, 259] width 87 height 16
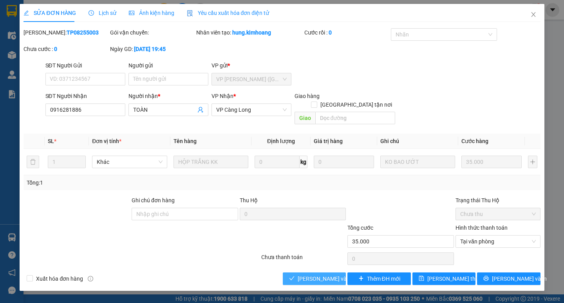
click at [339, 274] on span "Lưu và Giao hàng" at bounding box center [335, 278] width 75 height 9
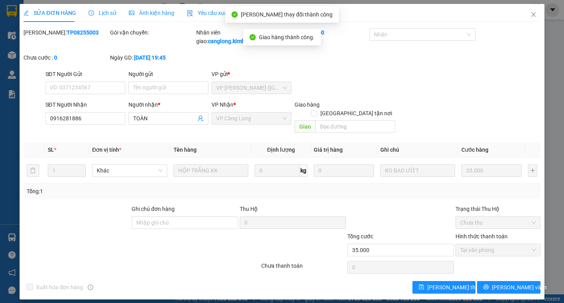
click at [2, 104] on div "SỬA ĐƠN HÀNG Lịch sử Ảnh kiện hàng Yêu cầu xuất hóa đơn điện tử Total Paid Fee …" at bounding box center [282, 151] width 564 height 303
click at [530, 11] on span "Close" at bounding box center [533, 15] width 22 height 22
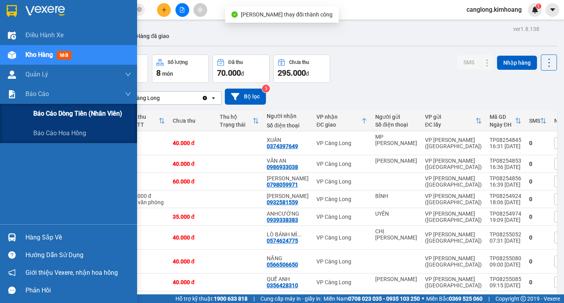
click at [49, 115] on span "Báo cáo dòng tiền (nhân viên)" at bounding box center [77, 113] width 89 height 10
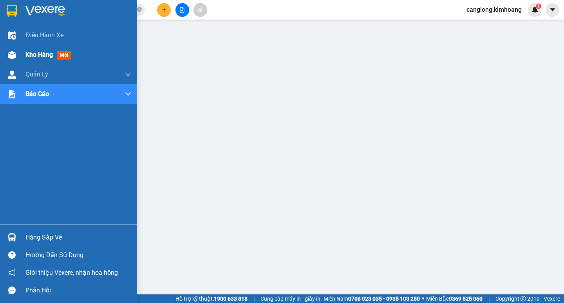
click at [42, 53] on span "Kho hàng" at bounding box center [38, 54] width 27 height 7
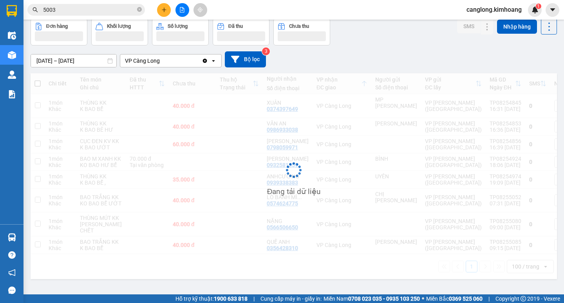
scroll to position [75, 0]
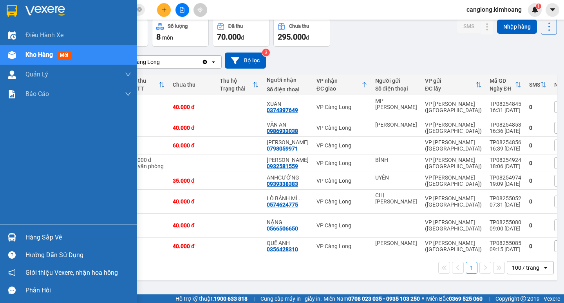
click at [27, 243] on div "Hàng sắp về" at bounding box center [68, 237] width 137 height 18
click at [27, 243] on div "Điều hành xe Kho hàng mới Quản Lý Quản lý chuyến Quản lý khách hàng mới Báo cáo…" at bounding box center [68, 151] width 137 height 303
click at [28, 244] on div "Hàng sắp về" at bounding box center [68, 237] width 137 height 18
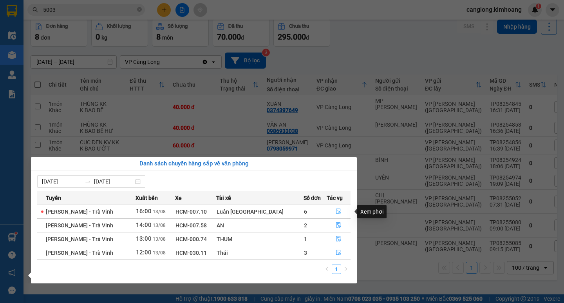
click at [336, 210] on icon "file-done" at bounding box center [338, 211] width 5 height 5
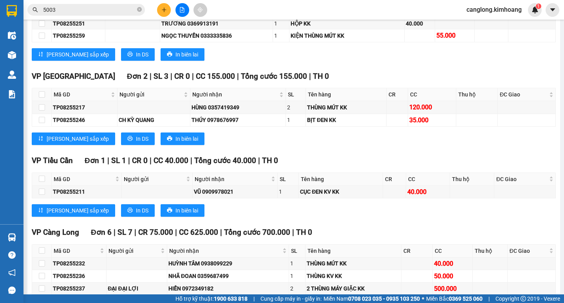
scroll to position [822, 0]
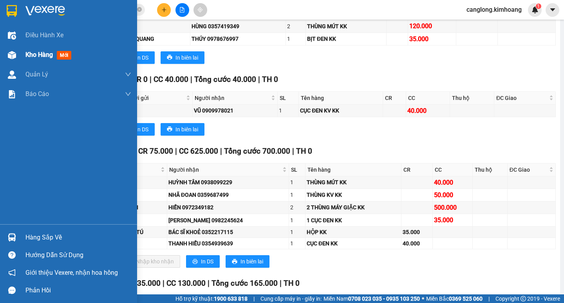
click at [22, 55] on div "Kho hàng mới" at bounding box center [68, 55] width 137 height 20
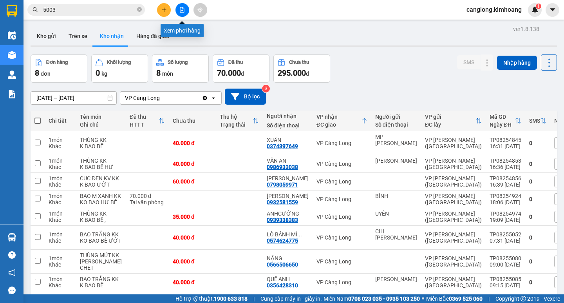
click at [178, 6] on button at bounding box center [182, 10] width 14 height 14
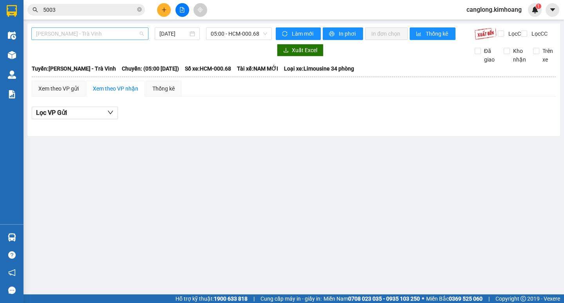
click at [127, 36] on span "[PERSON_NAME] - Trà Vinh" at bounding box center [90, 34] width 108 height 12
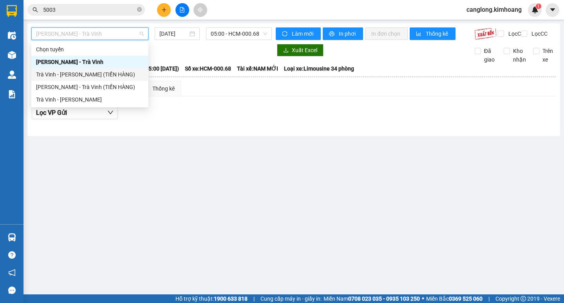
click at [85, 75] on div "Trà Vinh - Hồ Chí Minh (TIỀN HÀNG)" at bounding box center [90, 74] width 108 height 9
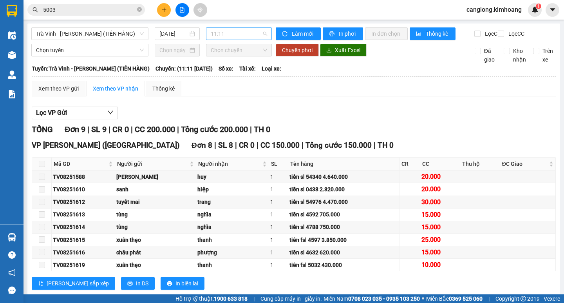
click at [230, 36] on span "11:11" at bounding box center [239, 34] width 56 height 12
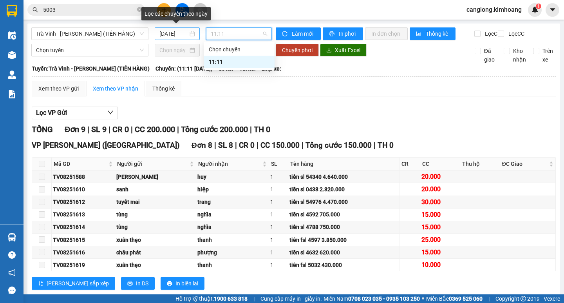
click at [184, 33] on input "[DATE]" at bounding box center [173, 33] width 29 height 9
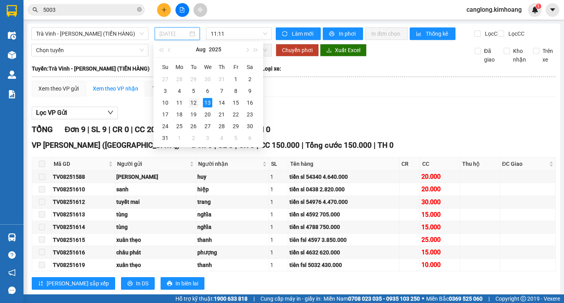
click at [191, 97] on td "12" at bounding box center [193, 103] width 14 height 12
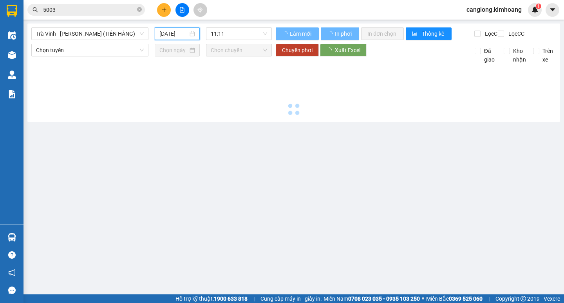
type input "12/08/2025"
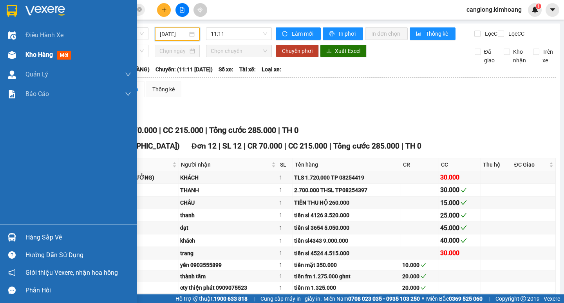
click at [19, 58] on div "Kho hàng mới" at bounding box center [68, 55] width 137 height 20
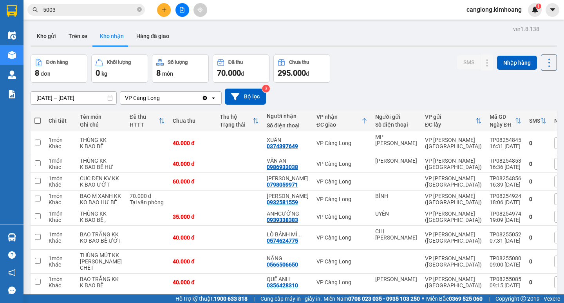
drag, startPoint x: 228, startPoint y: 113, endPoint x: 175, endPoint y: -7, distance: 131.5
click at [175, 0] on html "Kết quả tìm kiếm ( 662 ) Bộ lọc Mã ĐH Trạng thái Món hàng Thu hộ Tổng cước Chưa…" at bounding box center [282, 151] width 564 height 303
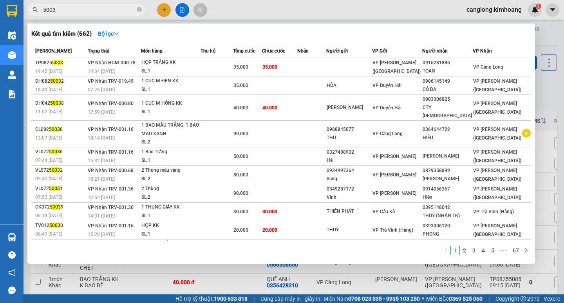
click at [40, 12] on span "5003" at bounding box center [85, 10] width 117 height 12
click at [104, 9] on input "5003" at bounding box center [89, 9] width 92 height 9
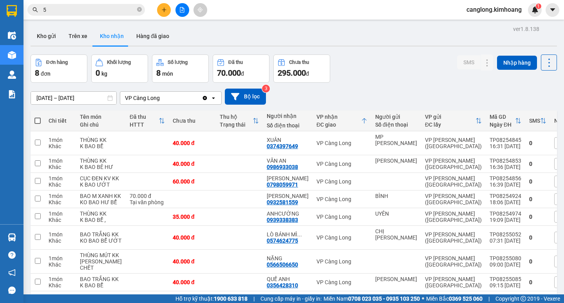
click at [87, 6] on input "5" at bounding box center [89, 9] width 92 height 9
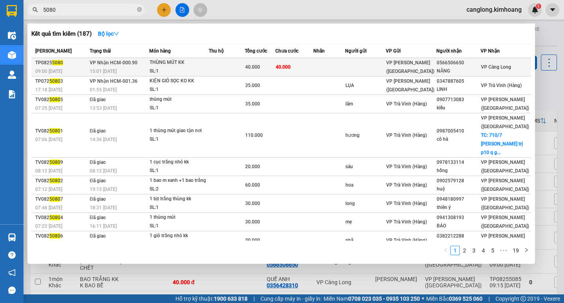
type input "5080"
click at [255, 68] on span "40.000" at bounding box center [252, 66] width 15 height 5
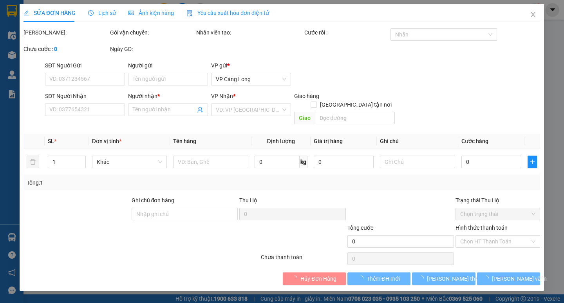
type input "0566506650"
type input "NẶNG"
type input "40.000"
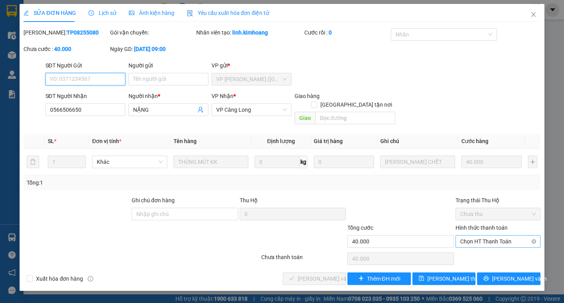
click at [480, 235] on span "Chọn HT Thanh Toán" at bounding box center [498, 241] width 76 height 12
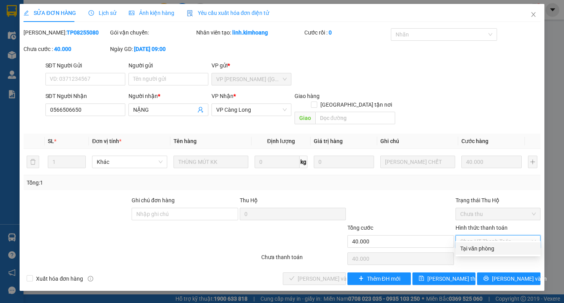
click at [479, 246] on div "Tại văn phòng" at bounding box center [498, 248] width 76 height 9
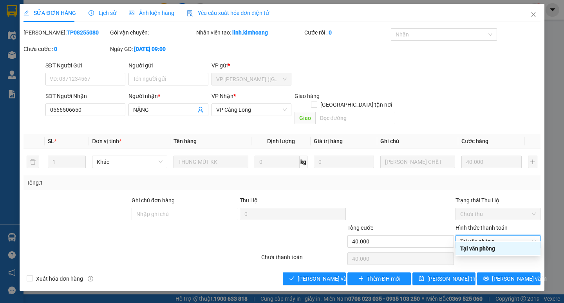
type input "0"
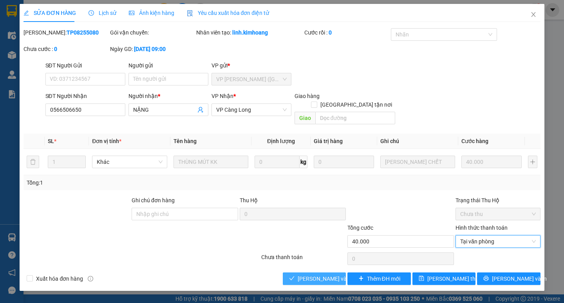
click at [318, 274] on span "Lưu và Giao hàng" at bounding box center [335, 278] width 75 height 9
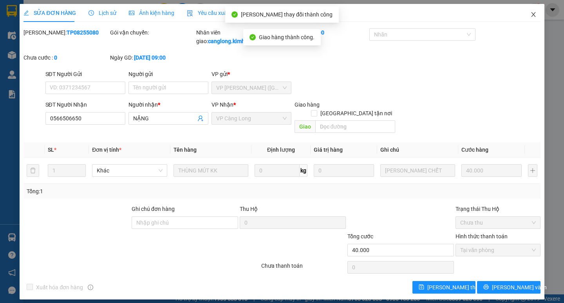
click at [529, 14] on span "Close" at bounding box center [533, 15] width 22 height 22
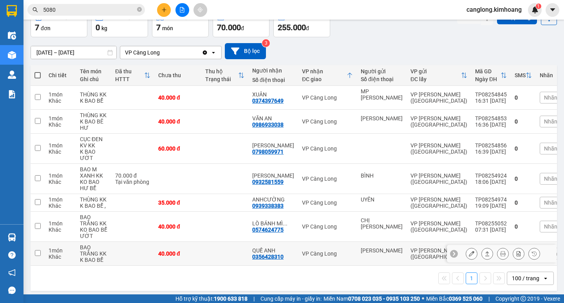
scroll to position [46, 0]
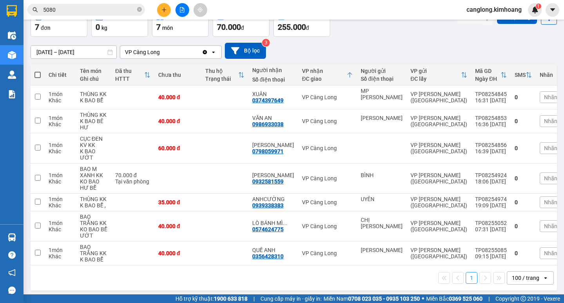
click at [499, 14] on span "canglong.kimhoang" at bounding box center [494, 10] width 68 height 10
click at [499, 13] on span "canglong.kimhoang" at bounding box center [494, 10] width 68 height 10
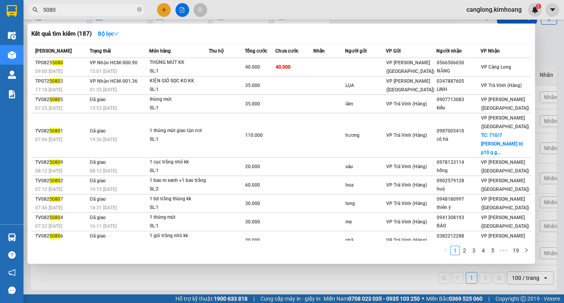
click at [124, 10] on input "5080" at bounding box center [89, 9] width 92 height 9
type input "5"
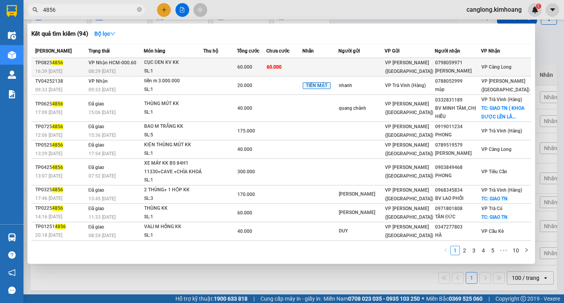
type input "4856"
click at [266, 63] on div "60.000" at bounding box center [251, 67] width 29 height 9
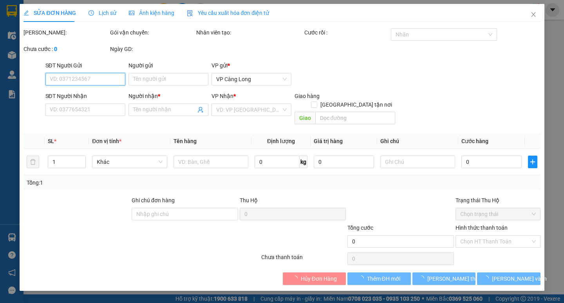
type input "0798059971"
type input "NGỌC LANH"
type input "60.000"
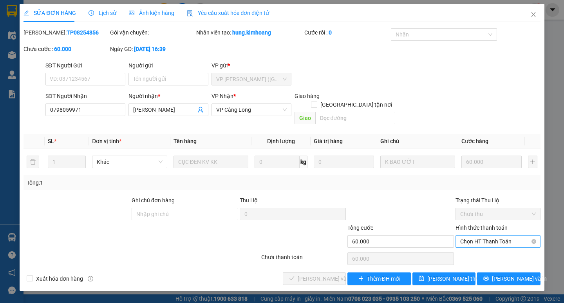
click at [463, 235] on span "Chọn HT Thanh Toán" at bounding box center [498, 241] width 76 height 12
click at [465, 244] on div "Tại văn phòng" at bounding box center [498, 248] width 76 height 9
type input "0"
click at [310, 260] on div "Total Paid Fee 0 Total UnPaid Fee 60.000 Cash Collection Total Fee Mã ĐH: TP082…" at bounding box center [281, 156] width 517 height 256
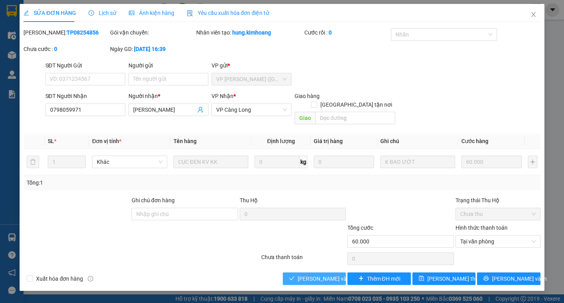
click at [310, 274] on span "Lưu và Giao hàng" at bounding box center [335, 278] width 75 height 9
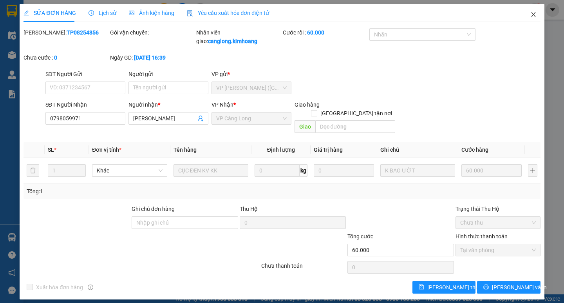
click at [534, 13] on icon "close" at bounding box center [533, 14] width 6 height 6
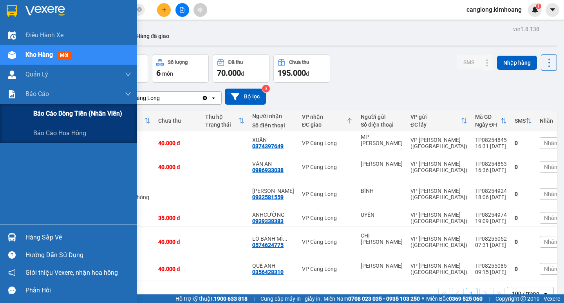
click at [40, 118] on span "Báo cáo dòng tiền (nhân viên)" at bounding box center [77, 113] width 89 height 10
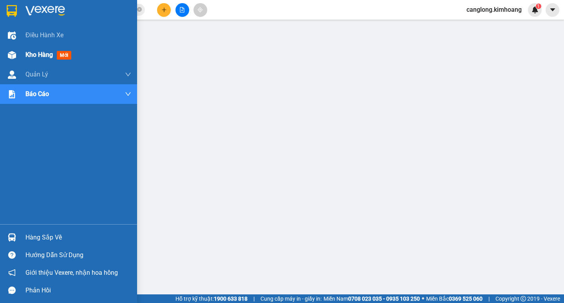
click at [14, 51] on img at bounding box center [12, 55] width 8 height 8
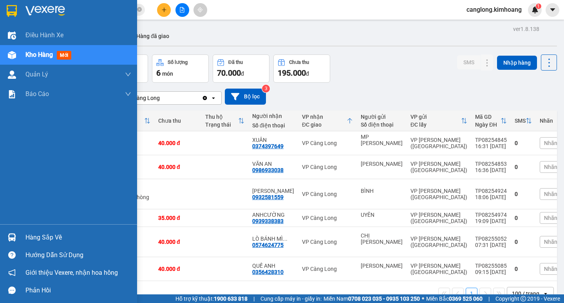
click at [23, 235] on div "Hàng sắp về" at bounding box center [68, 237] width 137 height 18
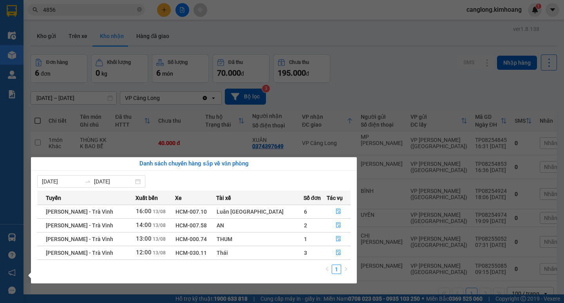
click at [490, 229] on section "Kết quả tìm kiếm ( 94 ) Bộ lọc Mã ĐH Trạng thái Món hàng Thu hộ Tổng cước Chưa …" at bounding box center [282, 151] width 564 height 303
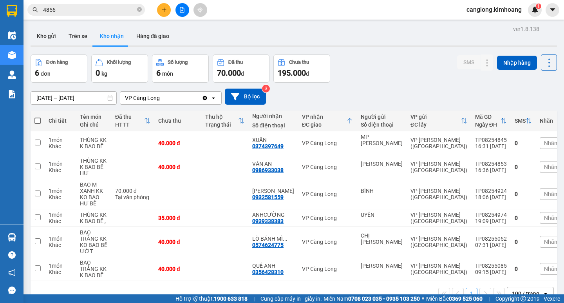
click at [120, 11] on input "4856" at bounding box center [89, 9] width 92 height 9
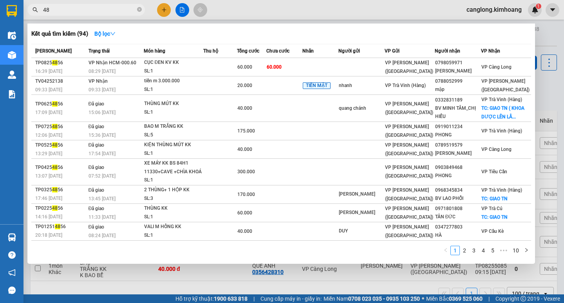
type input "4"
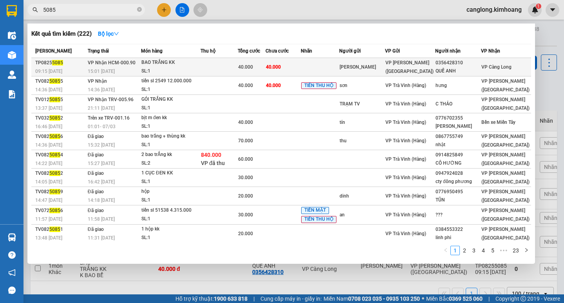
type input "5085"
click at [410, 63] on span "VP [PERSON_NAME] ([GEOGRAPHIC_DATA])" at bounding box center [409, 67] width 48 height 14
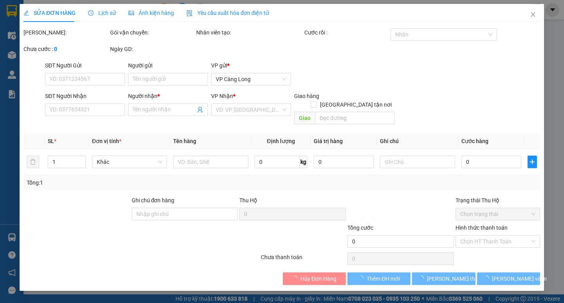
type input "KIM LONG"
type input "0356428310"
type input "QUẾ ANH"
type input "40.000"
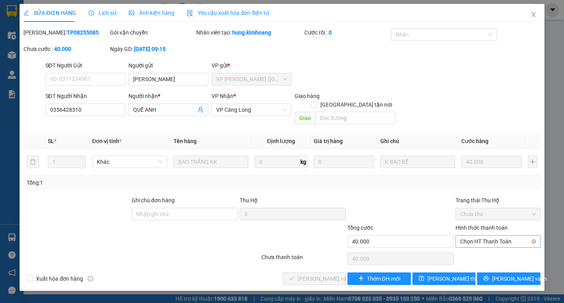
click at [473, 235] on span "Chọn HT Thanh Toán" at bounding box center [498, 241] width 76 height 12
drag, startPoint x: 470, startPoint y: 248, endPoint x: 458, endPoint y: 249, distance: 12.6
click at [470, 248] on div "Tại văn phòng" at bounding box center [498, 248] width 76 height 9
click at [462, 251] on div "Chọn HT Thanh Toán" at bounding box center [498, 259] width 87 height 16
type input "0"
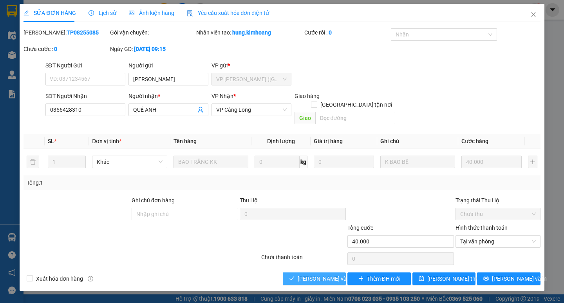
click at [312, 274] on span "Lưu và Giao hàng" at bounding box center [335, 278] width 75 height 9
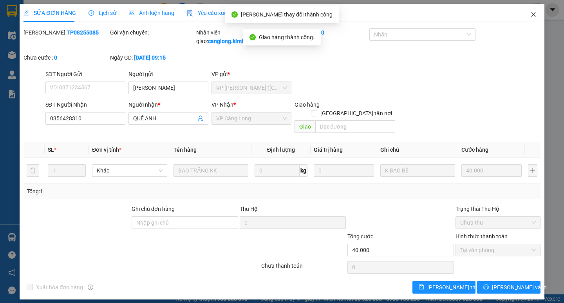
click at [531, 12] on icon "close" at bounding box center [533, 14] width 6 height 6
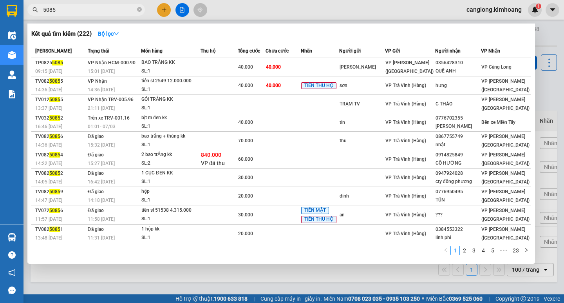
click at [107, 10] on input "5085" at bounding box center [89, 9] width 92 height 9
type input "5"
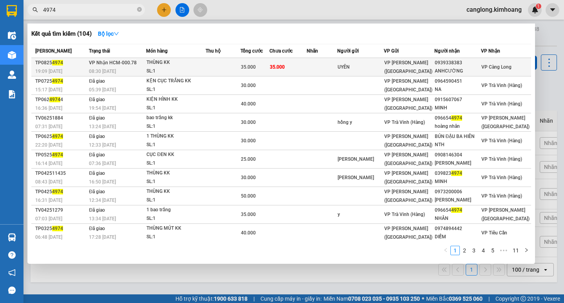
type input "4974"
click at [307, 64] on td "35.000" at bounding box center [287, 67] width 37 height 18
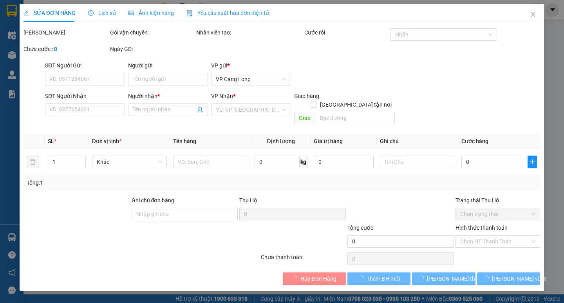
type input "UYÊN"
type input "0939338383"
type input "ANHCƯỜNG"
type input "35.000"
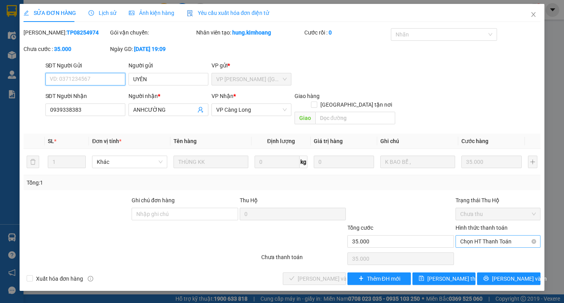
click at [480, 235] on span "Chọn HT Thanh Toán" at bounding box center [498, 241] width 76 height 12
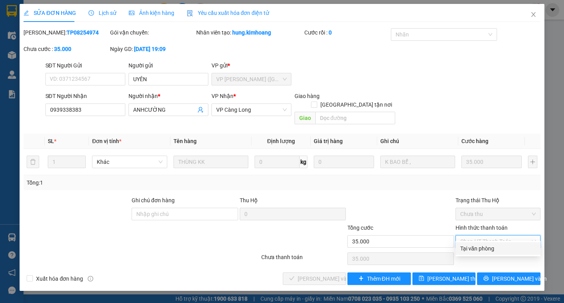
click at [481, 250] on div "Tại văn phòng" at bounding box center [498, 248] width 76 height 9
type input "0"
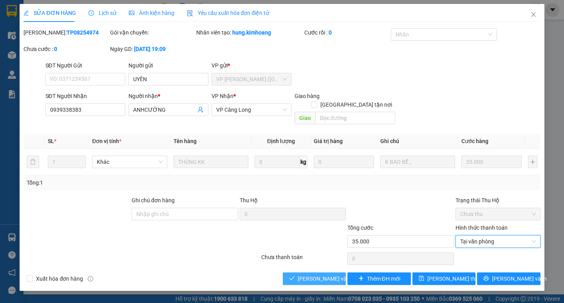
click at [327, 274] on span "Lưu và Giao hàng" at bounding box center [335, 278] width 75 height 9
drag, startPoint x: 327, startPoint y: 268, endPoint x: 325, endPoint y: 277, distance: 8.9
click at [326, 274] on span "Lưu và Giao hàng" at bounding box center [335, 278] width 75 height 9
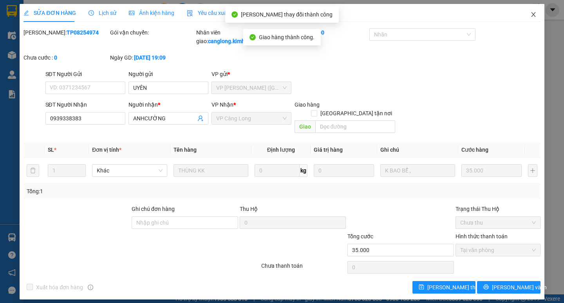
click at [533, 14] on icon "close" at bounding box center [533, 14] width 4 height 5
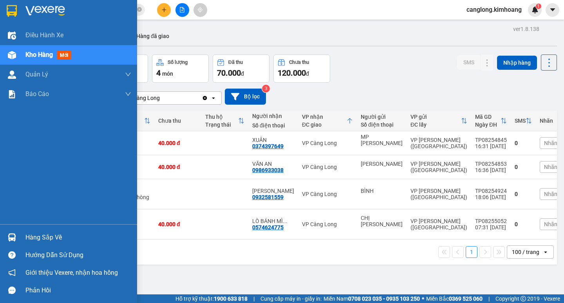
click at [35, 235] on div "Hàng sắp về" at bounding box center [78, 237] width 106 height 12
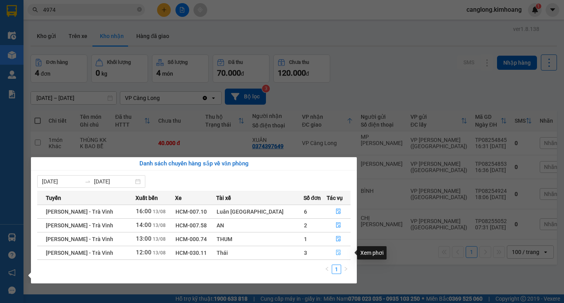
click at [336, 253] on icon "file-done" at bounding box center [338, 252] width 5 height 5
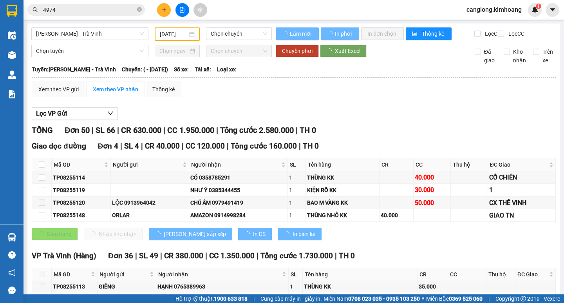
type input "[DATE]"
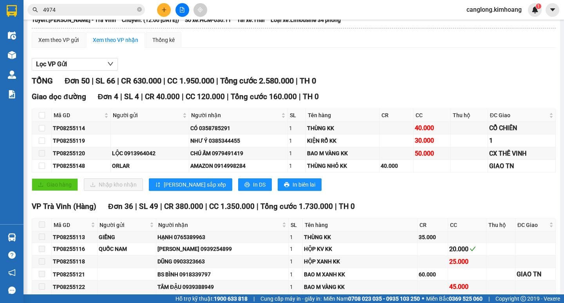
scroll to position [38, 0]
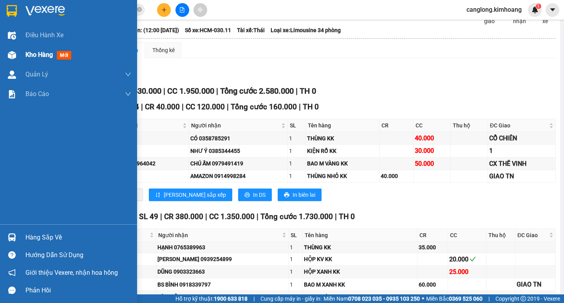
click at [22, 61] on div "Kho hàng mới" at bounding box center [68, 55] width 137 height 20
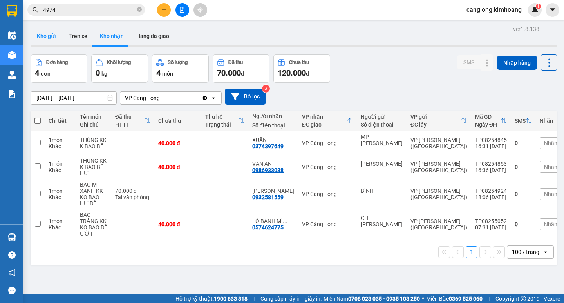
click at [45, 39] on button "Kho gửi" at bounding box center [47, 36] width 32 height 19
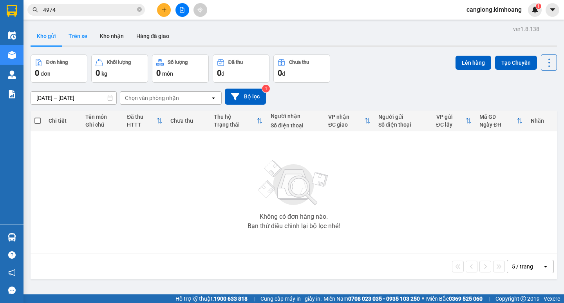
click at [79, 32] on button "Trên xe" at bounding box center [77, 36] width 31 height 19
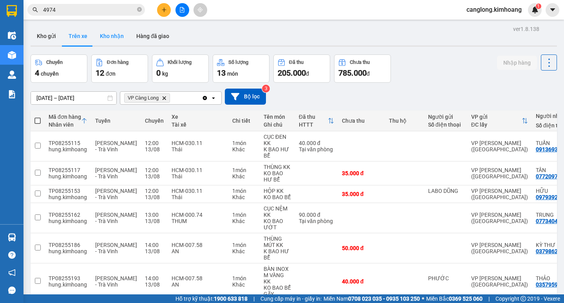
click at [114, 42] on button "Kho nhận" at bounding box center [112, 36] width 36 height 19
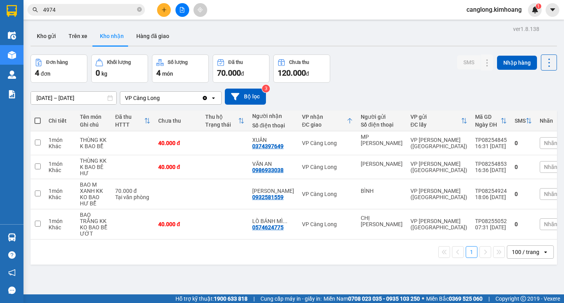
click at [379, 253] on div "1 100 / trang open" at bounding box center [294, 251] width 520 height 13
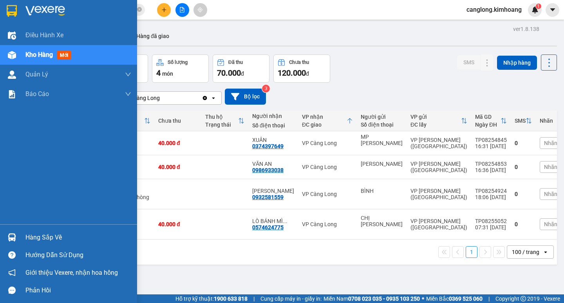
click at [18, 231] on div at bounding box center [12, 237] width 14 height 14
click at [18, 231] on div "Điều hành xe Kho hàng mới Quản Lý Quản lý chuyến Quản lý khách hàng mới Báo cáo…" at bounding box center [68, 151] width 137 height 303
click at [56, 233] on div "Hàng sắp về" at bounding box center [78, 237] width 106 height 12
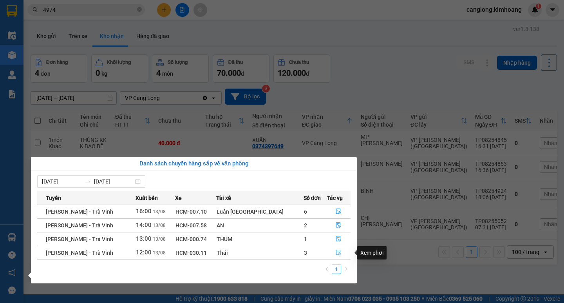
click at [334, 249] on button "button" at bounding box center [338, 252] width 23 height 13
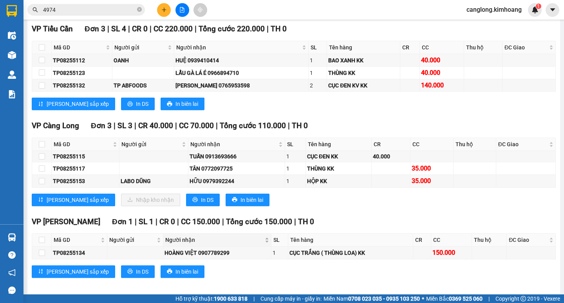
scroll to position [900, 0]
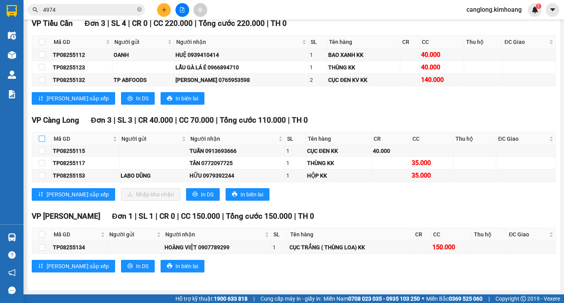
click at [43, 139] on input "checkbox" at bounding box center [42, 138] width 6 height 6
checkbox input "true"
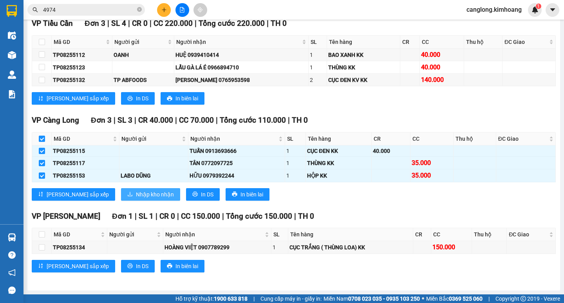
click at [136, 193] on span "Nhập kho nhận" at bounding box center [155, 194] width 38 height 9
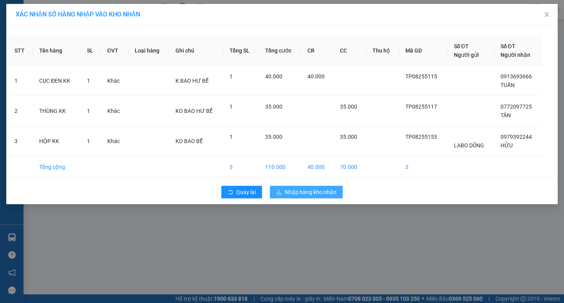
click at [303, 186] on button "Nhập hàng kho nhận" at bounding box center [306, 192] width 73 height 13
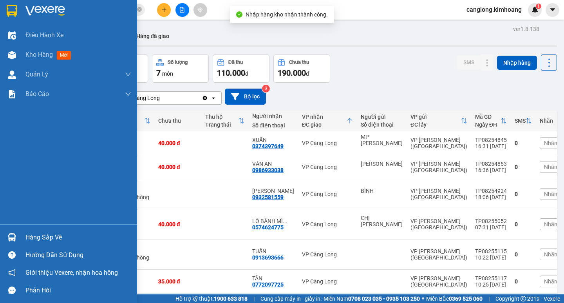
click at [17, 237] on div at bounding box center [12, 237] width 14 height 14
click at [17, 237] on div "Điều hành xe Kho hàng mới Quản Lý Quản lý chuyến Quản lý khách hàng mới Báo cáo…" at bounding box center [68, 151] width 137 height 303
click at [25, 235] on div "Hàng sắp về" at bounding box center [68, 237] width 137 height 18
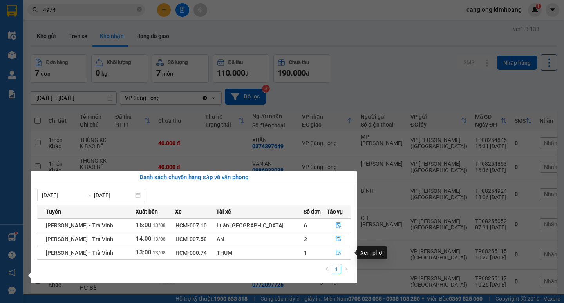
click at [336, 250] on icon "file-done" at bounding box center [338, 252] width 5 height 5
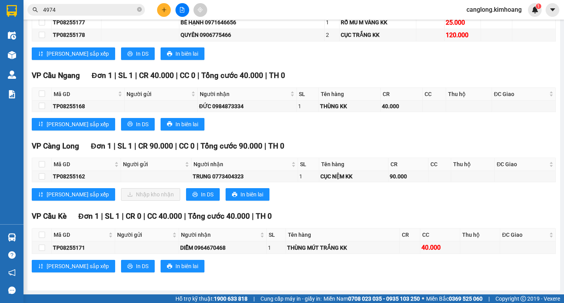
scroll to position [368, 0]
click at [40, 162] on input "checkbox" at bounding box center [42, 164] width 6 height 6
checkbox input "false"
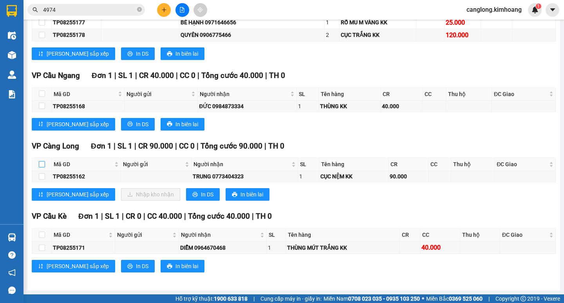
click at [40, 162] on input "checkbox" at bounding box center [42, 164] width 6 height 6
checkbox input "true"
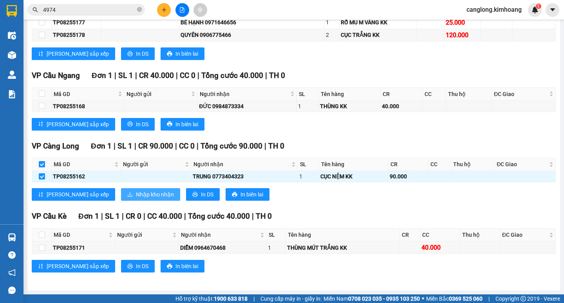
click at [121, 192] on button "Nhập kho nhận" at bounding box center [150, 194] width 59 height 13
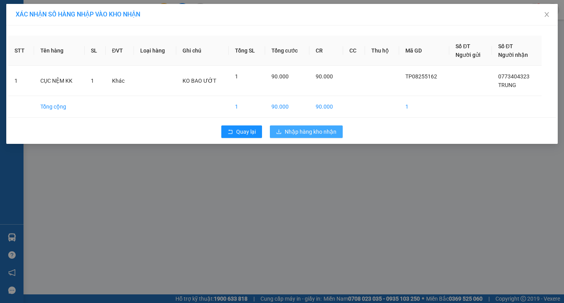
click at [301, 131] on span "Nhập hàng kho nhận" at bounding box center [311, 131] width 52 height 9
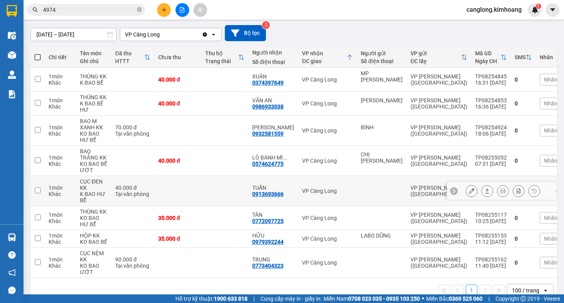
scroll to position [76, 0]
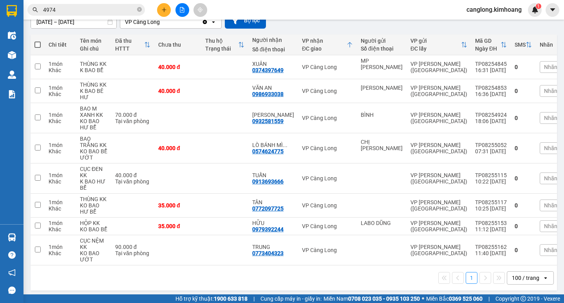
click at [113, 10] on input "4974" at bounding box center [89, 9] width 92 height 9
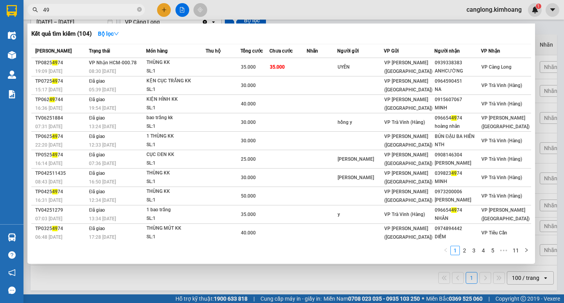
type input "4"
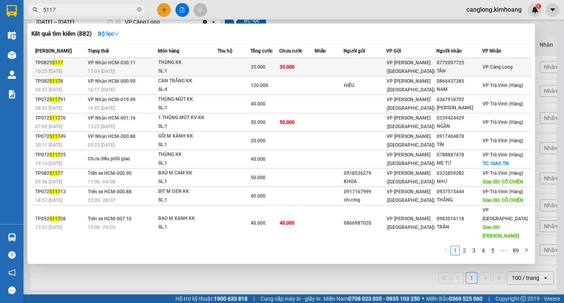
type input "5117"
click at [255, 69] on td "35.000" at bounding box center [264, 67] width 29 height 18
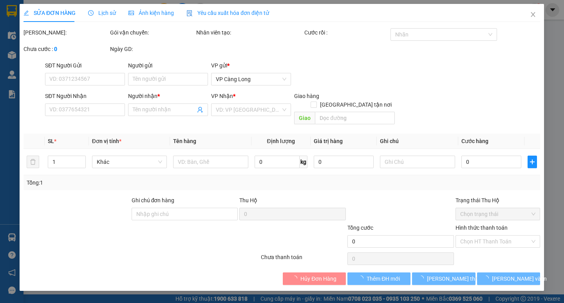
type input "0772097725"
type input "TÂN"
type input "35.000"
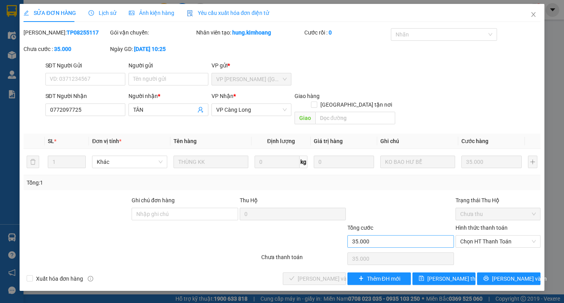
click at [385, 253] on div "Total Paid Fee 0 Total UnPaid Fee 35.000 Cash Collection Total Fee Mã ĐH: TP082…" at bounding box center [281, 156] width 517 height 256
click at [504, 235] on span "Chọn HT Thanh Toán" at bounding box center [498, 241] width 76 height 12
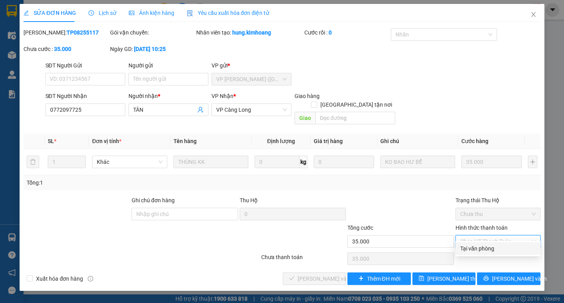
click at [498, 247] on div "Tại văn phòng" at bounding box center [498, 248] width 76 height 9
type input "0"
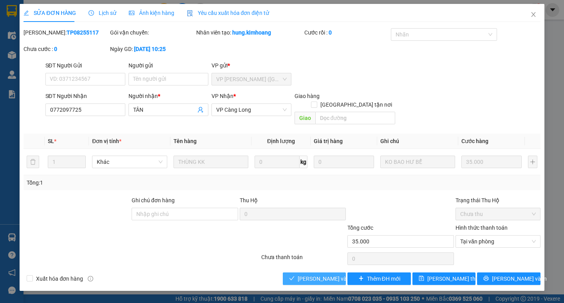
click at [319, 276] on button "Lưu và Giao hàng" at bounding box center [314, 278] width 63 height 13
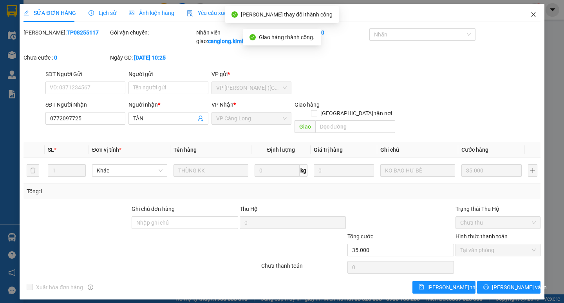
click at [529, 11] on span "Close" at bounding box center [533, 15] width 22 height 22
click at [529, 11] on div "1" at bounding box center [535, 10] width 14 height 14
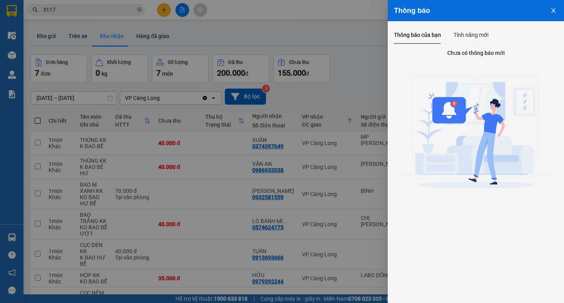
click at [276, 199] on div at bounding box center [282, 151] width 564 height 303
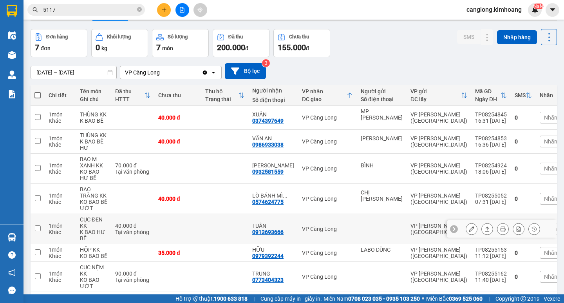
scroll to position [39, 0]
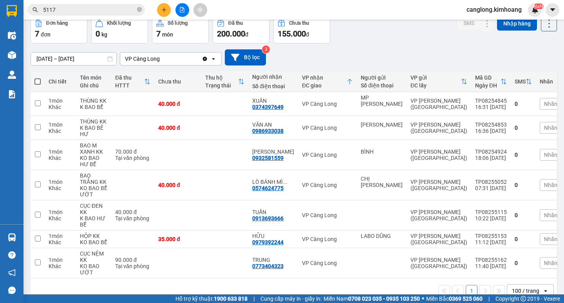
click at [86, 11] on input "5117" at bounding box center [89, 9] width 92 height 9
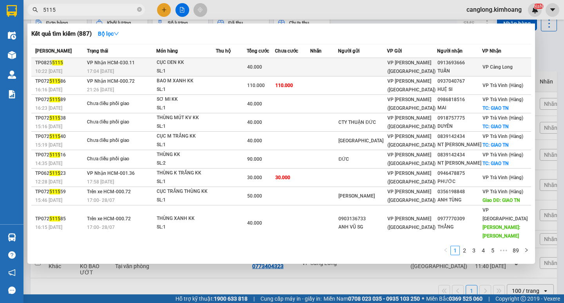
type input "5115"
click at [197, 63] on div "CỤC ĐEN KK" at bounding box center [186, 62] width 59 height 9
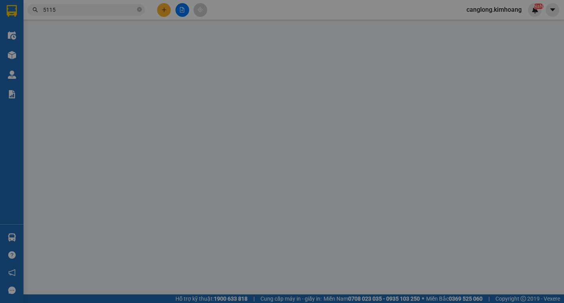
type input "0913693666"
type input "TUẤN"
type input "40.000"
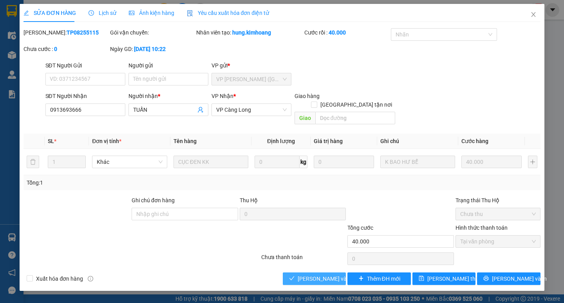
click at [308, 274] on span "Lưu và Giao hàng" at bounding box center [335, 278] width 75 height 9
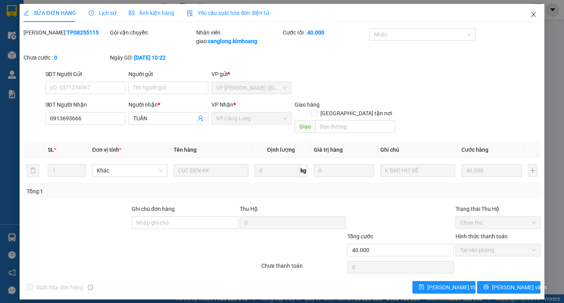
click at [529, 13] on span "Close" at bounding box center [533, 15] width 22 height 22
click at [529, 13] on div "NaN" at bounding box center [535, 10] width 14 height 14
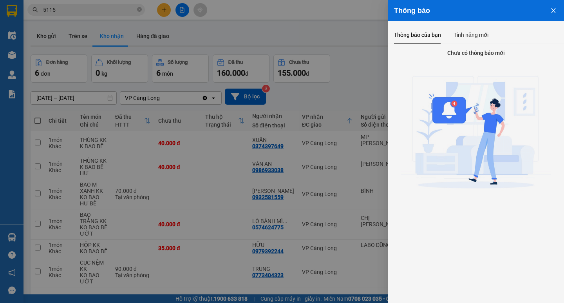
click at [211, 261] on div at bounding box center [282, 151] width 564 height 303
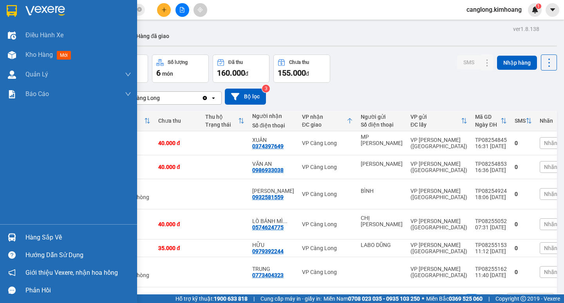
click at [9, 237] on img at bounding box center [12, 237] width 8 height 8
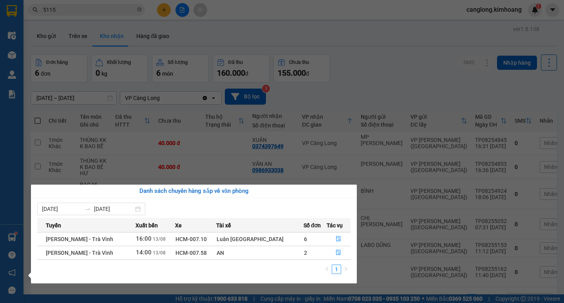
click at [7, 206] on div "Điều hành xe Kho hàng mới Quản Lý Quản lý chuyến Quản lý khách hàng mới Báo cáo…" at bounding box center [11, 151] width 23 height 303
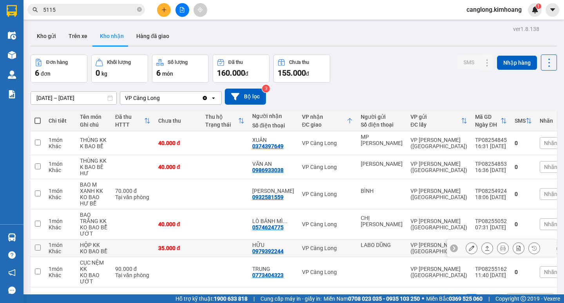
click at [65, 245] on tbody "1 món Khác THÙNG KK K BAO BỂ 40.000 đ XUÂN 0374397649 VP Càng Long MP HARIWON V…" at bounding box center [307, 209] width 553 height 156
drag, startPoint x: 30, startPoint y: 231, endPoint x: 27, endPoint y: 246, distance: 15.1
drag, startPoint x: 27, startPoint y: 246, endPoint x: 241, endPoint y: 198, distance: 218.8
click at [241, 198] on td at bounding box center [224, 194] width 47 height 30
checkbox input "true"
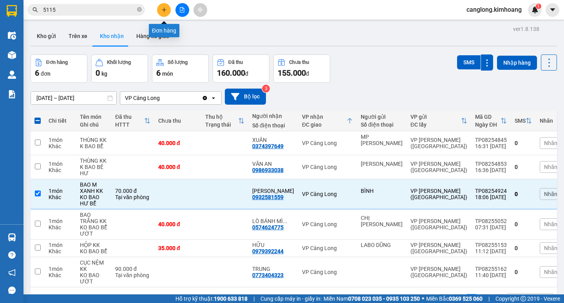
click at [165, 9] on icon "plus" at bounding box center [163, 9] width 5 height 5
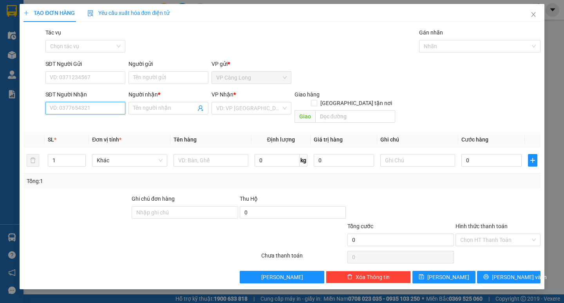
click at [104, 103] on input "SĐT Người Nhận" at bounding box center [85, 108] width 80 height 13
type input "0335081189"
click at [165, 108] on input "Người nhận *" at bounding box center [164, 108] width 63 height 9
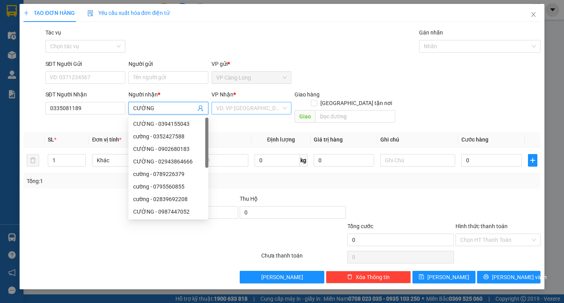
type input "CƯỜNG"
click at [252, 108] on input "search" at bounding box center [248, 108] width 65 height 12
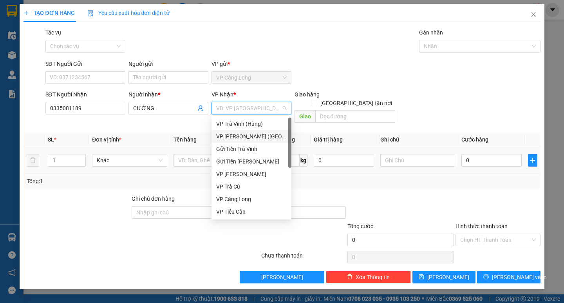
drag, startPoint x: 252, startPoint y: 132, endPoint x: 251, endPoint y: 141, distance: 9.5
click at [251, 133] on div "VP [PERSON_NAME] ([GEOGRAPHIC_DATA])" at bounding box center [251, 136] width 80 height 13
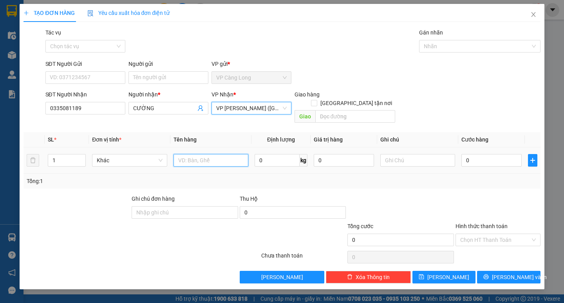
click at [225, 154] on input "text" at bounding box center [210, 160] width 75 height 13
type input "1 BAO THƯ KK"
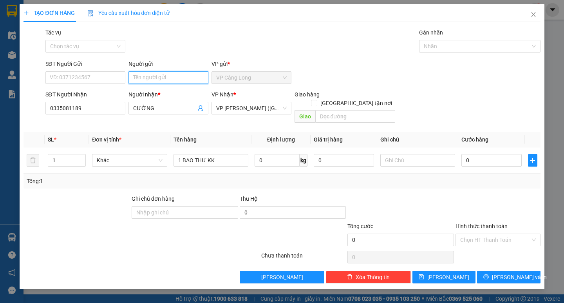
click at [173, 78] on input "Người gửi" at bounding box center [168, 77] width 80 height 13
type input "CHÚ THƯ"
click at [462, 154] on input "0" at bounding box center [491, 160] width 60 height 13
type input "3"
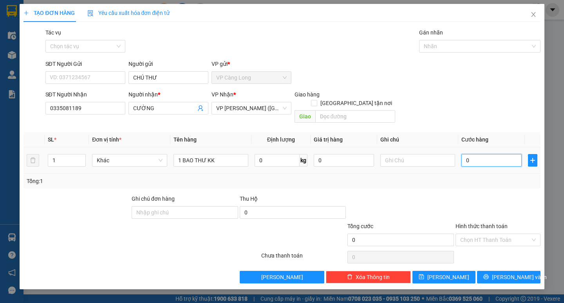
type input "3"
type input "35"
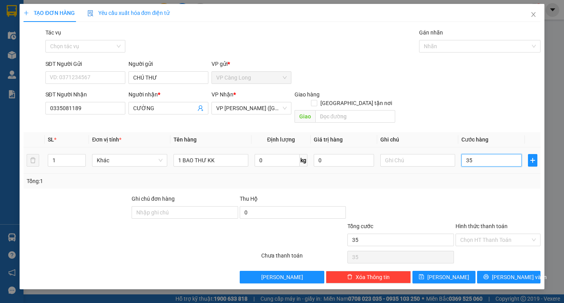
type input "350"
type input "3.500"
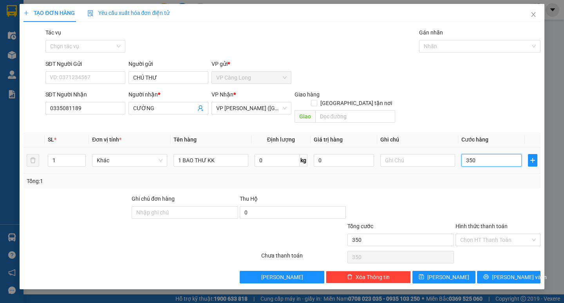
type input "3.500"
type input "35.000"
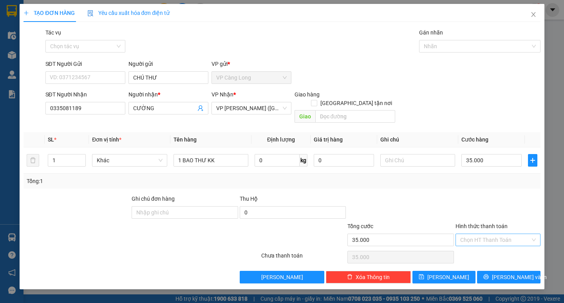
click at [473, 234] on input "Hình thức thanh toán" at bounding box center [495, 240] width 70 height 12
click at [514, 244] on div "Tại văn phòng" at bounding box center [498, 246] width 76 height 9
type input "0"
click at [510, 273] on span "Lưu và In" at bounding box center [519, 277] width 55 height 9
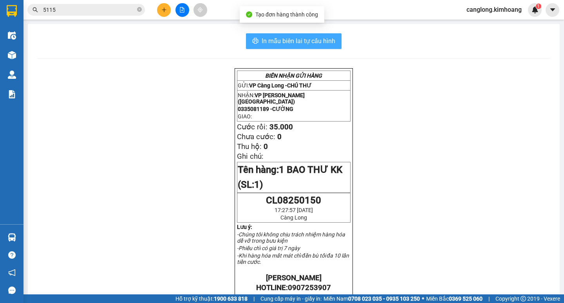
click at [298, 38] on span "In mẫu biên lai tự cấu hình" at bounding box center [299, 41] width 74 height 10
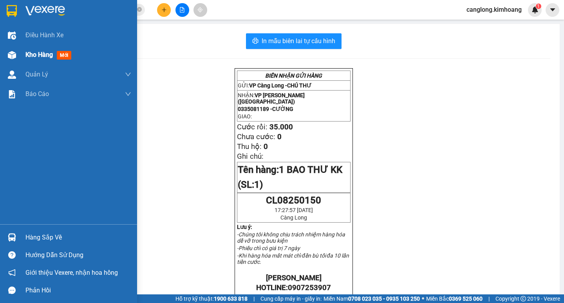
click at [11, 58] on img at bounding box center [12, 55] width 8 height 8
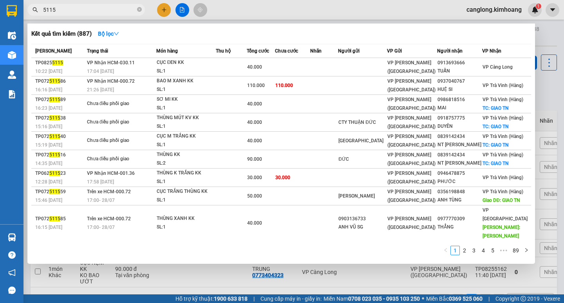
click at [91, 8] on input "5115" at bounding box center [89, 9] width 92 height 9
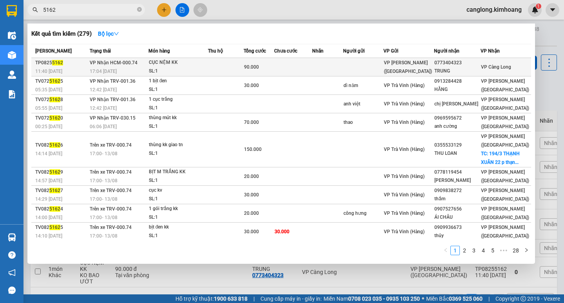
type input "5162"
click at [268, 65] on div "90.000" at bounding box center [259, 67] width 30 height 9
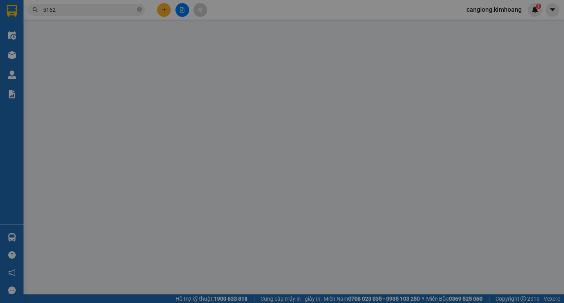
type input "0773404323"
type input "TRUNG"
type input "90.000"
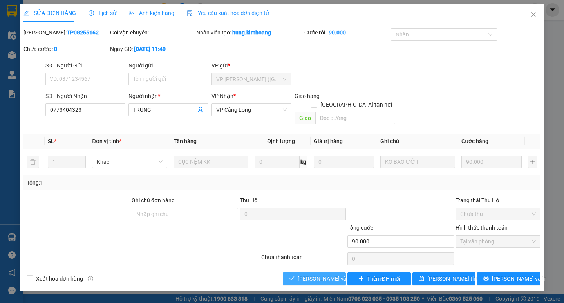
click at [315, 272] on button "Lưu và Giao hàng" at bounding box center [314, 278] width 63 height 13
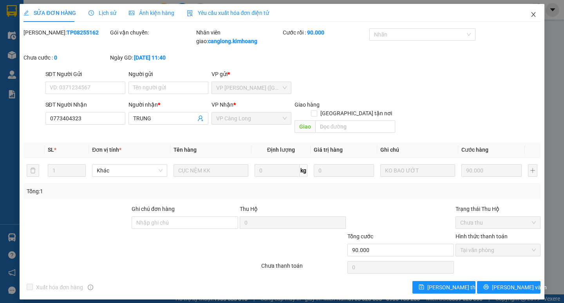
click at [533, 16] on icon "close" at bounding box center [533, 14] width 6 height 6
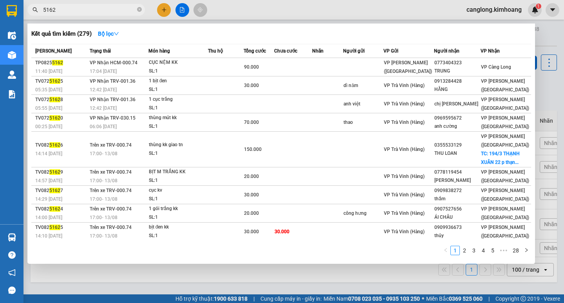
click at [84, 10] on input "5162" at bounding box center [89, 9] width 92 height 9
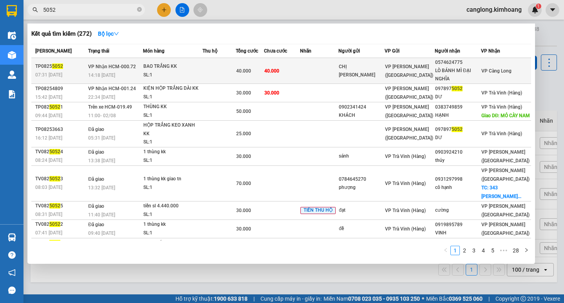
type input "5052"
click at [326, 70] on td at bounding box center [319, 71] width 38 height 26
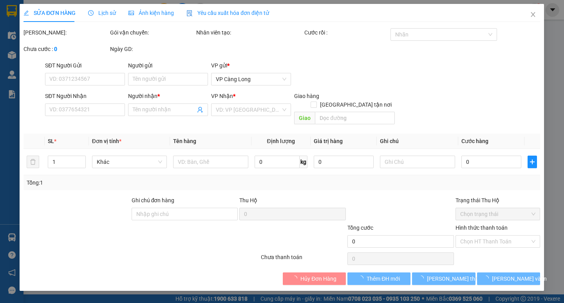
type input "CHỊ [PERSON_NAME]"
type input "0574624775"
type input "LÒ BÁNH MÌ ĐẠI NGHĨA"
type input "40.000"
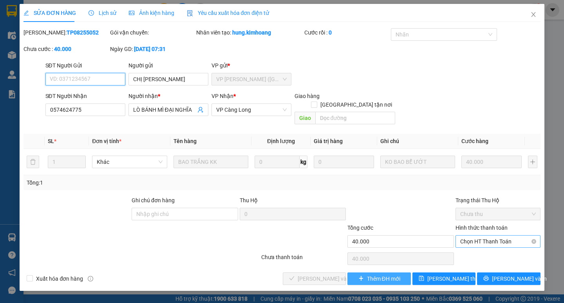
click at [488, 235] on span "Chọn HT Thanh Toán" at bounding box center [498, 241] width 76 height 12
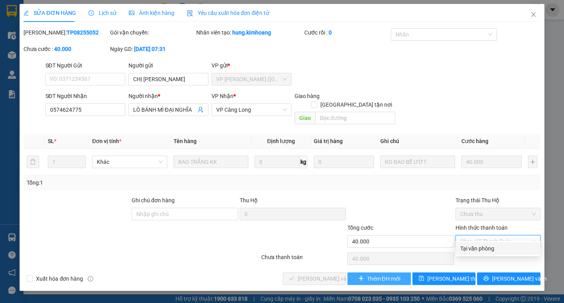
click at [484, 247] on div "Tại văn phòng" at bounding box center [498, 248] width 76 height 9
type input "0"
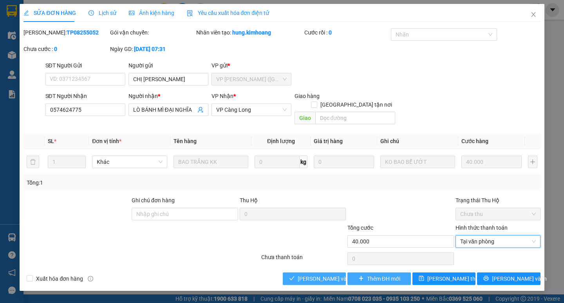
click at [314, 274] on span "Lưu và Giao hàng" at bounding box center [335, 278] width 75 height 9
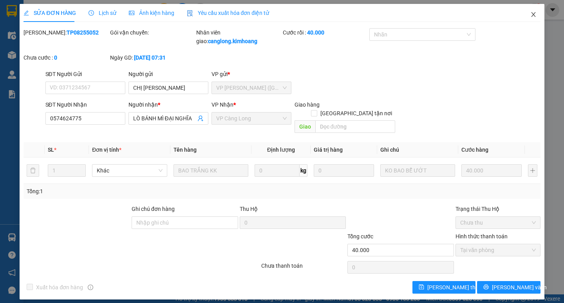
click at [530, 14] on icon "close" at bounding box center [533, 14] width 6 height 6
click at [530, 14] on div "1" at bounding box center [535, 10] width 14 height 14
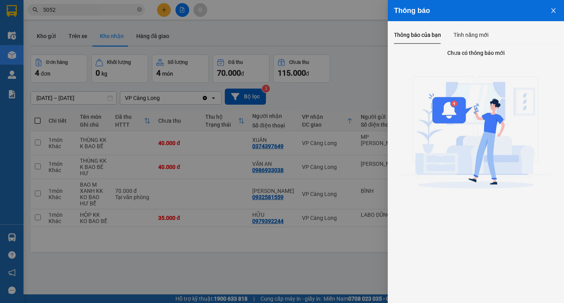
click at [326, 93] on div at bounding box center [282, 151] width 564 height 303
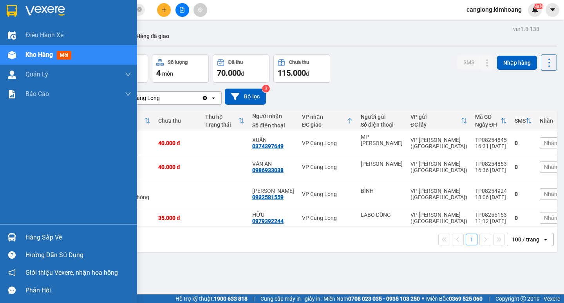
click at [19, 232] on div "Hàng sắp về" at bounding box center [68, 237] width 137 height 18
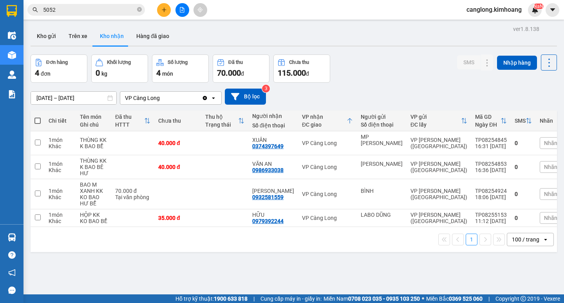
click at [383, 268] on section "Kết quả tìm kiếm ( 272 ) Bộ lọc Mã ĐH Trạng thái Món hàng Thu hộ Tổng cước Chưa…" at bounding box center [282, 151] width 564 height 303
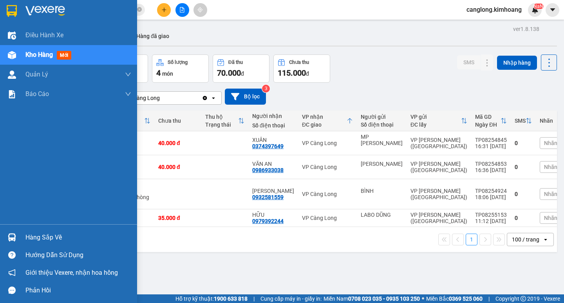
click at [14, 239] on img at bounding box center [12, 237] width 8 height 8
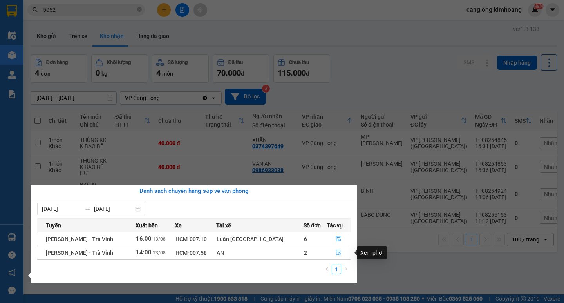
click at [336, 251] on icon "file-done" at bounding box center [338, 252] width 5 height 5
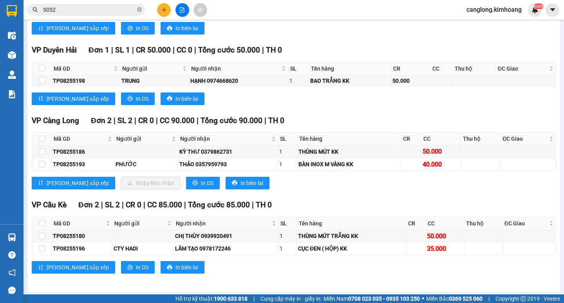
scroll to position [649, 0]
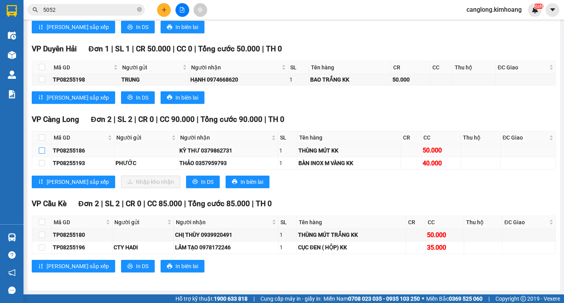
click at [42, 150] on input "checkbox" at bounding box center [42, 150] width 6 height 6
checkbox input "true"
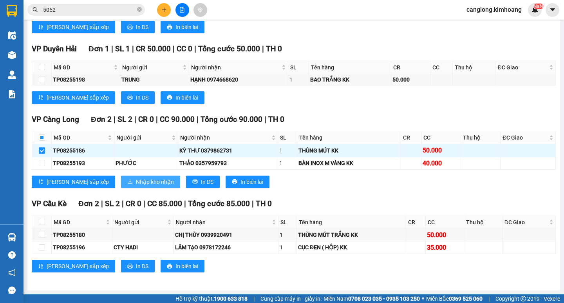
click at [136, 183] on span "Nhập kho nhận" at bounding box center [155, 181] width 38 height 9
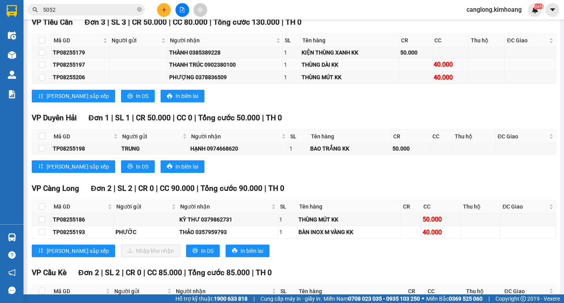
scroll to position [649, 0]
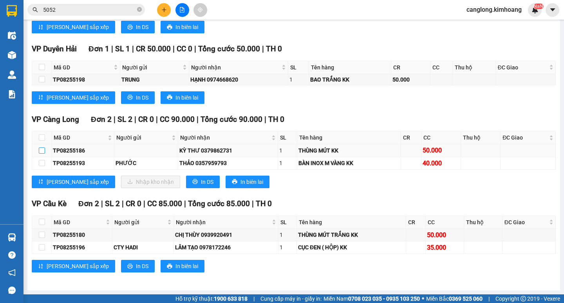
click at [42, 152] on input "checkbox" at bounding box center [42, 150] width 6 height 6
checkbox input "true"
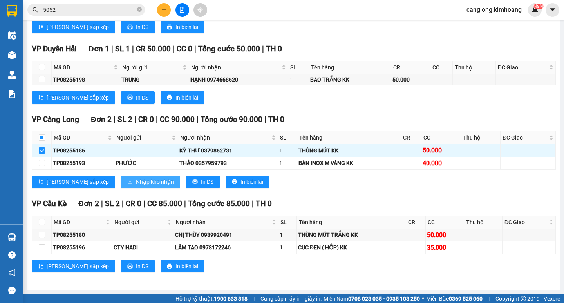
click at [136, 182] on span "Nhập kho nhận" at bounding box center [155, 181] width 38 height 9
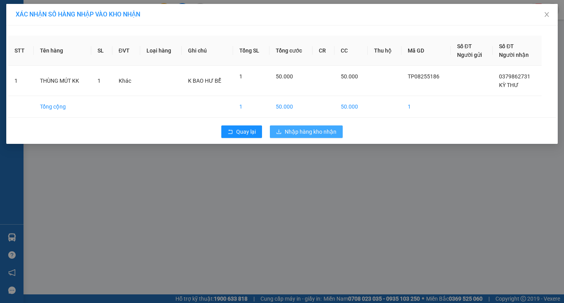
click at [291, 128] on span "Nhập hàng kho nhận" at bounding box center [311, 131] width 52 height 9
